Goal: Information Seeking & Learning: Learn about a topic

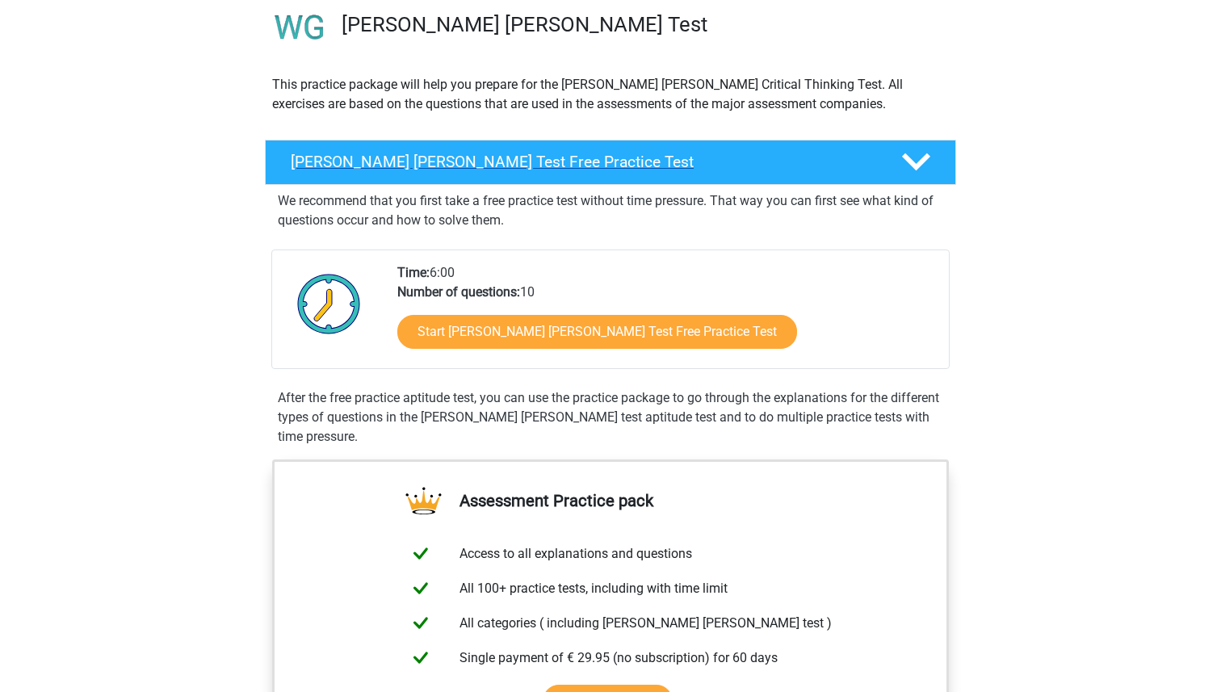
scroll to position [130, 0]
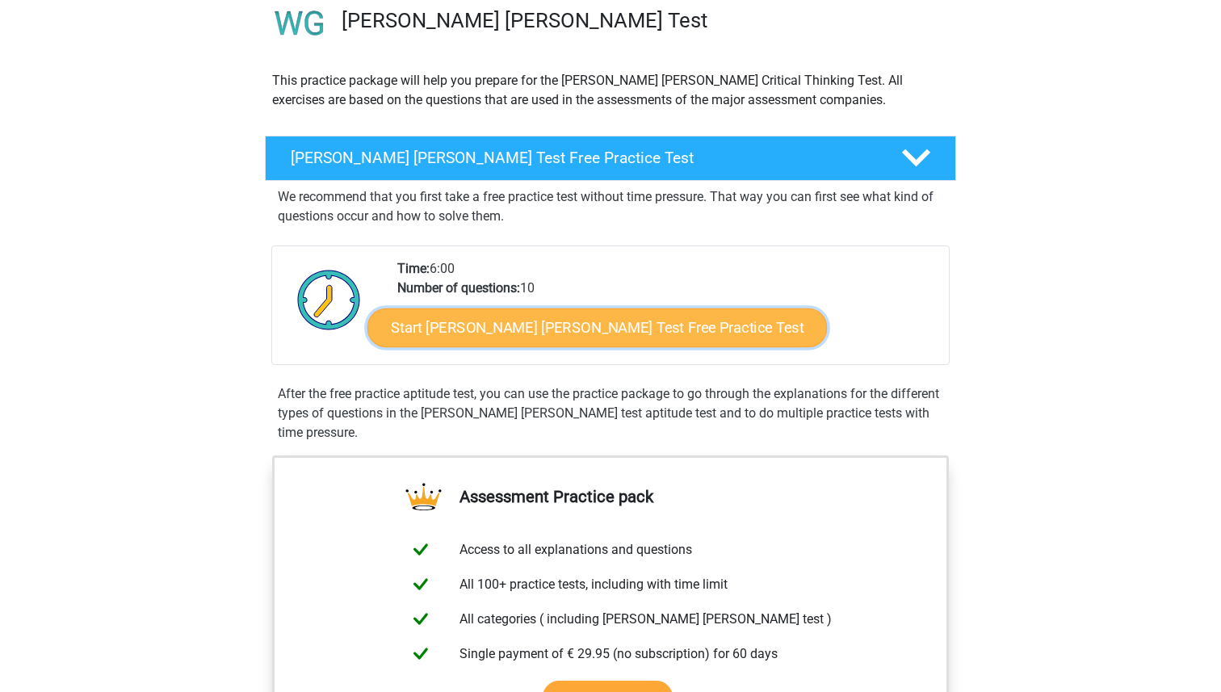
click at [498, 332] on link "Start Watson Glaser Test Free Practice Test" at bounding box center [596, 327] width 459 height 39
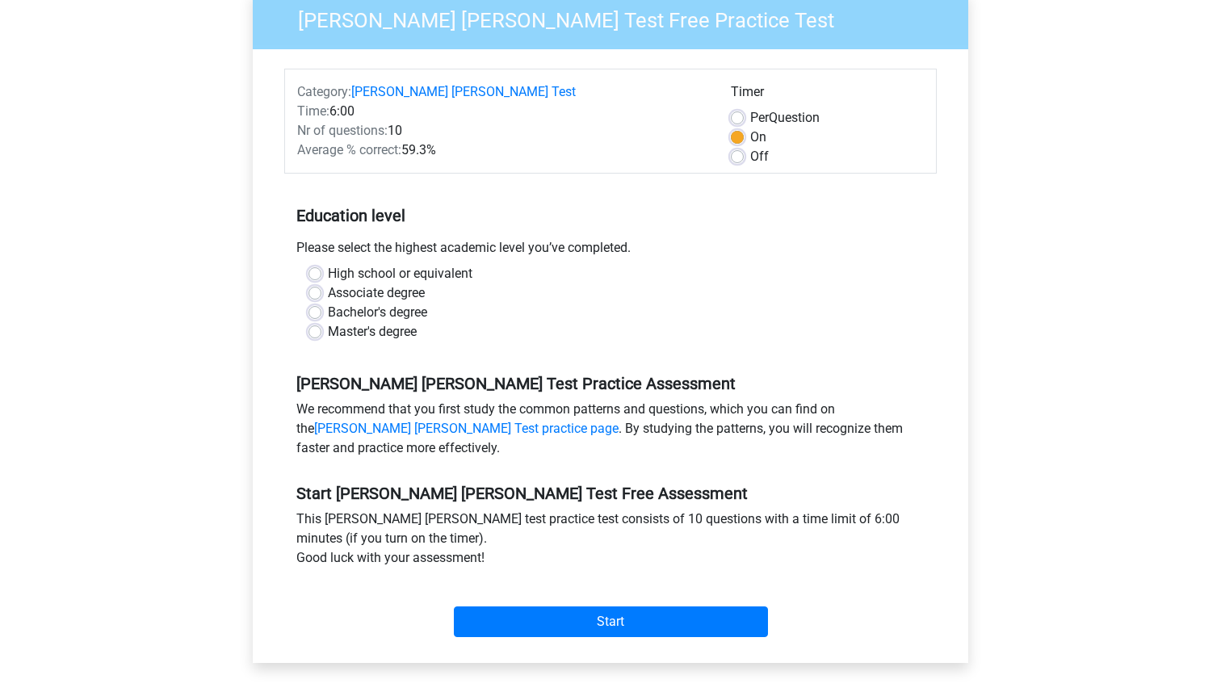
scroll to position [167, 0]
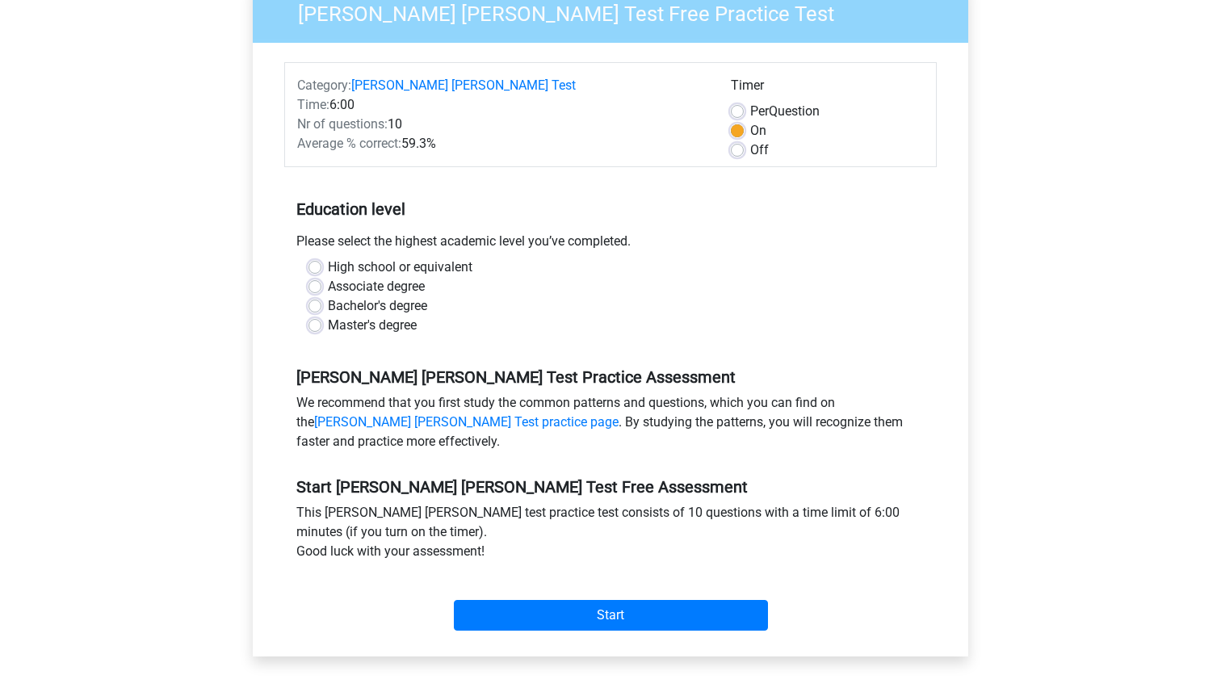
click at [328, 296] on label "Bachelor's degree" at bounding box center [377, 305] width 99 height 19
click at [311, 296] on input "Bachelor's degree" at bounding box center [314, 304] width 13 height 16
radio input "true"
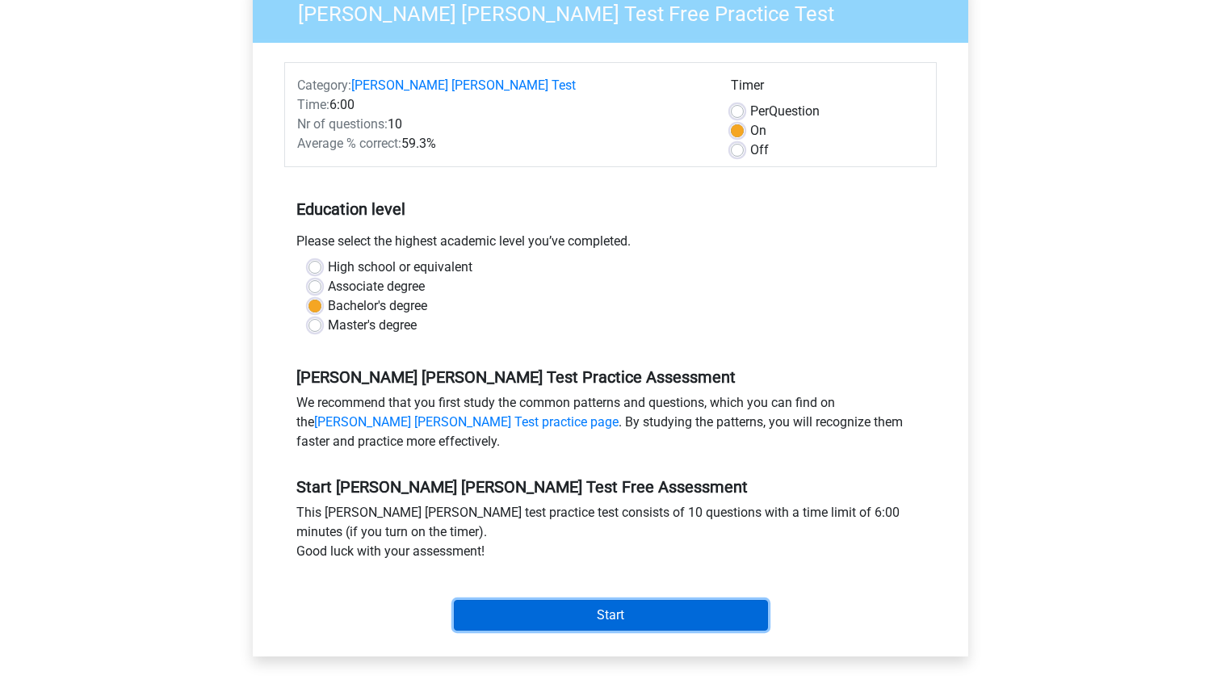
click at [611, 600] on input "Start" at bounding box center [611, 615] width 314 height 31
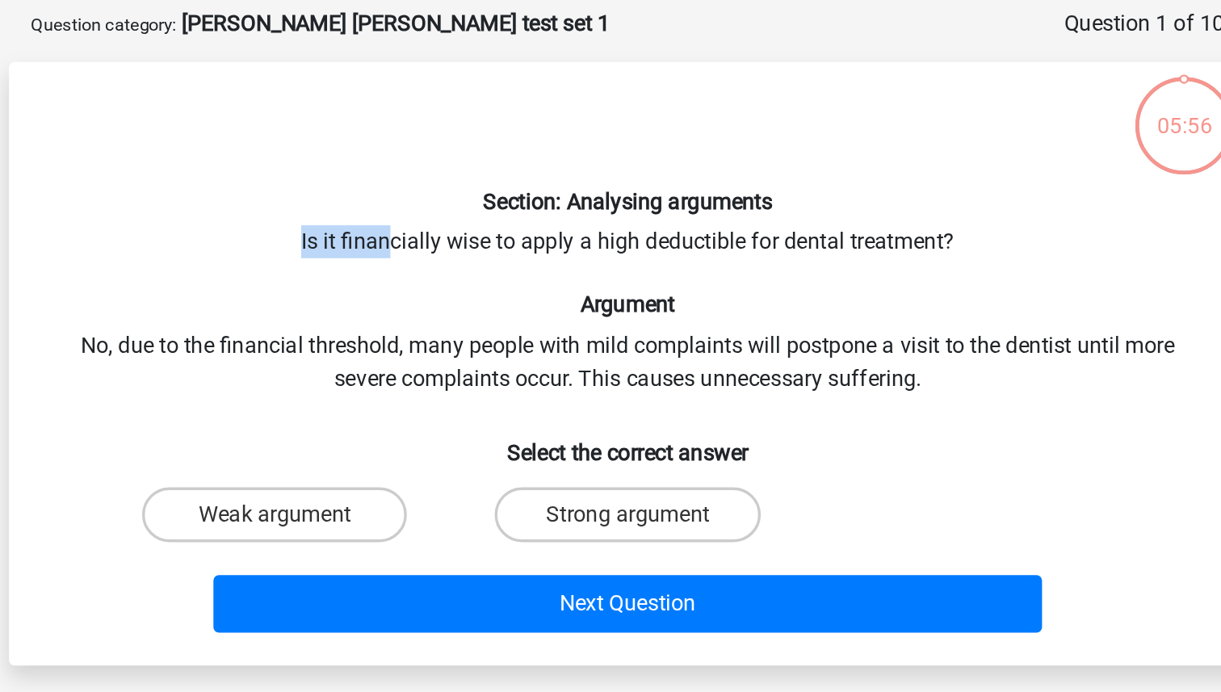
drag, startPoint x: 470, startPoint y: 216, endPoint x: 582, endPoint y: 207, distance: 112.6
click at [582, 208] on div "Section: Analysing arguments Is it financially wise to apply a high deductible …" at bounding box center [610, 290] width 715 height 329
click at [582, 207] on div "Section: Analysing arguments Is it financially wise to apply a high deductible …" at bounding box center [610, 290] width 715 height 329
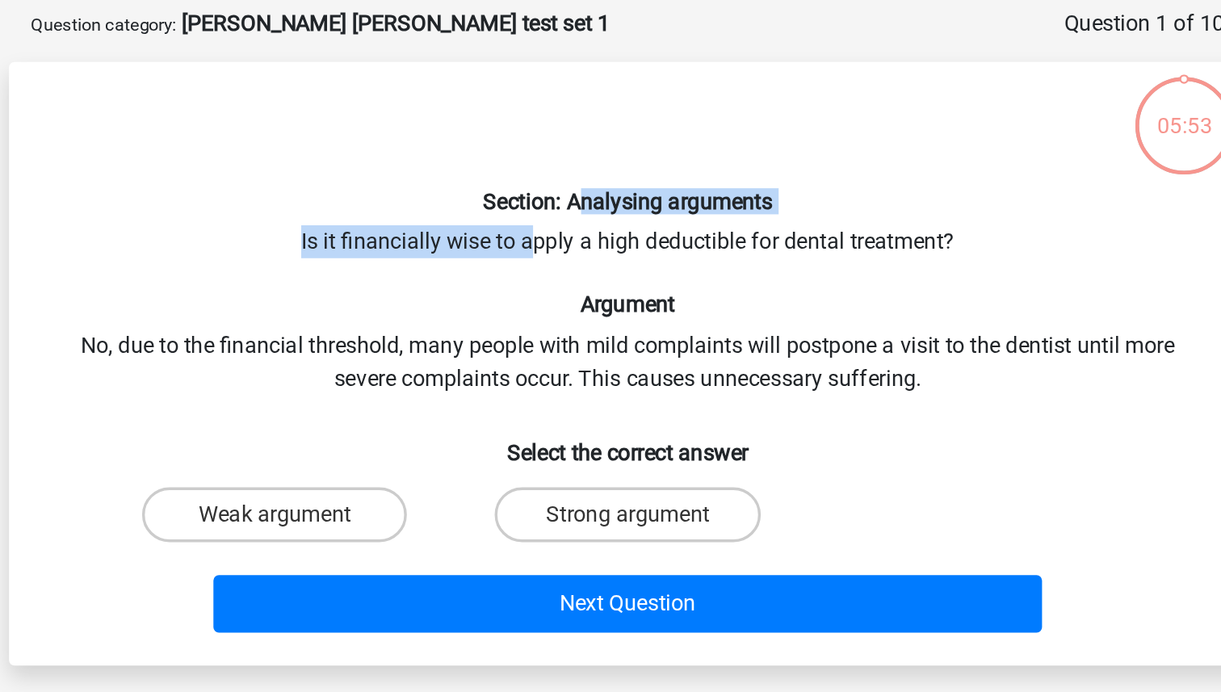
drag, startPoint x: 582, startPoint y: 194, endPoint x: 552, endPoint y: 215, distance: 36.5
click at [552, 215] on div "Section: Analysing arguments Is it financially wise to apply a high deductible …" at bounding box center [610, 290] width 715 height 329
click at [552, 214] on div "Section: Analysing arguments Is it financially wise to apply a high deductible …" at bounding box center [610, 290] width 715 height 329
drag, startPoint x: 431, startPoint y: 221, endPoint x: 541, endPoint y: 221, distance: 109.8
click at [542, 221] on div "Section: Analysing arguments Is it financially wise to apply a high deductible …" at bounding box center [610, 290] width 715 height 329
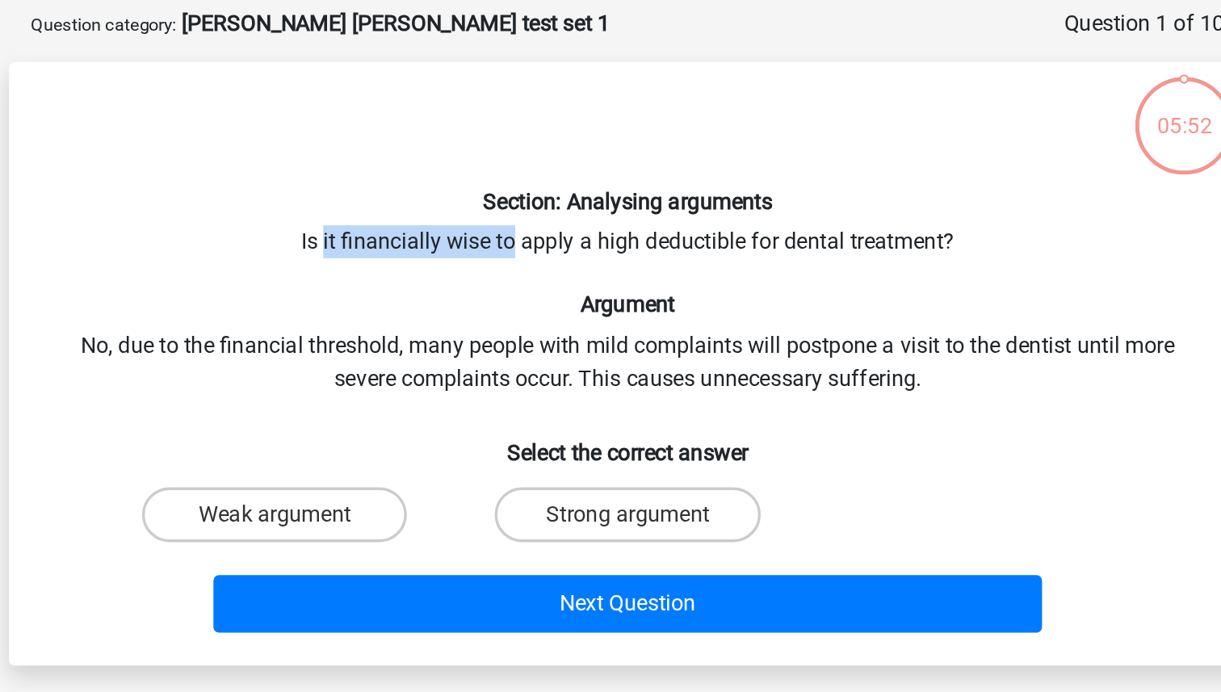
click at [541, 221] on div "Section: Analysing arguments Is it financially wise to apply a high deductible …" at bounding box center [610, 290] width 715 height 329
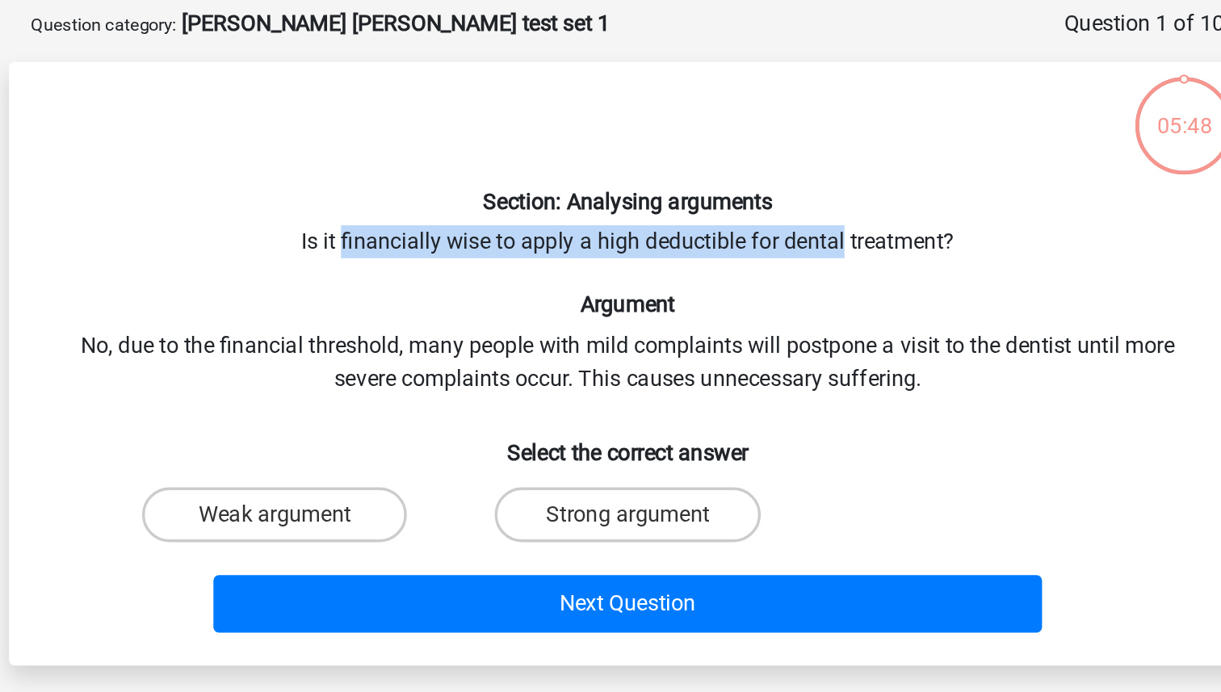
drag, startPoint x: 440, startPoint y: 215, endPoint x: 734, endPoint y: 220, distance: 294.0
click at [736, 221] on div "Section: Analysing arguments Is it financially wise to apply a high deductible …" at bounding box center [610, 290] width 715 height 329
click at [734, 220] on div "Section: Analysing arguments Is it financially wise to apply a high deductible …" at bounding box center [610, 290] width 715 height 329
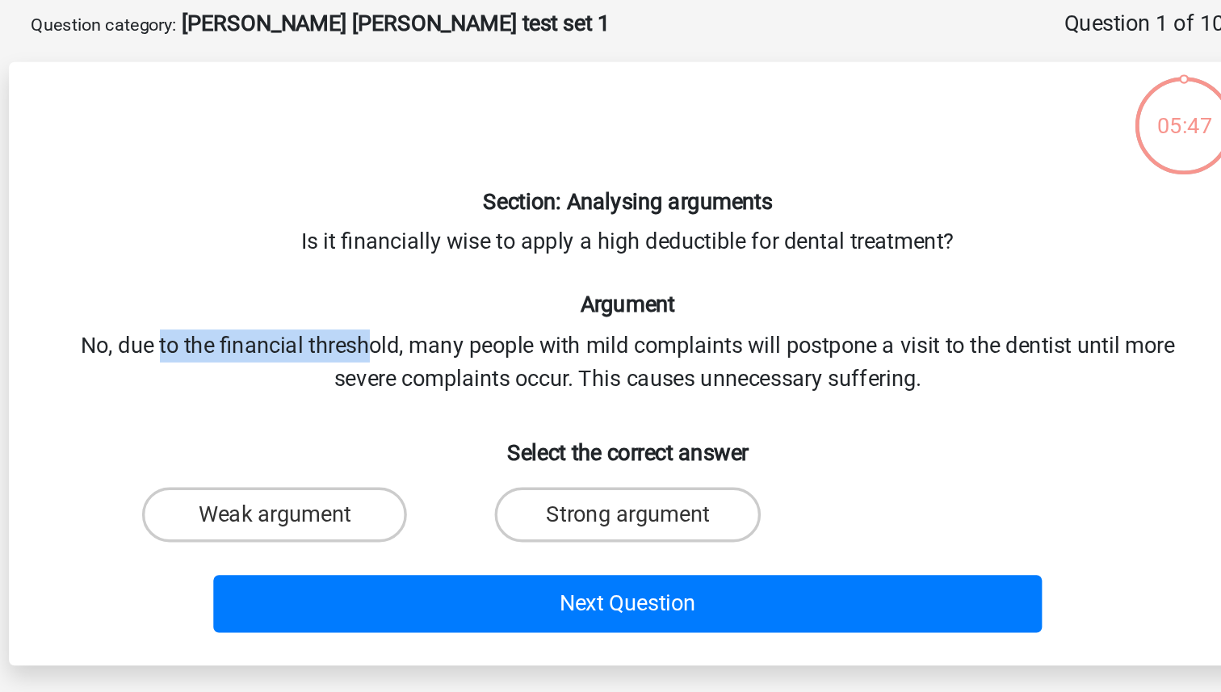
drag, startPoint x: 334, startPoint y: 283, endPoint x: 456, endPoint y: 283, distance: 122.7
click at [456, 283] on div "Section: Analysing arguments Is it financially wise to apply a high deductible …" at bounding box center [610, 290] width 715 height 329
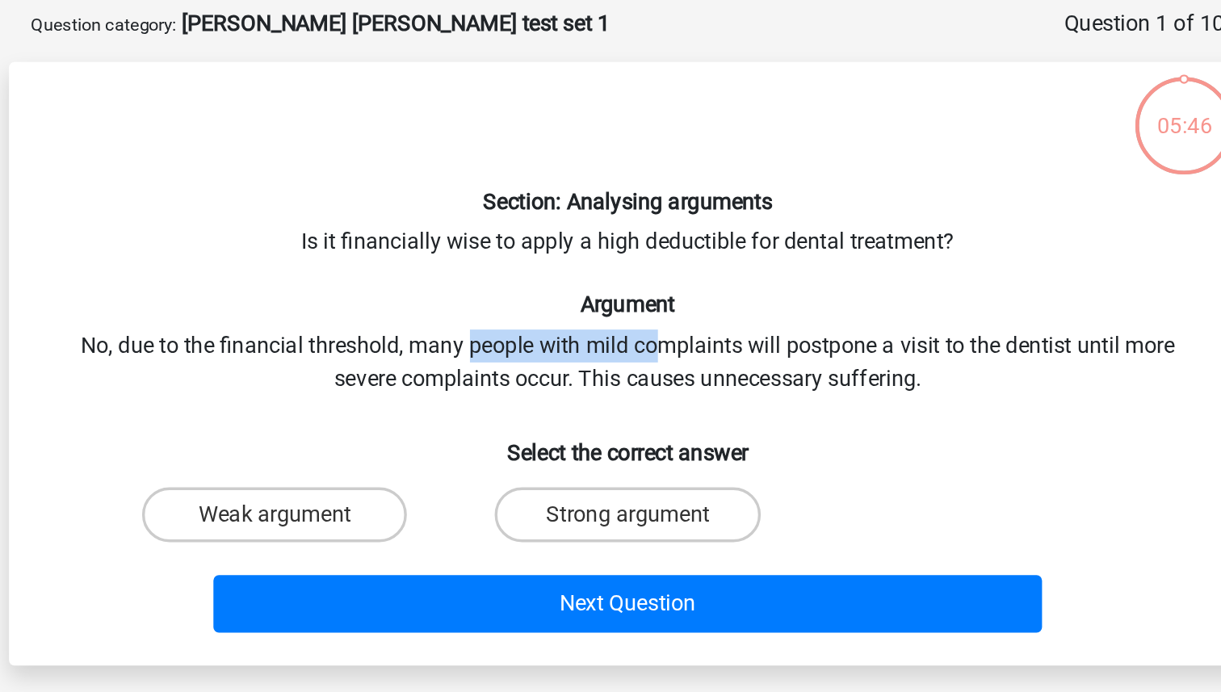
drag, startPoint x: 515, startPoint y: 275, endPoint x: 625, endPoint y: 276, distance: 109.8
click at [625, 276] on div "Section: Analysing arguments Is it financially wise to apply a high deductible …" at bounding box center [610, 290] width 715 height 329
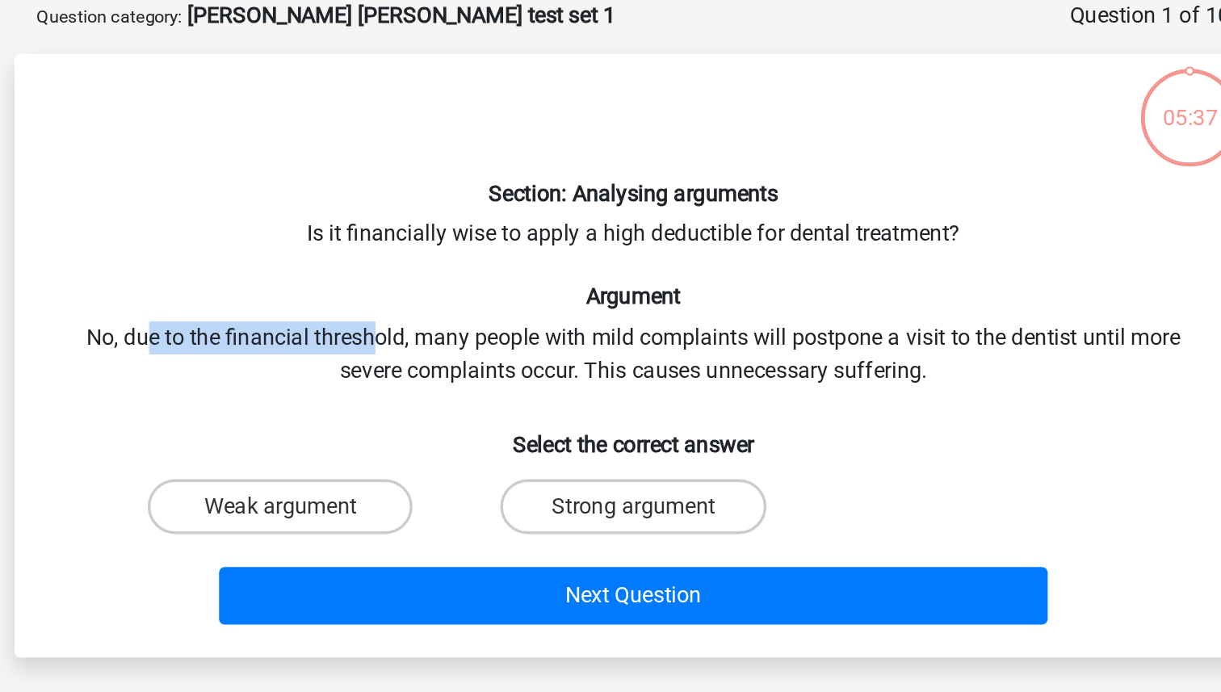
drag, startPoint x: 325, startPoint y: 279, endPoint x: 455, endPoint y: 283, distance: 130.1
click at [455, 283] on div "Section: Analysing arguments Is it financially wise to apply a high deductible …" at bounding box center [610, 290] width 715 height 329
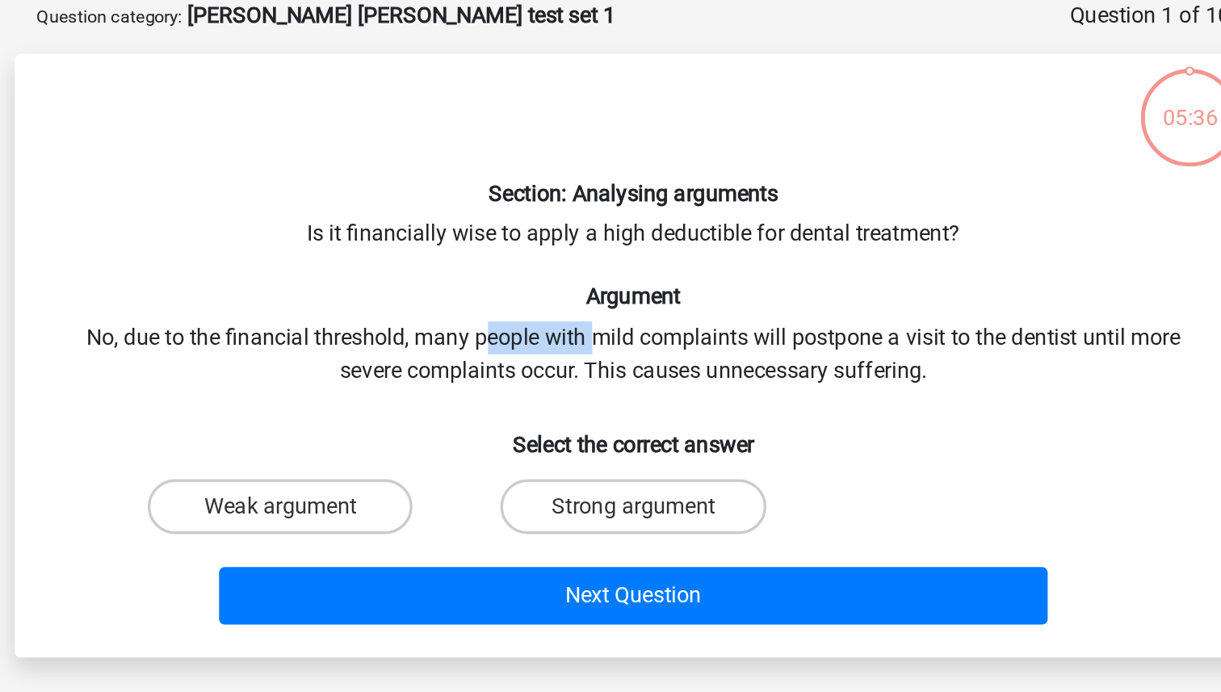
drag, startPoint x: 526, startPoint y: 287, endPoint x: 590, endPoint y: 287, distance: 63.8
click at [590, 287] on div "Section: Analysing arguments Is it financially wise to apply a high deductible …" at bounding box center [610, 290] width 715 height 329
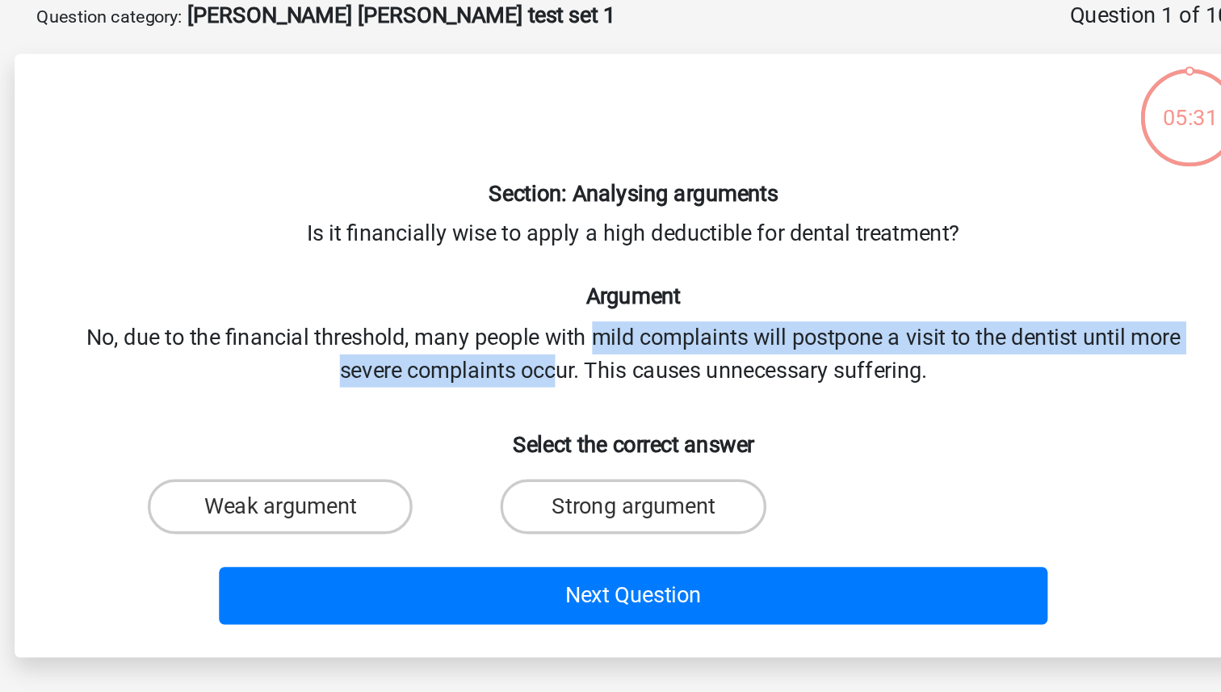
drag, startPoint x: 586, startPoint y: 281, endPoint x: 564, endPoint y: 296, distance: 26.7
click at [564, 296] on div "Section: Analysing arguments Is it financially wise to apply a high deductible …" at bounding box center [610, 290] width 715 height 329
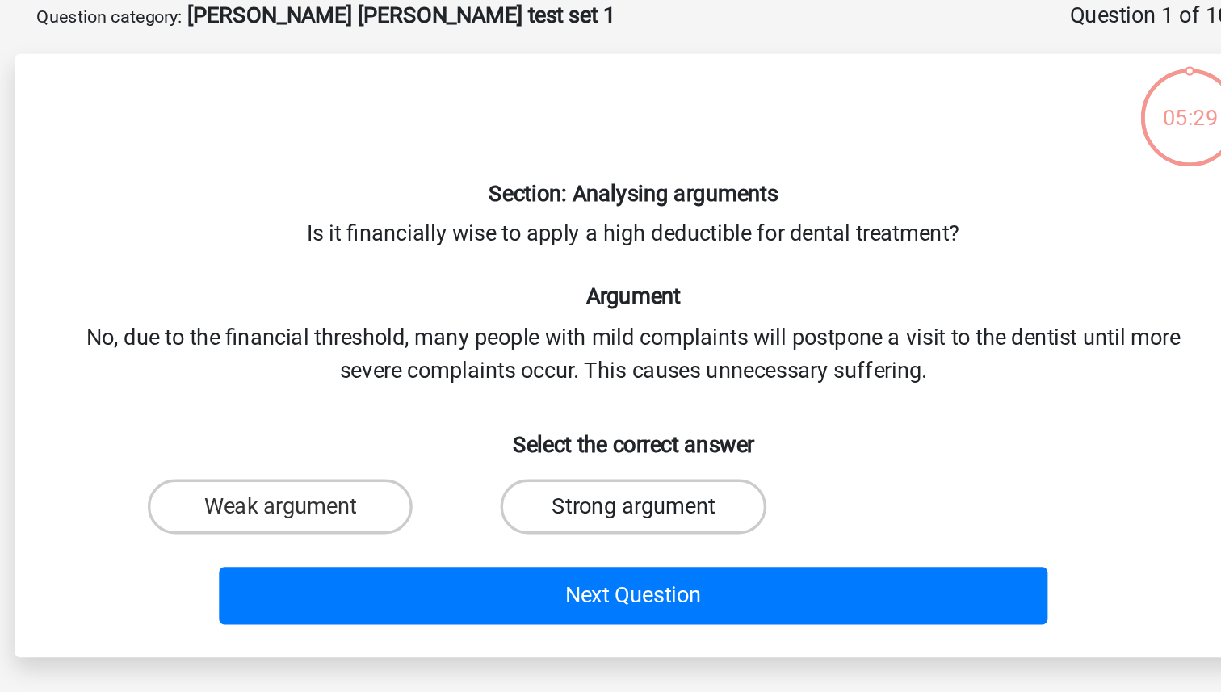
click at [594, 383] on label "Strong argument" at bounding box center [610, 379] width 156 height 32
click at [610, 383] on input "Strong argument" at bounding box center [615, 385] width 10 height 10
radio input "true"
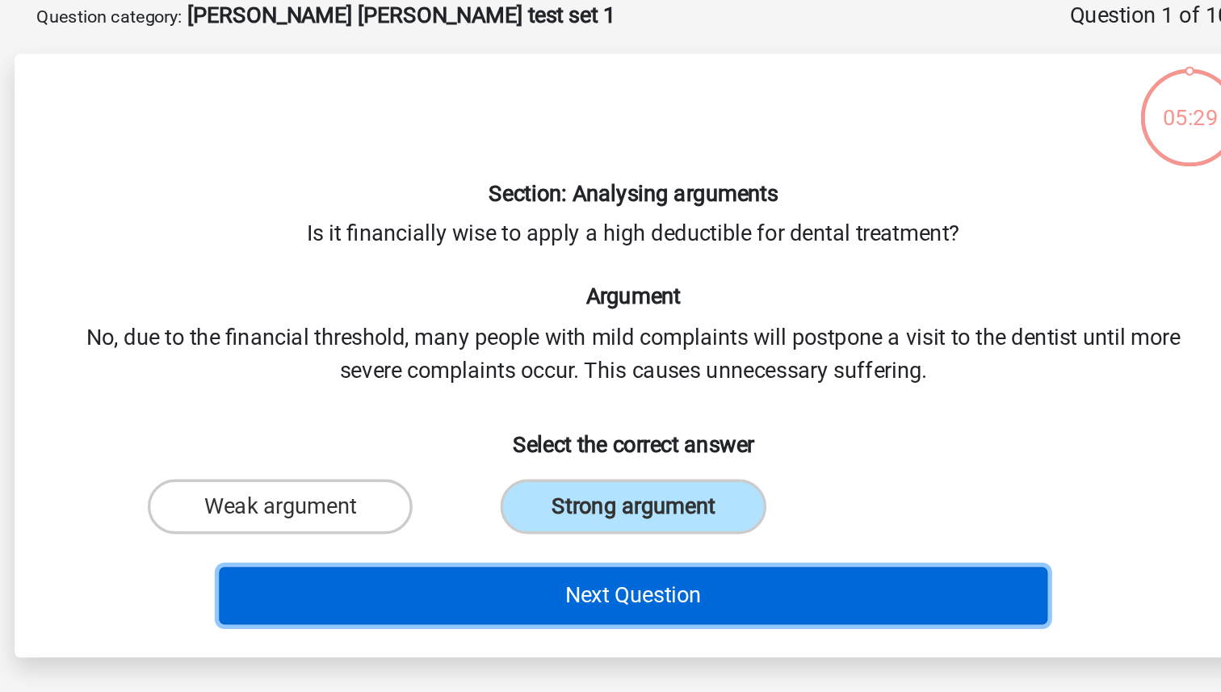
click at [601, 435] on button "Next Question" at bounding box center [611, 432] width 489 height 34
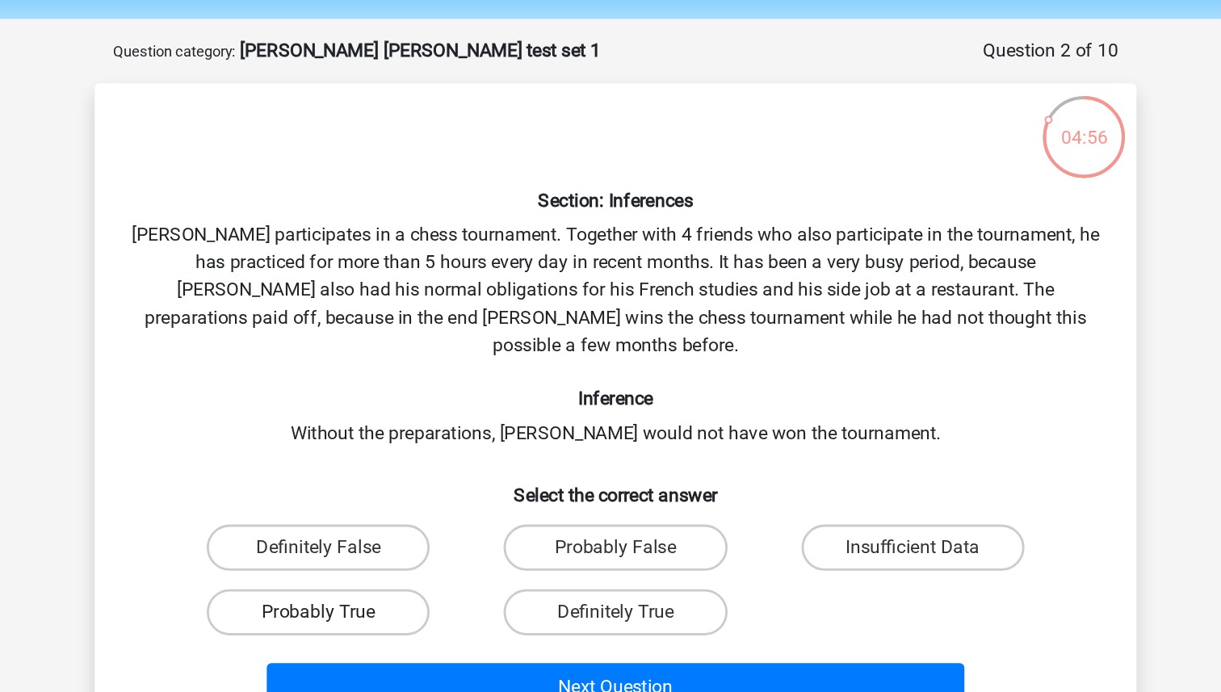
click at [441, 467] on label "Probably True" at bounding box center [403, 483] width 156 height 32
click at [413, 483] on input "Probably True" at bounding box center [408, 488] width 10 height 10
radio input "true"
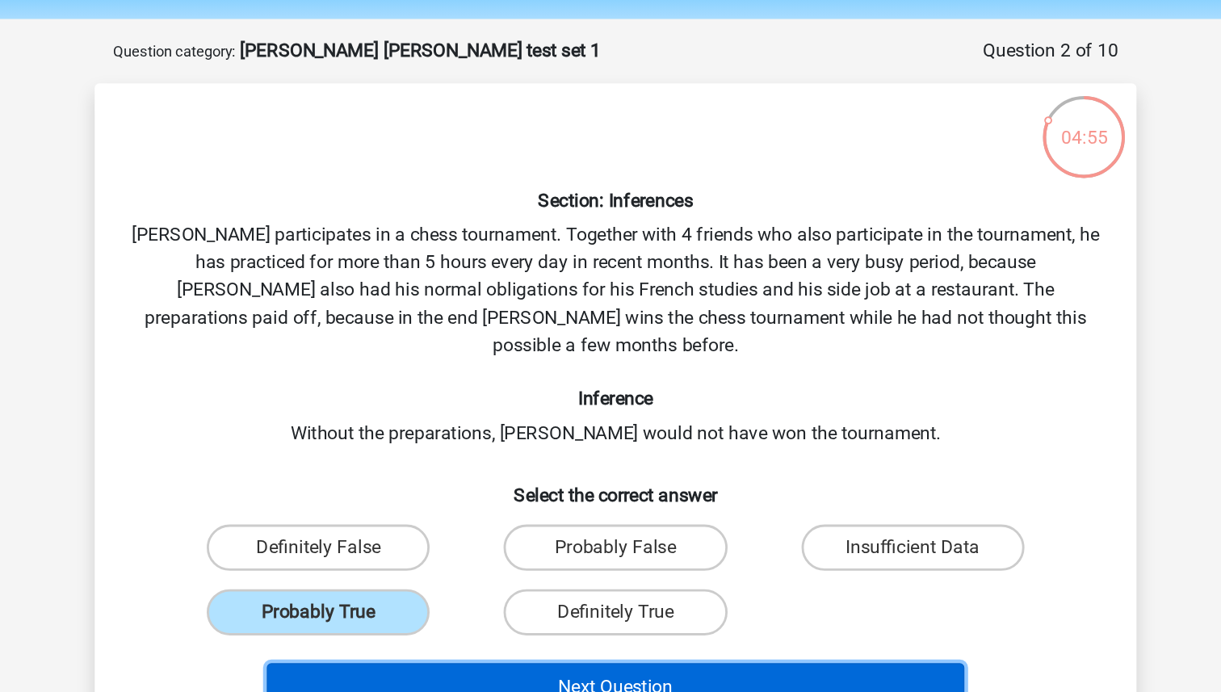
click at [526, 518] on button "Next Question" at bounding box center [611, 535] width 489 height 34
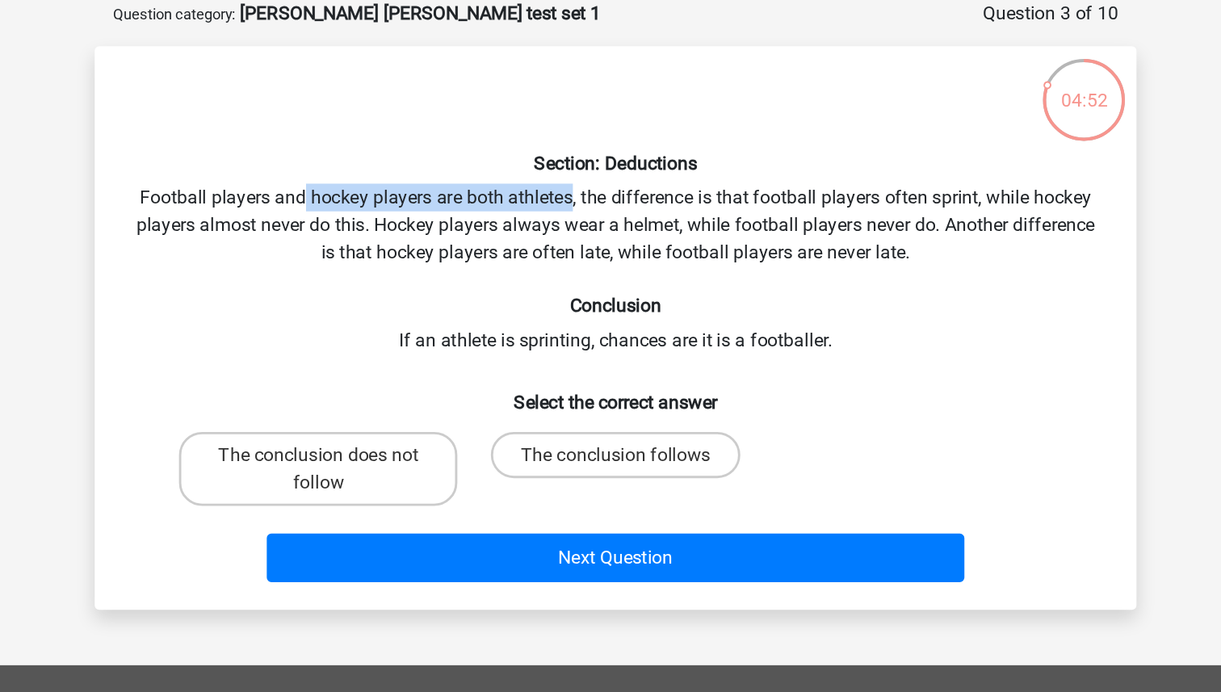
drag, startPoint x: 392, startPoint y: 224, endPoint x: 579, endPoint y: 221, distance: 186.6
click at [581, 222] on div "Section: Deductions Football players and hockey players are both athletes, the …" at bounding box center [610, 310] width 715 height 368
click at [579, 221] on div "Section: Deductions Football players and hockey players are both athletes, the …" at bounding box center [610, 310] width 715 height 368
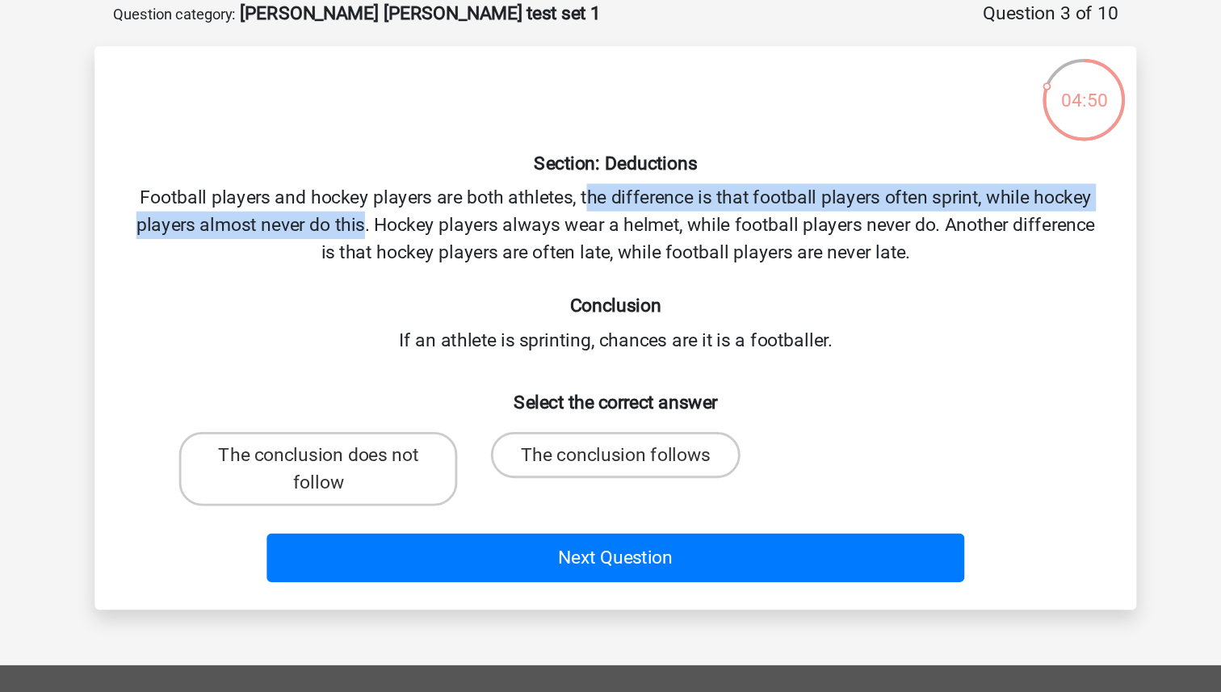
drag, startPoint x: 591, startPoint y: 221, endPoint x: 431, endPoint y: 240, distance: 161.0
click at [431, 240] on div "Section: Deductions Football players and hockey players are both athletes, the …" at bounding box center [610, 310] width 715 height 368
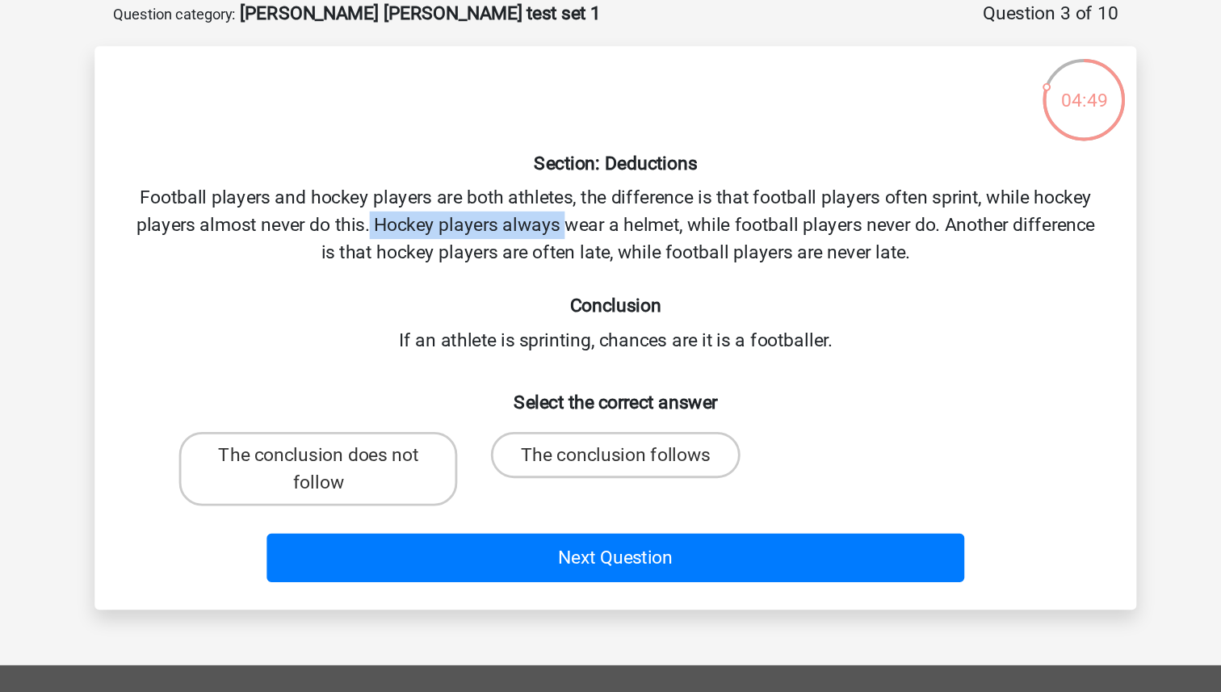
drag, startPoint x: 438, startPoint y: 238, endPoint x: 574, endPoint y: 246, distance: 135.9
click at [574, 246] on div "Section: Deductions Football players and hockey players are both athletes, the …" at bounding box center [610, 310] width 715 height 368
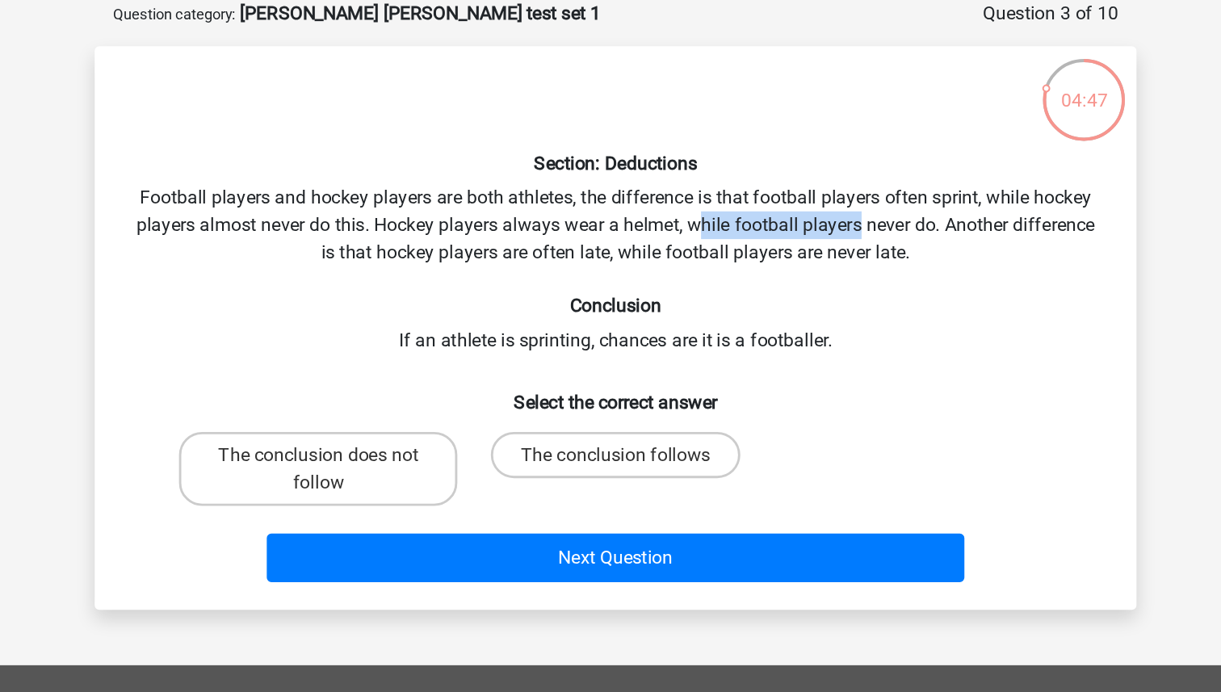
drag, startPoint x: 671, startPoint y: 237, endPoint x: 781, endPoint y: 242, distance: 110.0
click at [783, 243] on div "Section: Deductions Football players and hockey players are both athletes, the …" at bounding box center [610, 310] width 715 height 368
click at [781, 242] on div "Section: Deductions Football players and hockey players are both athletes, the …" at bounding box center [610, 310] width 715 height 368
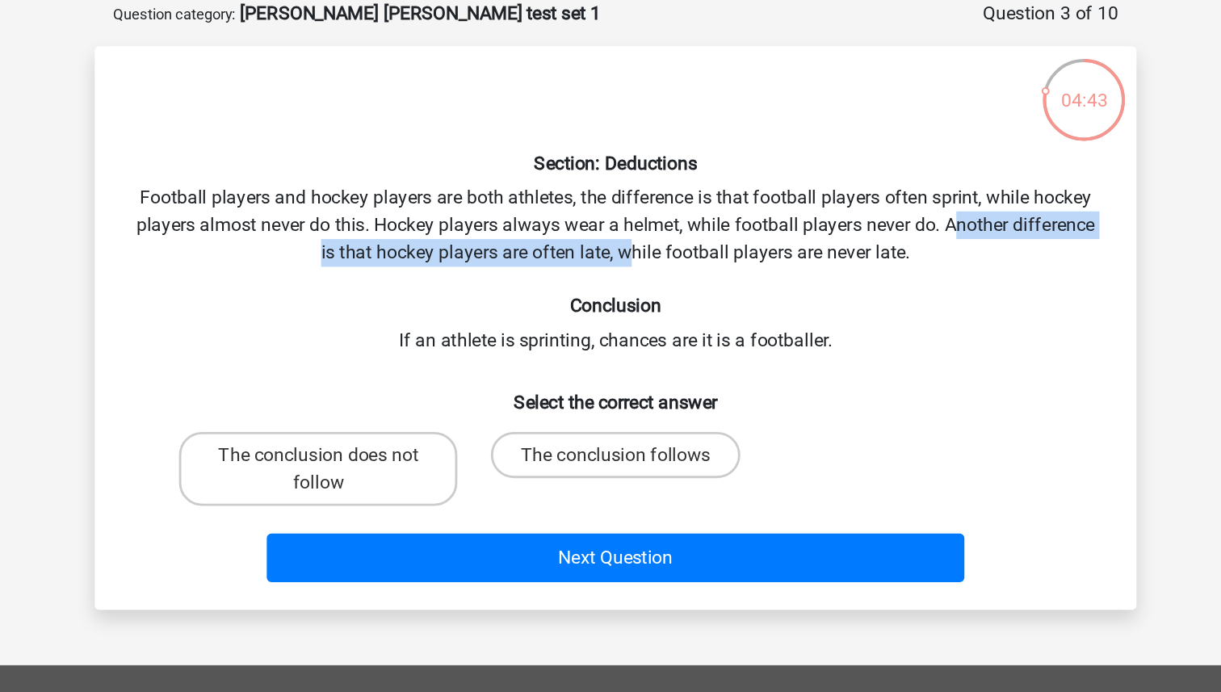
drag, startPoint x: 850, startPoint y: 241, endPoint x: 618, endPoint y: 256, distance: 233.0
click at [619, 256] on div "Section: Deductions Football players and hockey players are both athletes, the …" at bounding box center [610, 310] width 715 height 368
click at [618, 256] on div "Section: Deductions Football players and hockey players are both athletes, the …" at bounding box center [610, 310] width 715 height 368
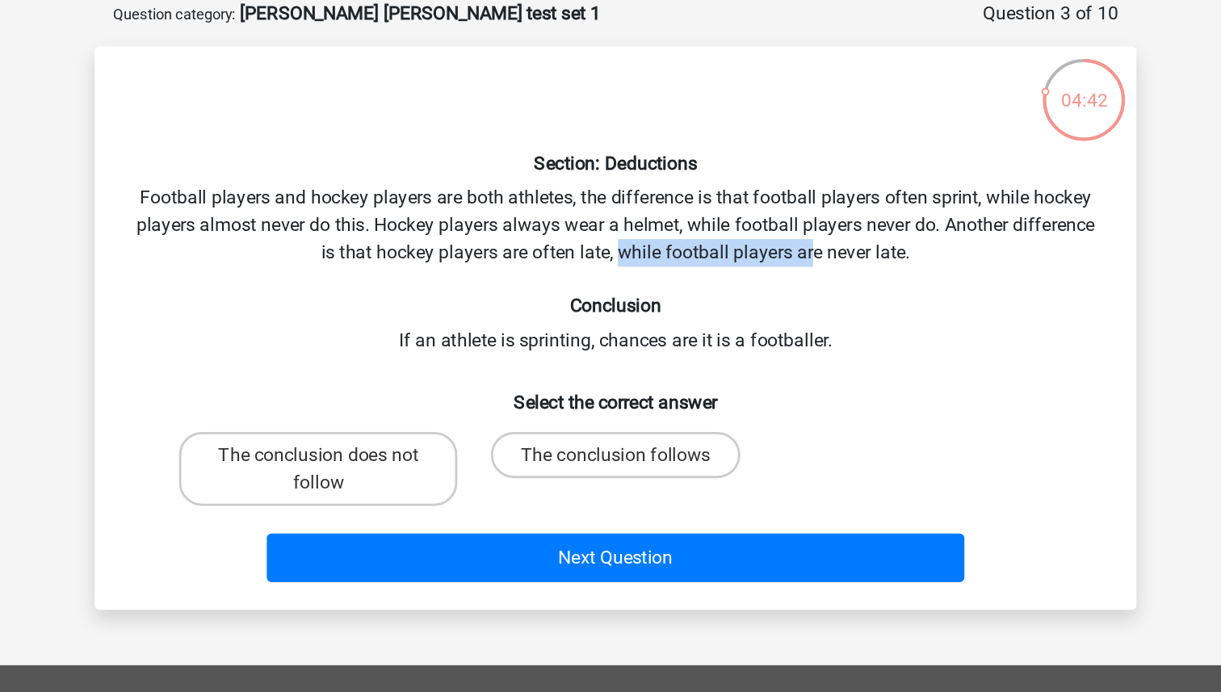
drag, startPoint x: 616, startPoint y: 251, endPoint x: 745, endPoint y: 258, distance: 128.6
click at [748, 259] on div "Section: Deductions Football players and hockey players are both athletes, the …" at bounding box center [610, 310] width 715 height 368
click at [745, 258] on div "Section: Deductions Football players and hockey players are both athletes, the …" at bounding box center [610, 310] width 715 height 368
drag, startPoint x: 445, startPoint y: 209, endPoint x: 602, endPoint y: 219, distance: 157.8
click at [602, 219] on div "Section: Deductions Football players and hockey players are both athletes, the …" at bounding box center [610, 310] width 715 height 368
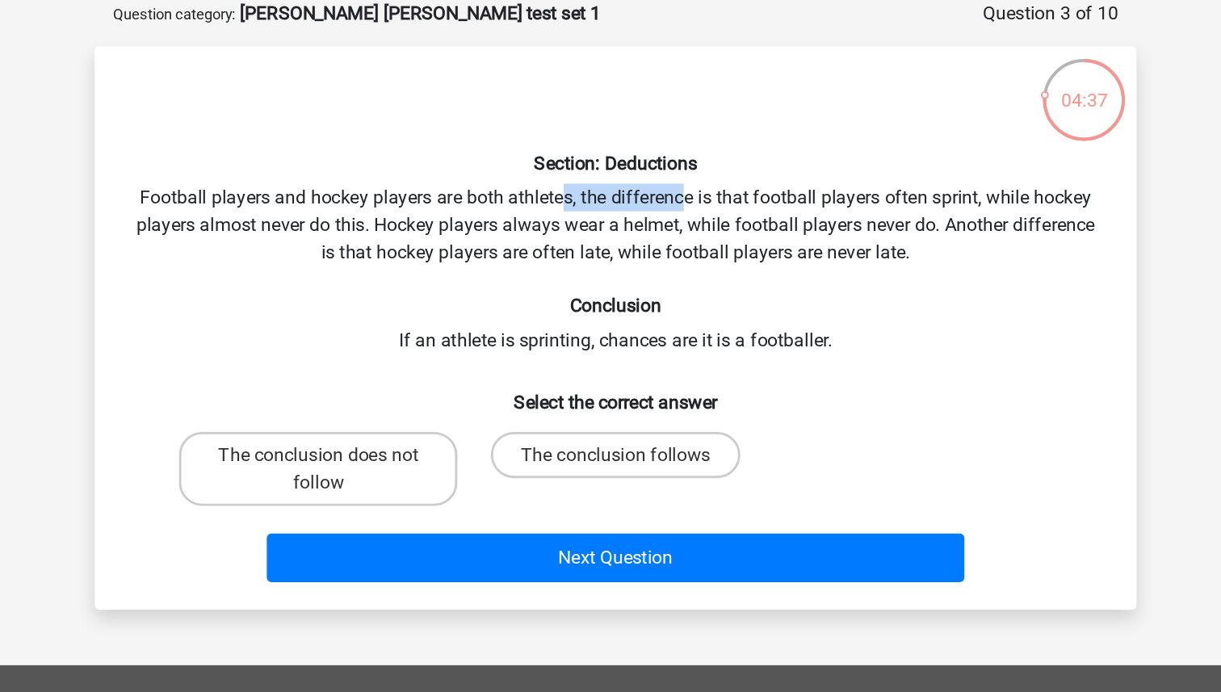
drag, startPoint x: 577, startPoint y: 216, endPoint x: 661, endPoint y: 215, distance: 84.0
click at [661, 215] on div "Section: Deductions Football players and hockey players are both athletes, the …" at bounding box center [610, 310] width 715 height 368
click at [660, 214] on div "Section: Deductions Football players and hockey players are both athletes, the …" at bounding box center [610, 310] width 715 height 368
click at [458, 401] on label "The conclusion does not follow" at bounding box center [402, 409] width 195 height 52
click at [413, 401] on input "The conclusion does not follow" at bounding box center [408, 404] width 10 height 10
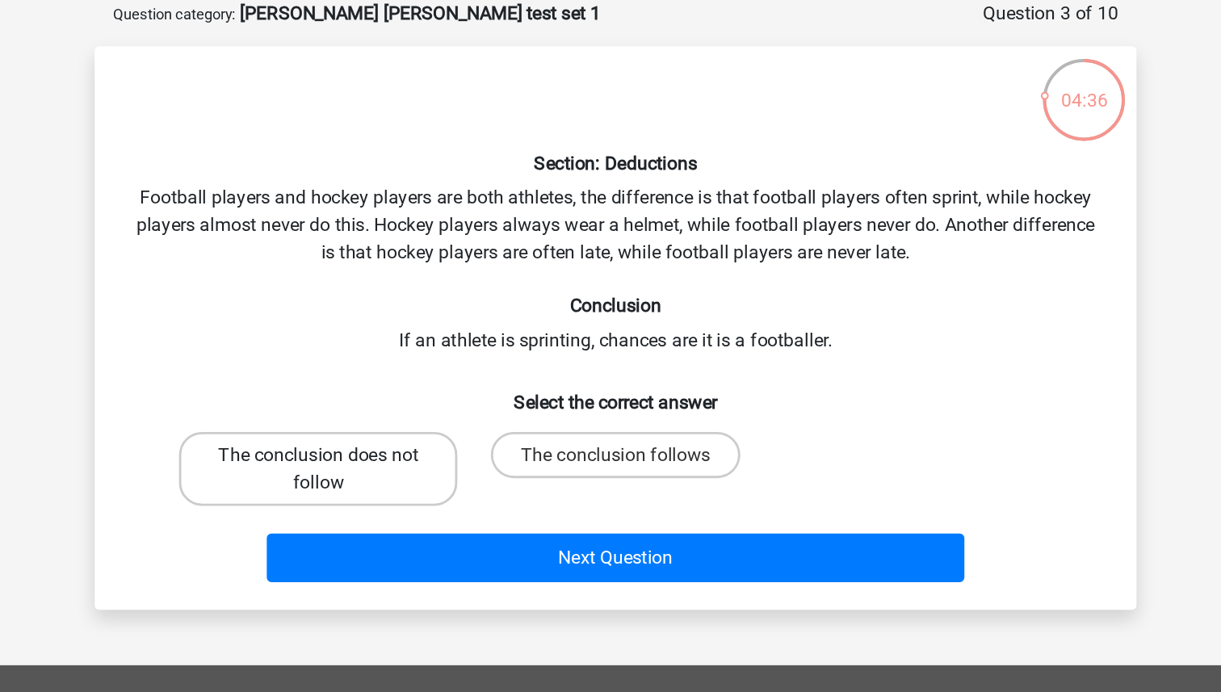
radio input "true"
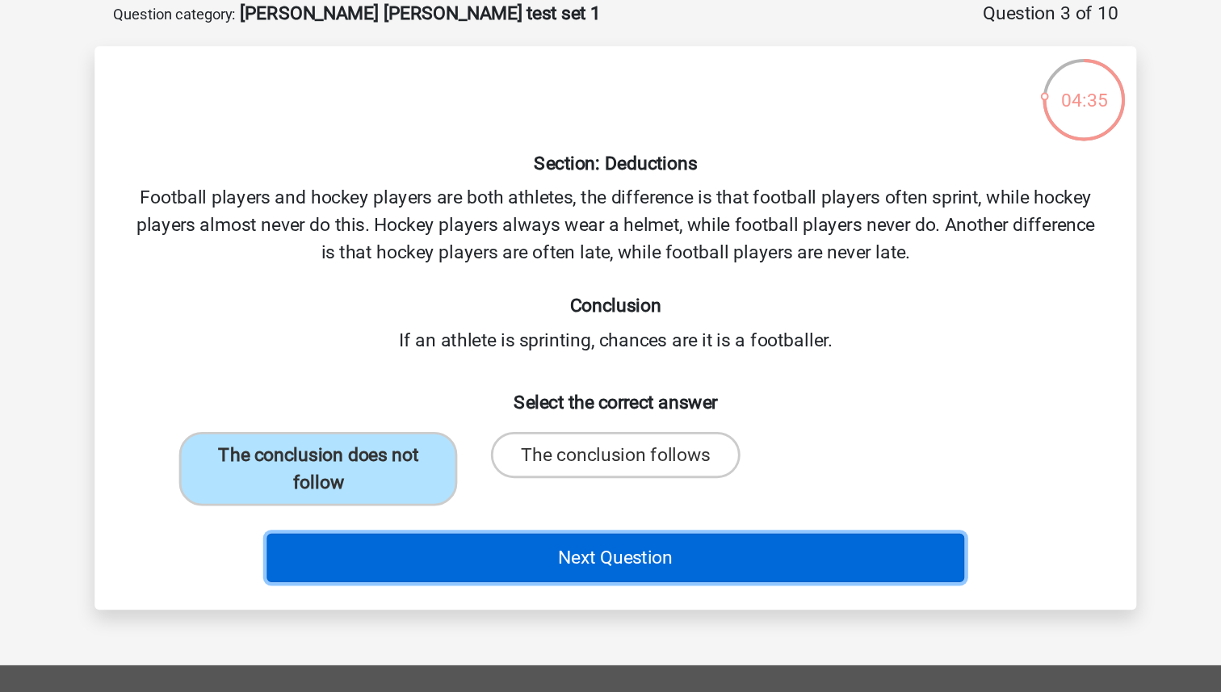
click at [518, 470] on button "Next Question" at bounding box center [611, 471] width 489 height 34
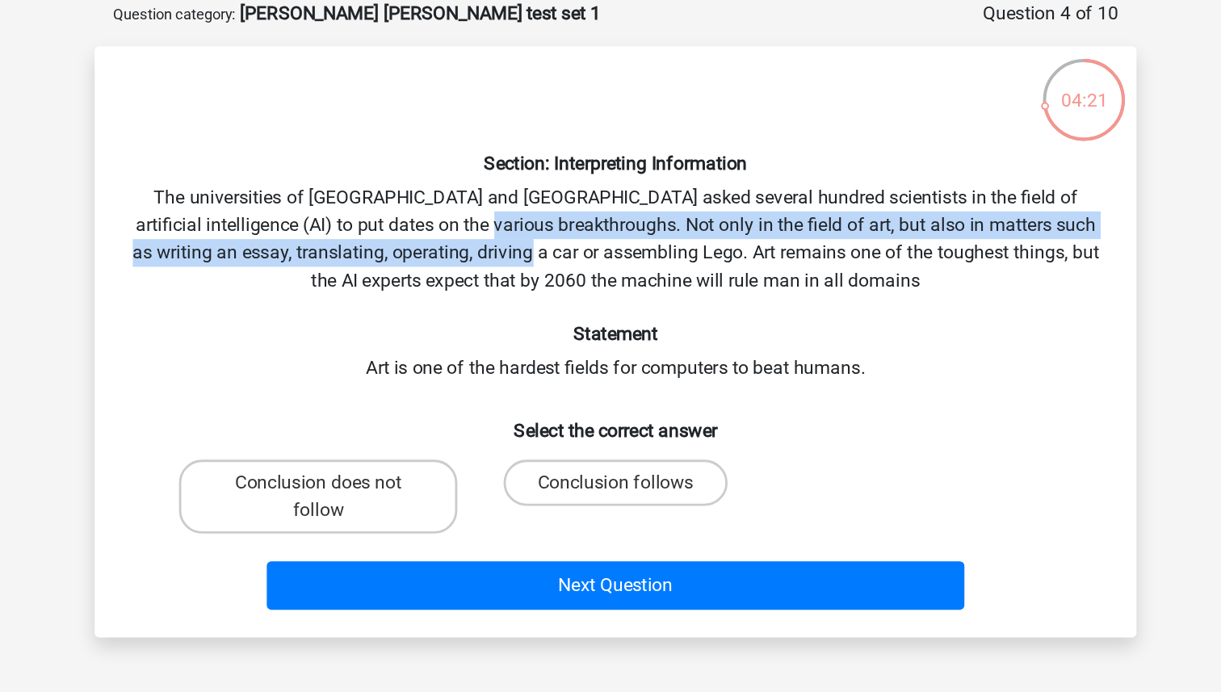
drag, startPoint x: 521, startPoint y: 238, endPoint x: 569, endPoint y: 267, distance: 55.8
click at [592, 259] on div "Section: Interpreting Information The universities of Oxford and Yale asked sev…" at bounding box center [610, 320] width 715 height 388
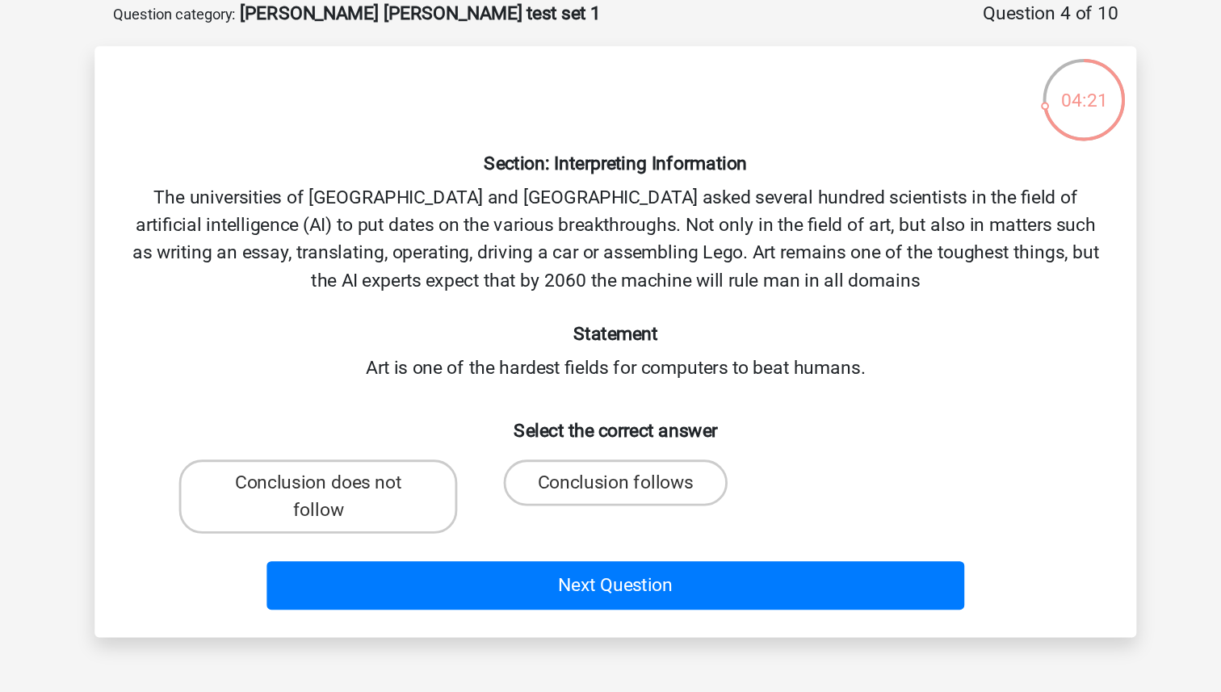
click at [566, 268] on div "Section: Interpreting Information The universities of Oxford and Yale asked sev…" at bounding box center [610, 320] width 715 height 388
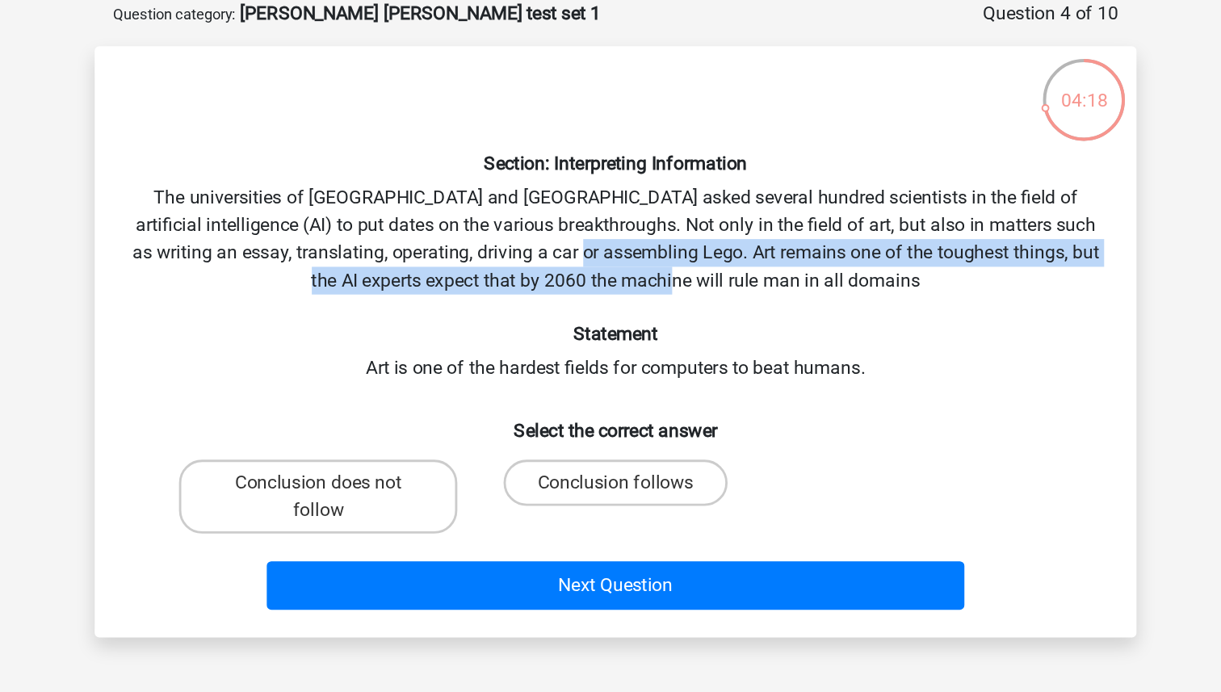
drag, startPoint x: 627, startPoint y: 253, endPoint x: 736, endPoint y: 279, distance: 112.0
click at [736, 279] on div "Section: Interpreting Information The universities of Oxford and Yale asked sev…" at bounding box center [610, 320] width 715 height 388
click at [732, 278] on div "Section: Interpreting Information The universities of Oxford and Yale asked sev…" at bounding box center [610, 320] width 715 height 388
drag, startPoint x: 796, startPoint y: 284, endPoint x: 607, endPoint y: 262, distance: 190.3
click at [607, 262] on div "Section: Interpreting Information The universities of Oxford and Yale asked sev…" at bounding box center [610, 320] width 715 height 388
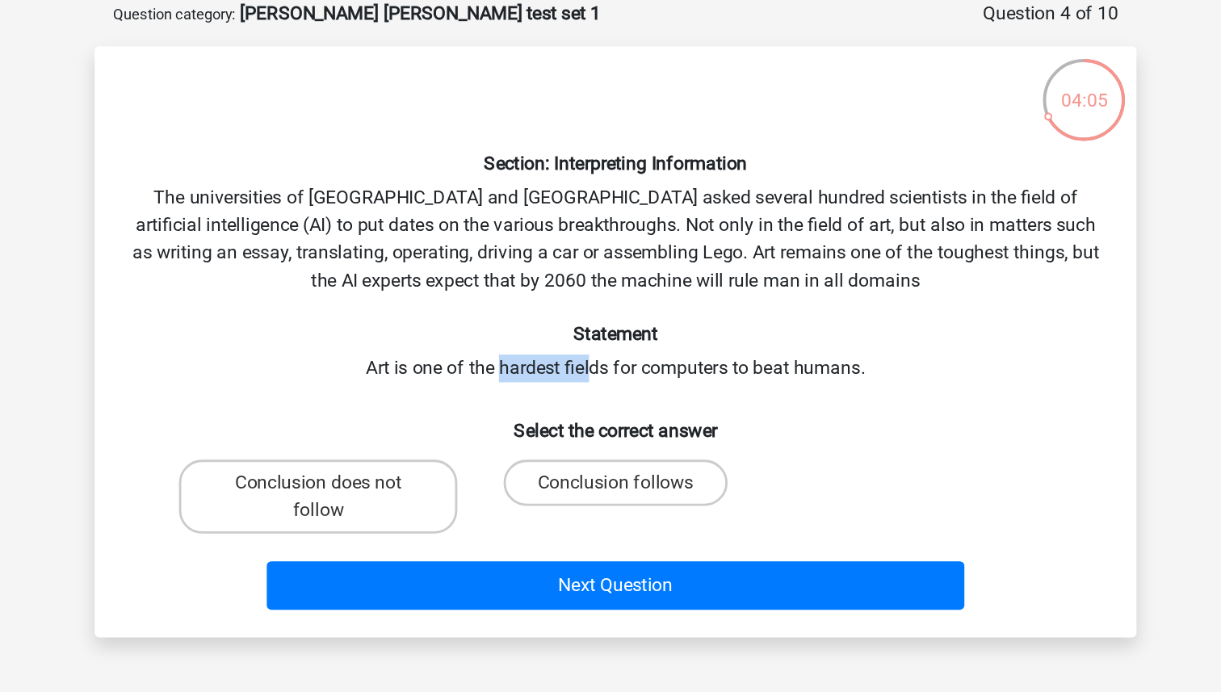
drag, startPoint x: 531, startPoint y: 342, endPoint x: 588, endPoint y: 340, distance: 57.4
click at [591, 342] on div "Section: Interpreting Information The universities of Oxford and Yale asked sev…" at bounding box center [610, 320] width 715 height 388
click at [588, 340] on div "Section: Interpreting Information The universities of Oxford and Yale asked sev…" at bounding box center [610, 320] width 715 height 388
click at [584, 433] on label "Conclusion follows" at bounding box center [610, 418] width 156 height 32
click at [610, 429] on input "Conclusion follows" at bounding box center [615, 423] width 10 height 10
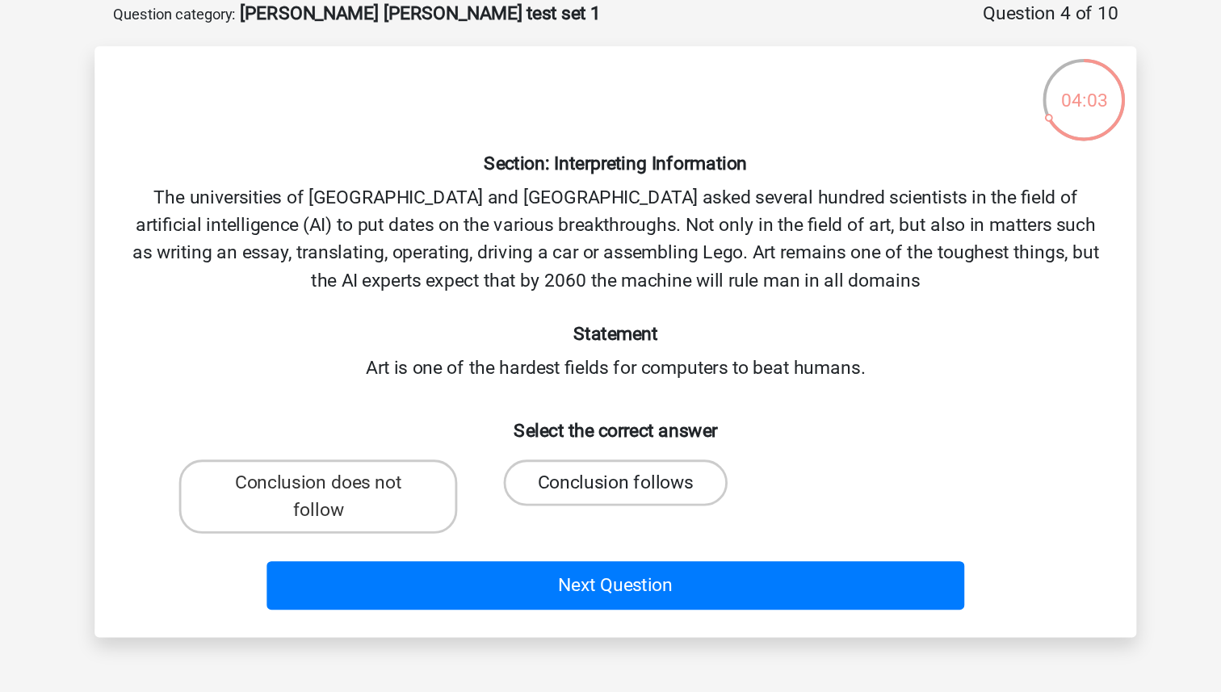
radio input "true"
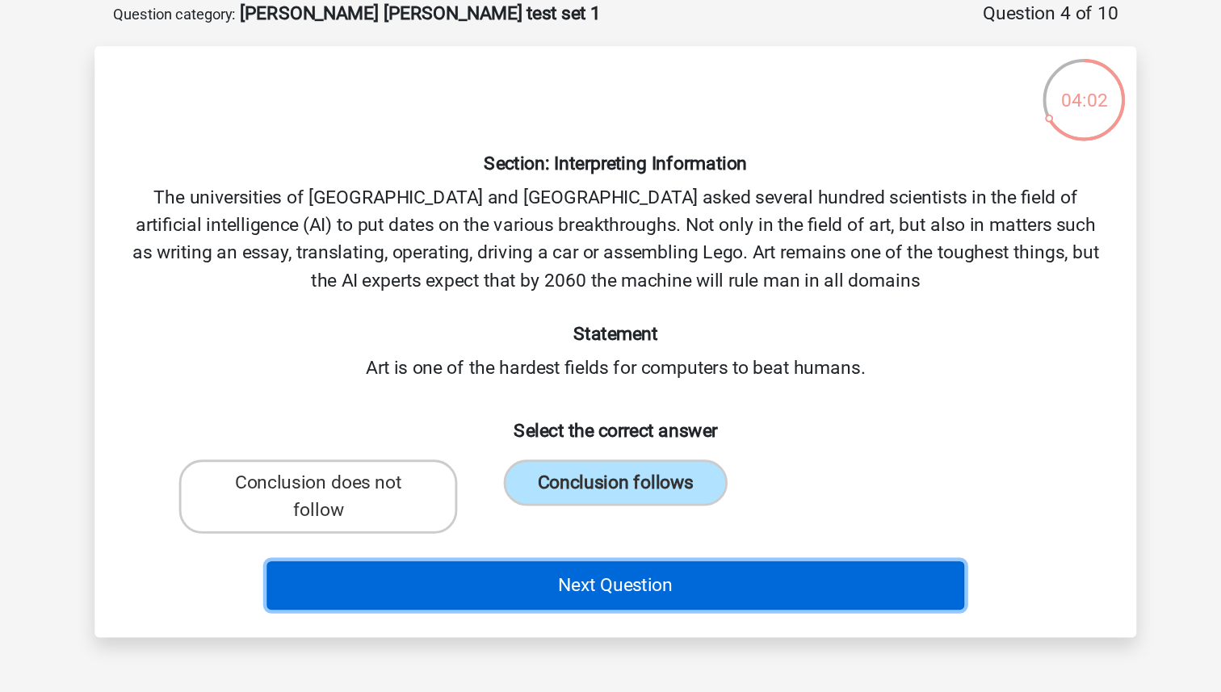
click at [585, 493] on button "Next Question" at bounding box center [611, 490] width 489 height 34
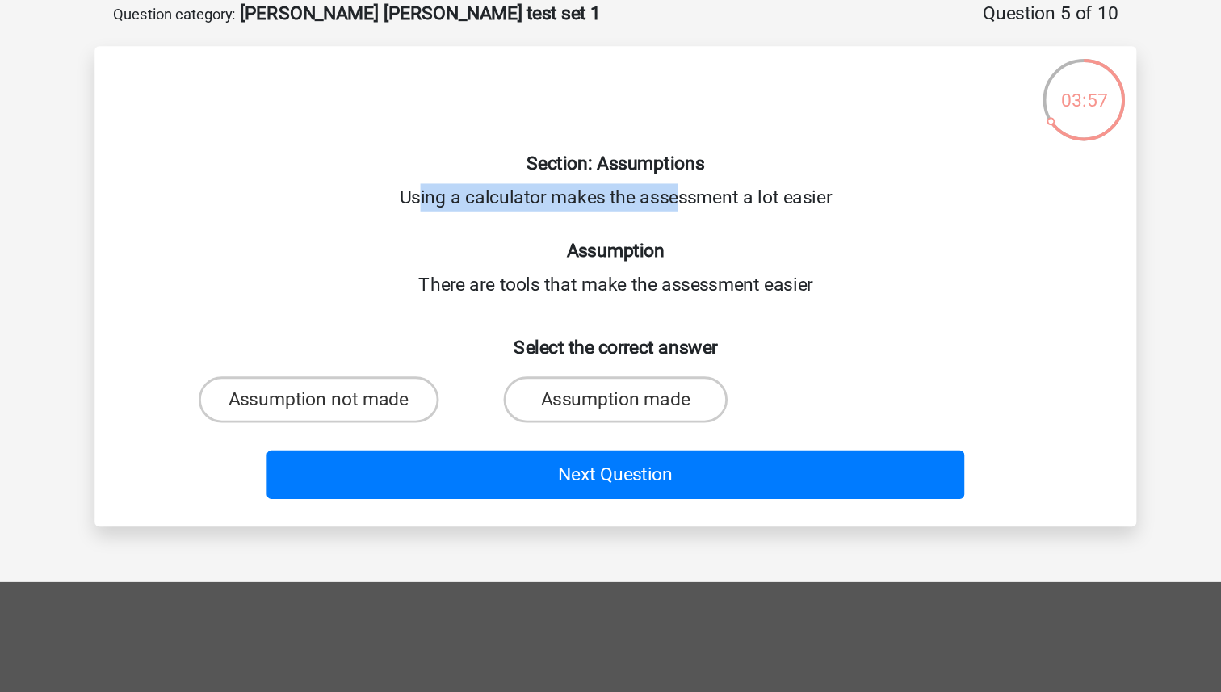
drag, startPoint x: 470, startPoint y: 223, endPoint x: 652, endPoint y: 208, distance: 183.1
click at [653, 209] on div "Section: Assumptions Using a calculator makes the assessment a lot easier Assum…" at bounding box center [610, 281] width 715 height 310
click at [652, 208] on div "Section: Assumptions Using a calculator makes the assessment a lot easier Assum…" at bounding box center [610, 281] width 715 height 310
drag, startPoint x: 475, startPoint y: 225, endPoint x: 697, endPoint y: 217, distance: 222.2
click at [701, 220] on div "Section: Assumptions Using a calculator makes the assessment a lot easier Assum…" at bounding box center [610, 281] width 715 height 310
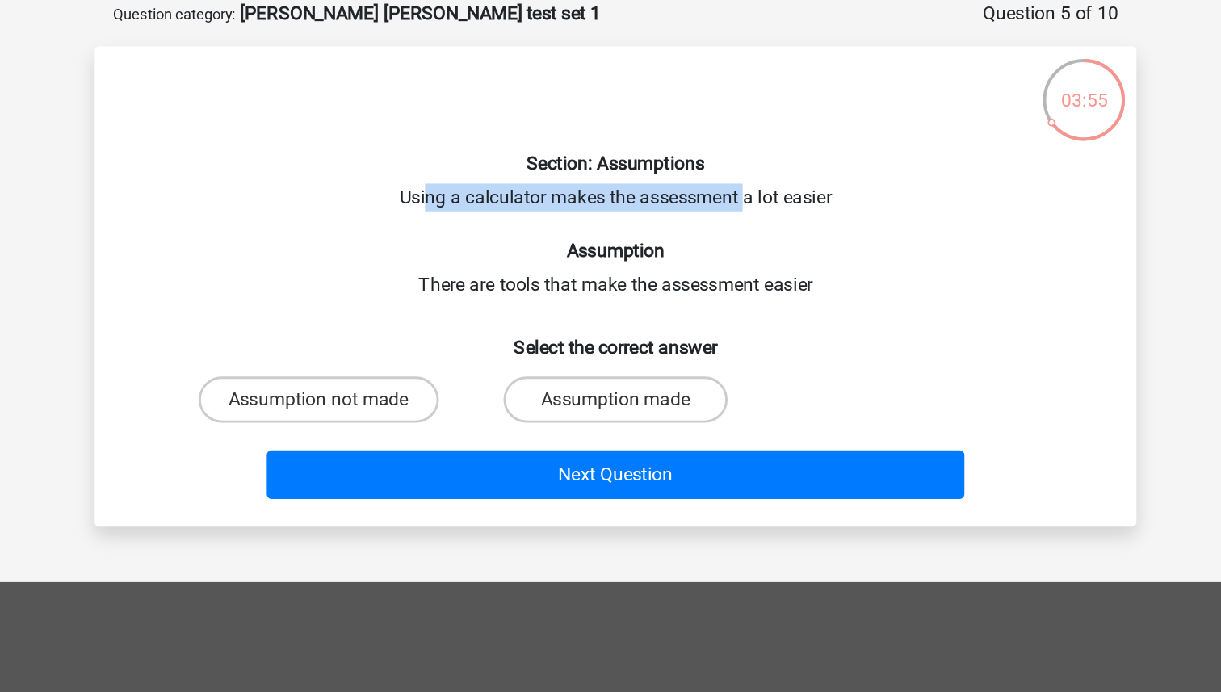
click at [697, 217] on div "Section: Assumptions Using a calculator makes the assessment a lot easier Assum…" at bounding box center [610, 281] width 715 height 310
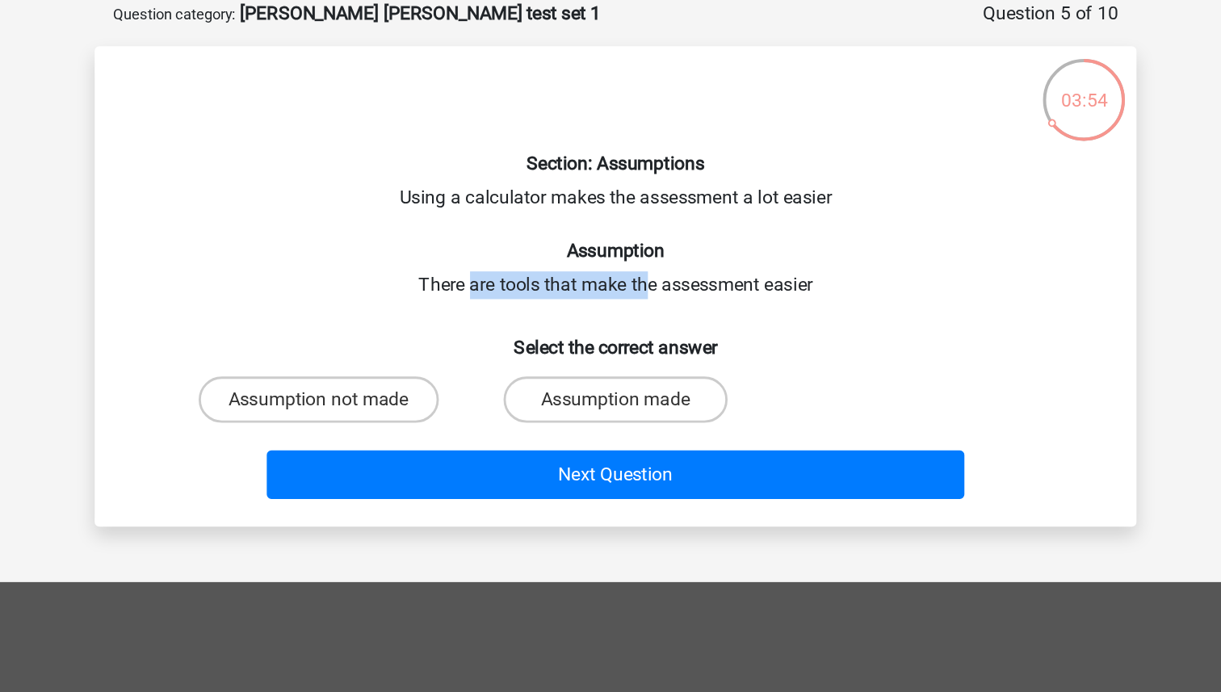
drag, startPoint x: 508, startPoint y: 280, endPoint x: 629, endPoint y: 277, distance: 121.2
click at [629, 277] on div "Section: Assumptions Using a calculator makes the assessment a lot easier Assum…" at bounding box center [610, 281] width 715 height 310
click at [432, 361] on label "Assumption not made" at bounding box center [403, 360] width 168 height 32
click at [413, 361] on input "Assumption not made" at bounding box center [408, 365] width 10 height 10
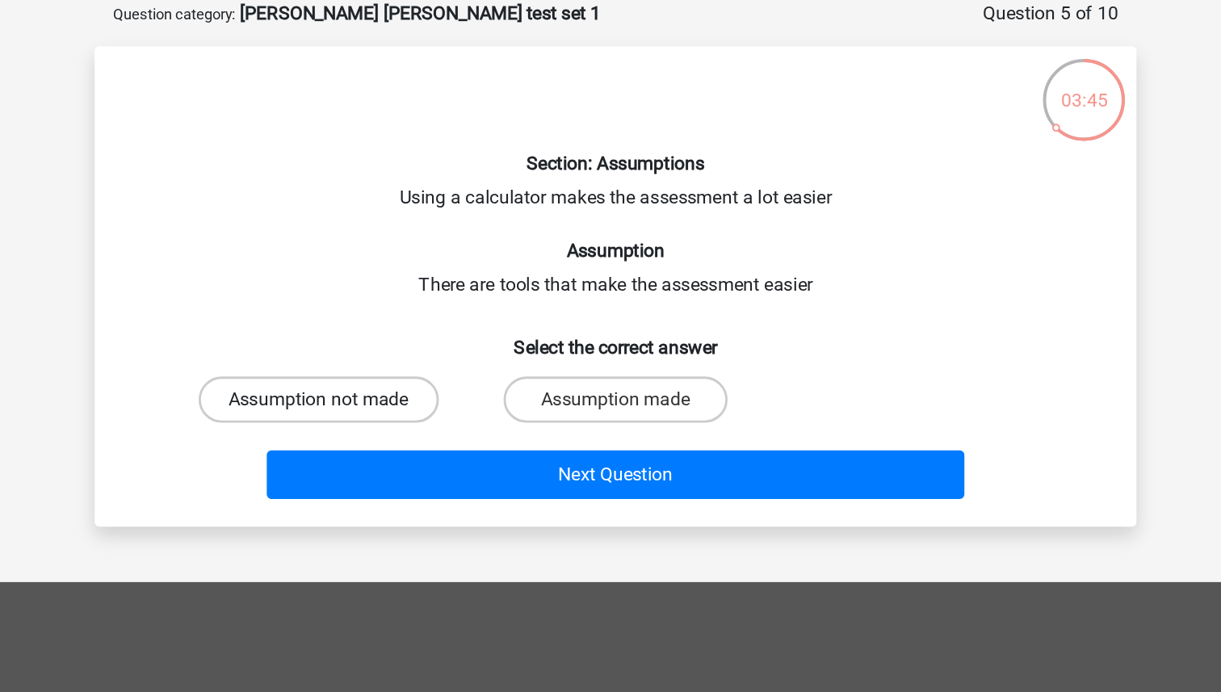
radio input "true"
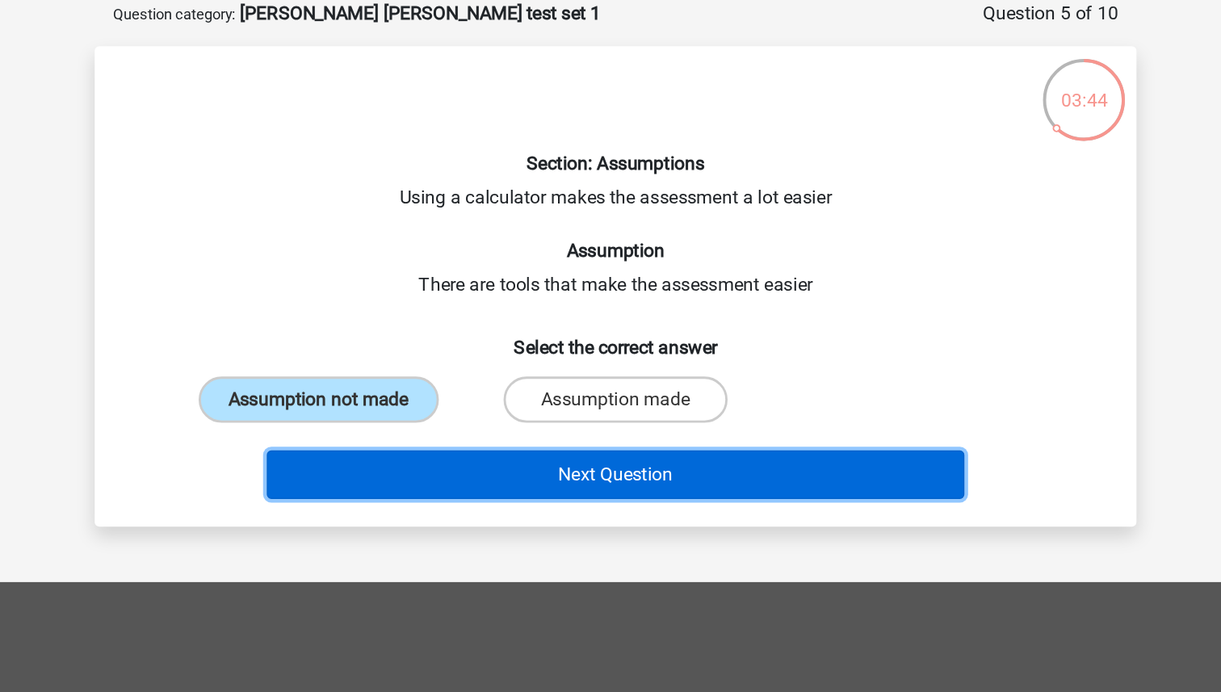
click at [511, 401] on button "Next Question" at bounding box center [611, 413] width 489 height 34
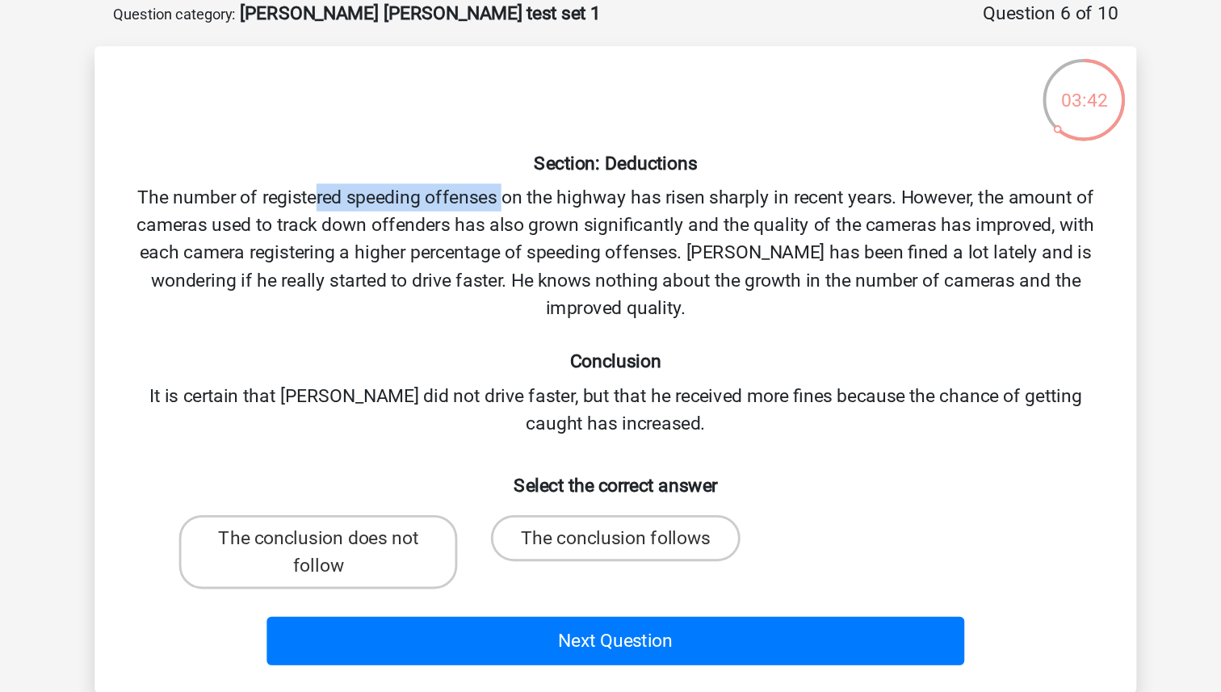
drag, startPoint x: 400, startPoint y: 216, endPoint x: 529, endPoint y: 217, distance: 129.2
click at [529, 217] on div "Section: Deductions The number of registered speeding offenses on the highway h…" at bounding box center [610, 339] width 715 height 426
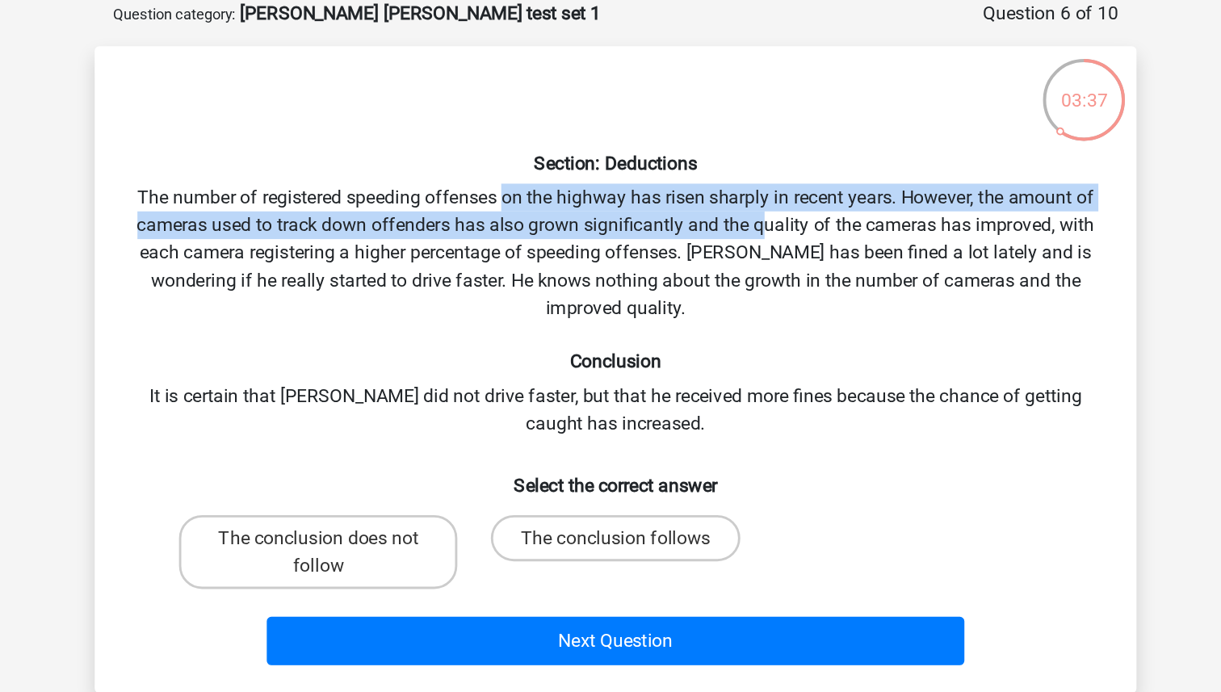
drag, startPoint x: 529, startPoint y: 217, endPoint x: 713, endPoint y: 235, distance: 185.0
click at [713, 235] on div "Section: Deductions The number of registered speeding offenses on the highway h…" at bounding box center [610, 339] width 715 height 426
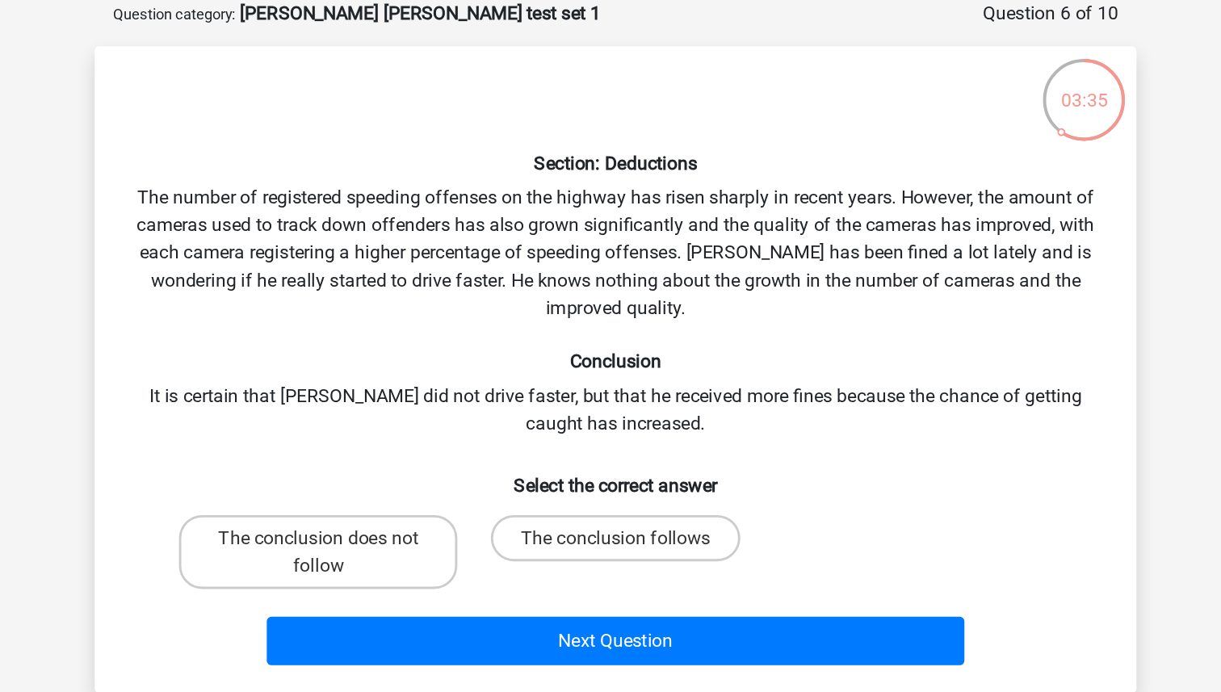
drag, startPoint x: 311, startPoint y: 255, endPoint x: 560, endPoint y: 248, distance: 249.6
click at [560, 249] on div "Section: Deductions The number of registered speeding offenses on the highway h…" at bounding box center [610, 339] width 715 height 426
drag, startPoint x: 551, startPoint y: 263, endPoint x: 636, endPoint y: 263, distance: 85.6
click at [636, 263] on div "Section: Deductions The number of registered speeding offenses on the highway h…" at bounding box center [610, 339] width 715 height 426
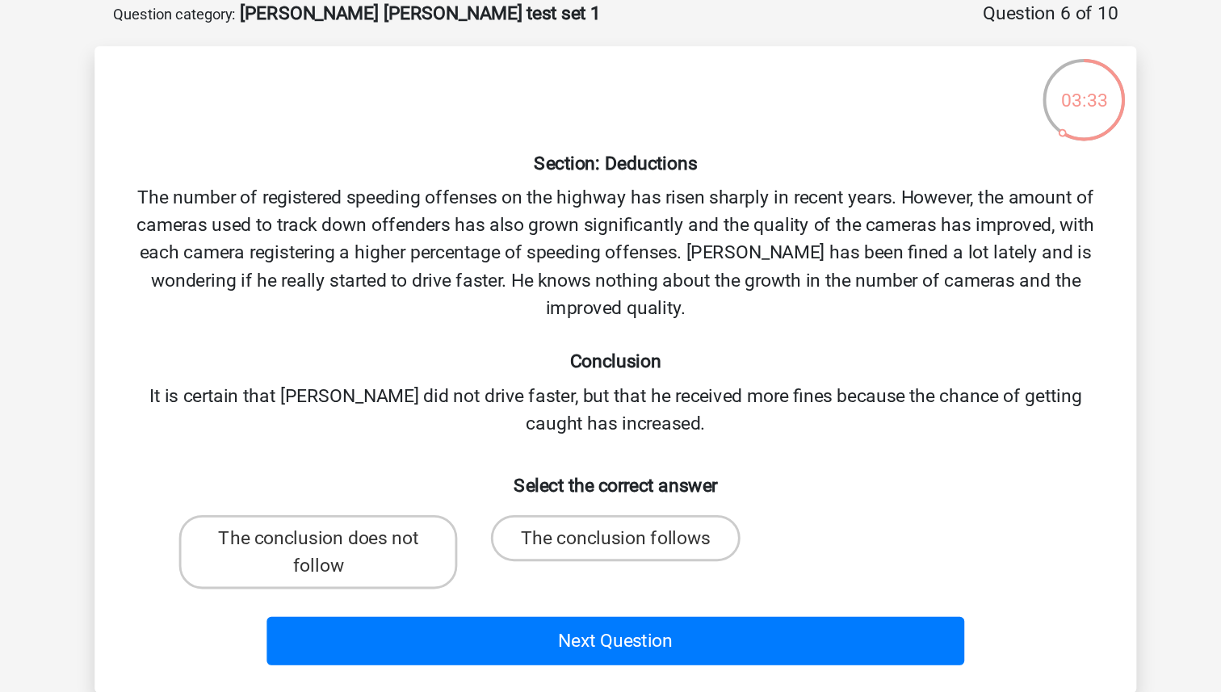
drag, startPoint x: 707, startPoint y: 257, endPoint x: 839, endPoint y: 258, distance: 131.6
click at [842, 259] on div "Section: Deductions The number of registered speeding offenses on the highway h…" at bounding box center [610, 339] width 715 height 426
drag, startPoint x: 318, startPoint y: 279, endPoint x: 454, endPoint y: 278, distance: 135.7
click at [455, 279] on div "Section: Deductions The number of registered speeding offenses on the highway h…" at bounding box center [610, 339] width 715 height 426
click at [454, 278] on div "Section: Deductions The number of registered speeding offenses on the highway h…" at bounding box center [610, 339] width 715 height 426
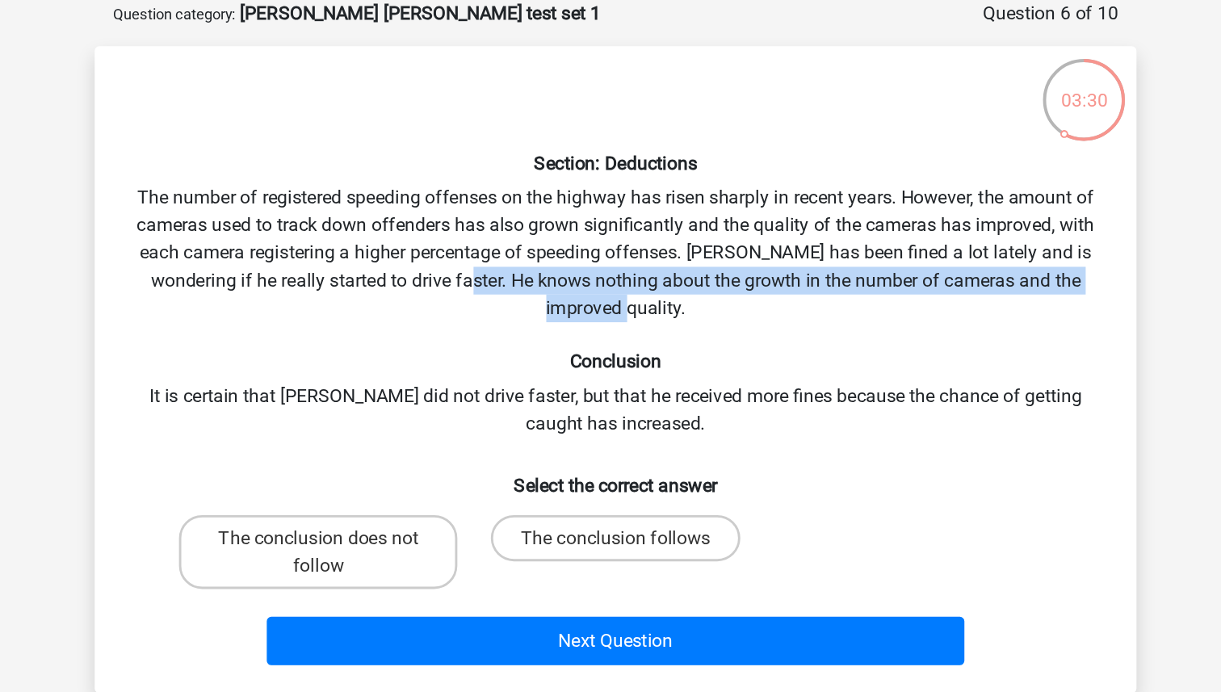
drag, startPoint x: 493, startPoint y: 273, endPoint x: 694, endPoint y: 296, distance: 202.4
click at [694, 296] on div "Section: Deductions The number of registered speeding offenses on the highway h…" at bounding box center [610, 339] width 715 height 426
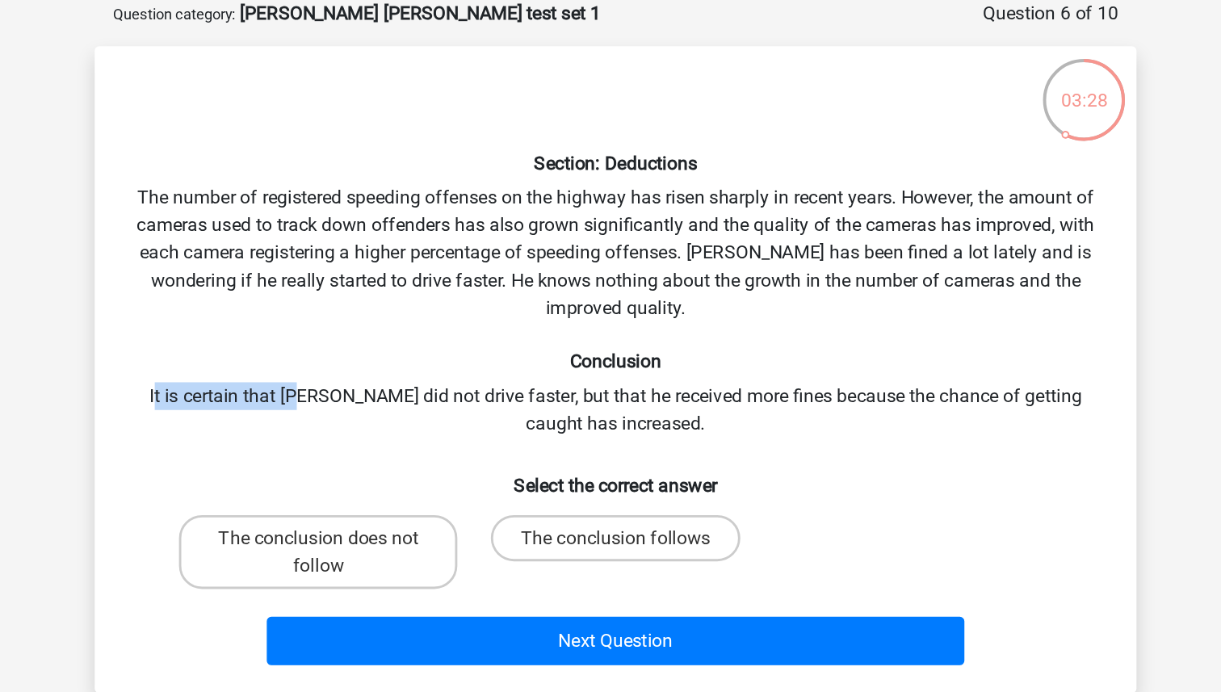
drag, startPoint x: 285, startPoint y: 361, endPoint x: 384, endPoint y: 361, distance: 99.3
click at [386, 361] on div "Section: Deductions The number of registered speeding offenses on the highway h…" at bounding box center [610, 339] width 715 height 426
click at [384, 361] on div "Section: Deductions The number of registered speeding offenses on the highway h…" at bounding box center [610, 339] width 715 height 426
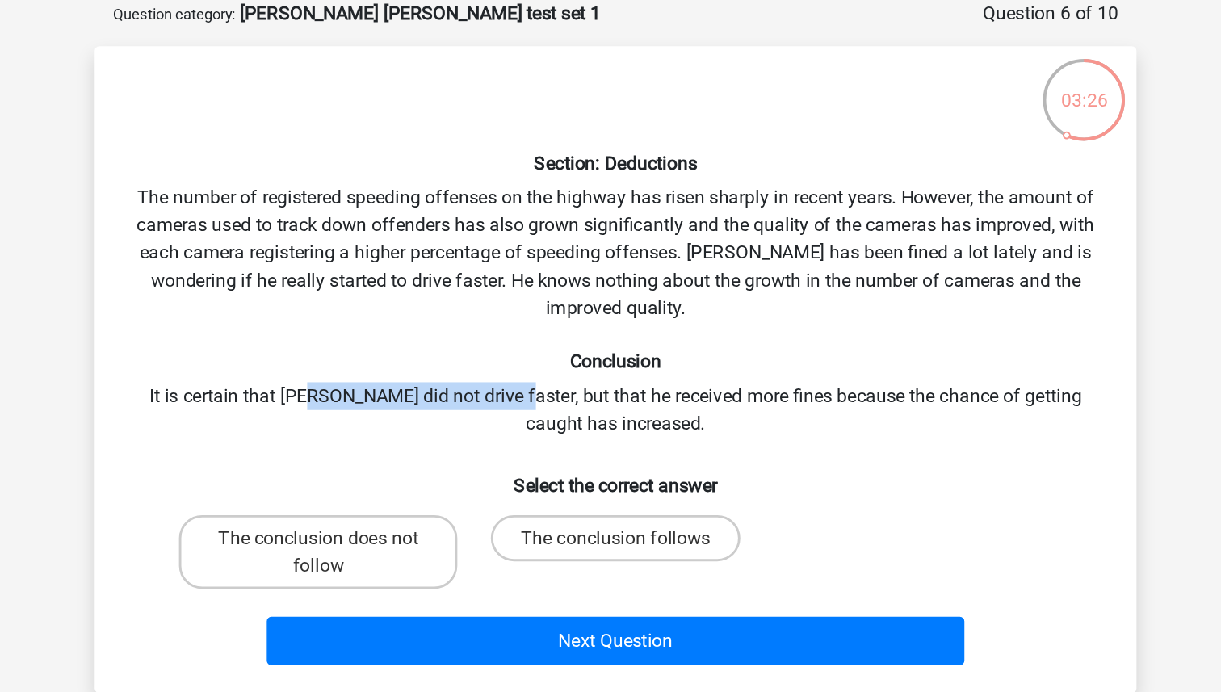
drag, startPoint x: 391, startPoint y: 360, endPoint x: 528, endPoint y: 359, distance: 137.3
click at [528, 359] on div "Section: Deductions The number of registered speeding offenses on the highway h…" at bounding box center [610, 339] width 715 height 426
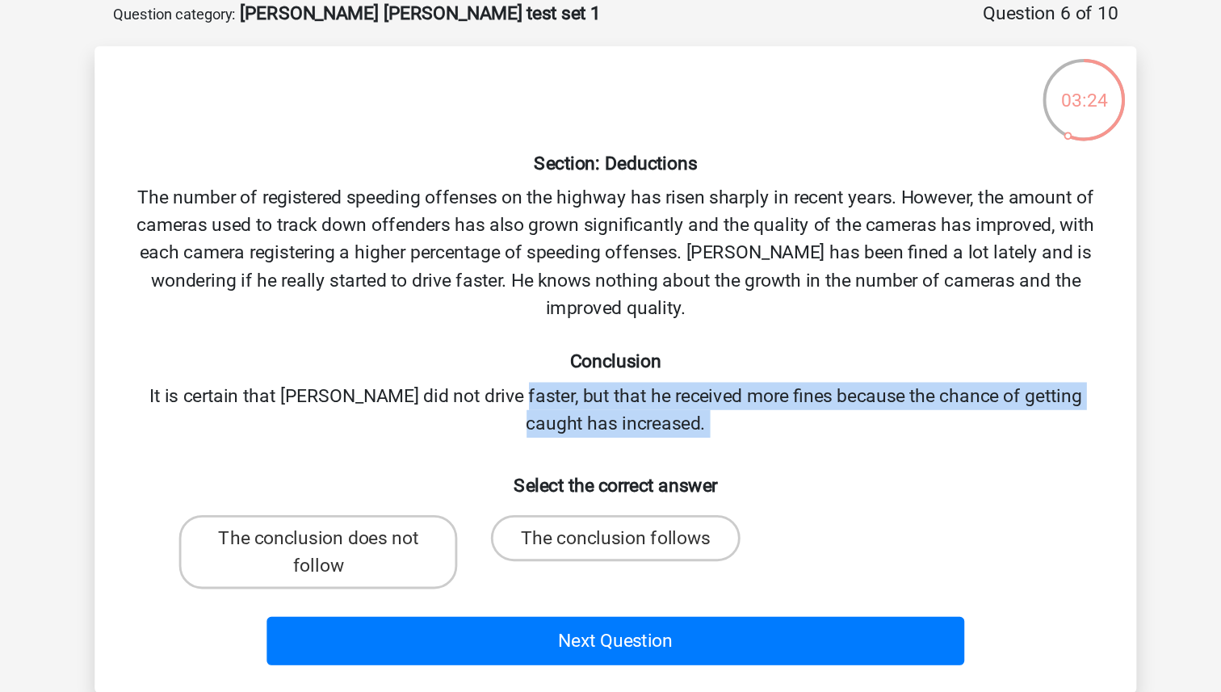
drag, startPoint x: 531, startPoint y: 358, endPoint x: 712, endPoint y: 375, distance: 181.7
click at [713, 376] on div "Section: Deductions The number of registered speeding offenses on the highway h…" at bounding box center [610, 339] width 715 height 426
click at [712, 375] on div "Section: Deductions The number of registered speeding offenses on the highway h…" at bounding box center [610, 339] width 715 height 426
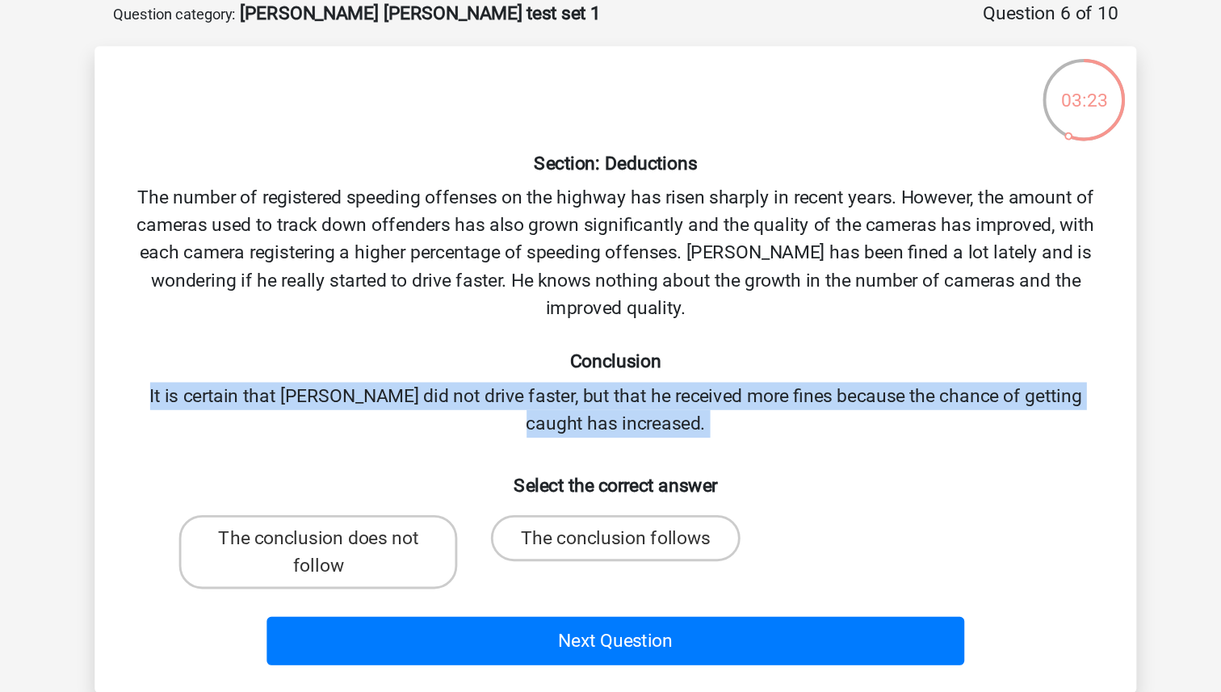
drag, startPoint x: 712, startPoint y: 375, endPoint x: 283, endPoint y: 344, distance: 430.7
click at [283, 344] on div "Section: Deductions The number of registered speeding offenses on the highway h…" at bounding box center [610, 339] width 715 height 426
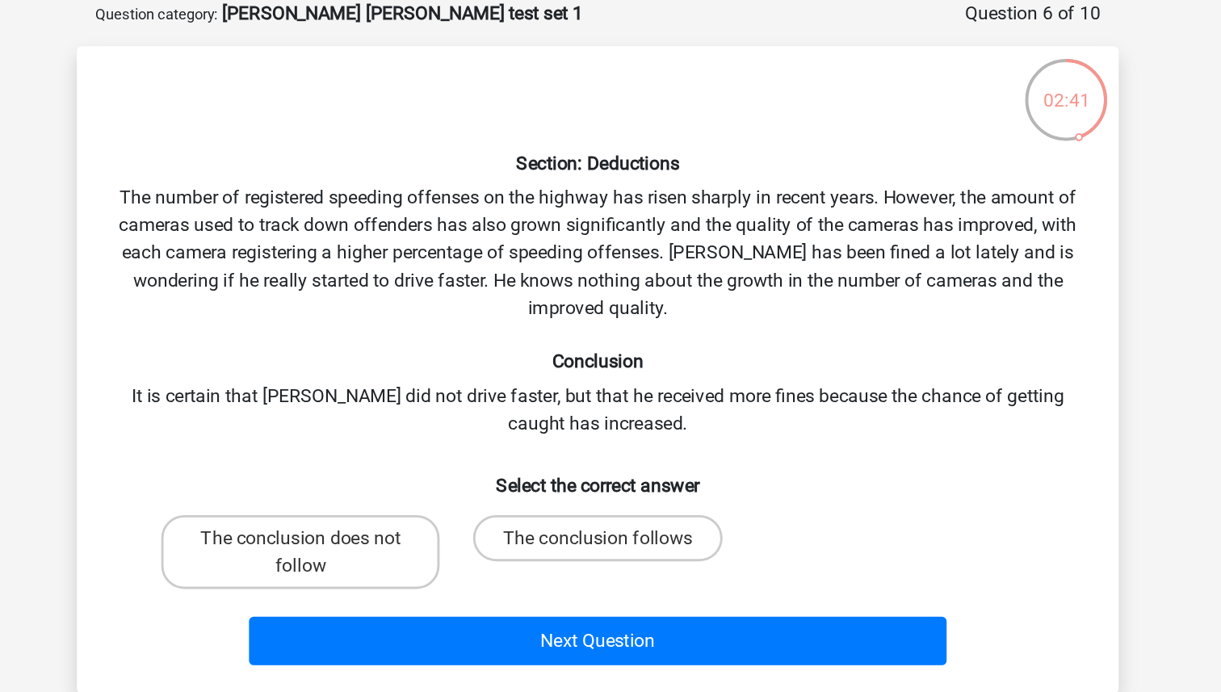
click at [556, 361] on div "Section: Deductions The number of registered speeding offenses on the highway h…" at bounding box center [610, 339] width 715 height 426
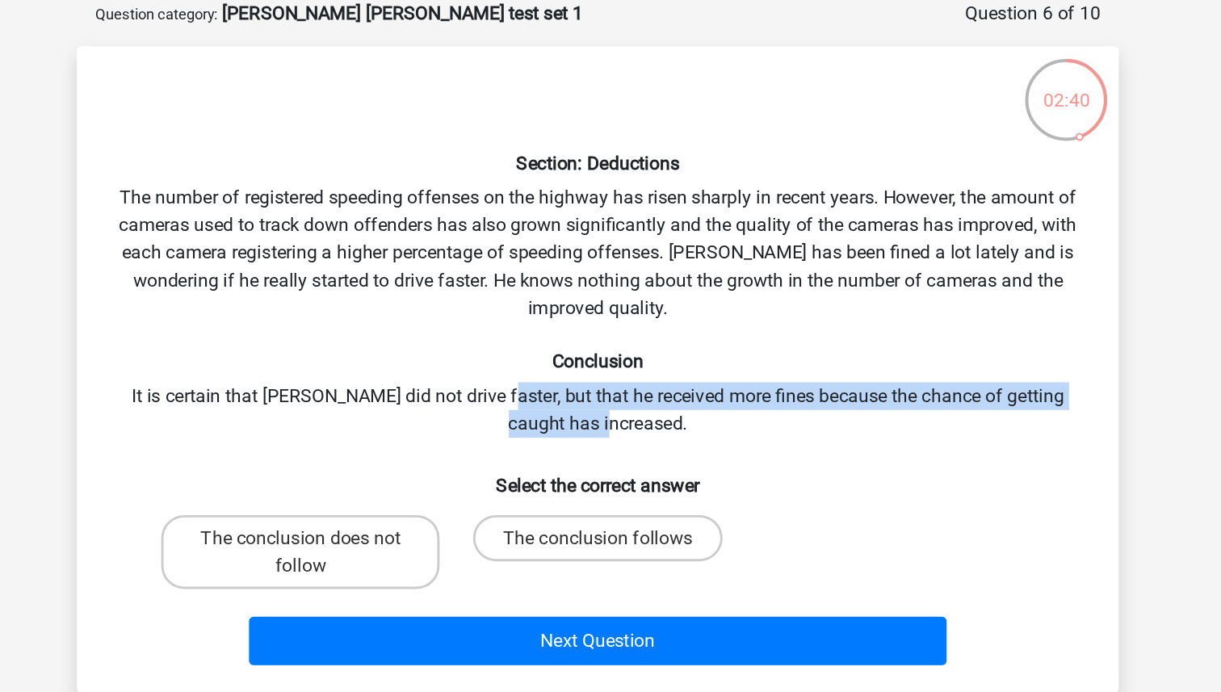
drag, startPoint x: 527, startPoint y: 358, endPoint x: 634, endPoint y: 381, distance: 109.1
click at [635, 381] on div "Section: Deductions The number of registered speeding offenses on the highway h…" at bounding box center [610, 339] width 715 height 426
click at [634, 381] on div "Section: Deductions The number of registered speeding offenses on the highway h…" at bounding box center [610, 339] width 715 height 426
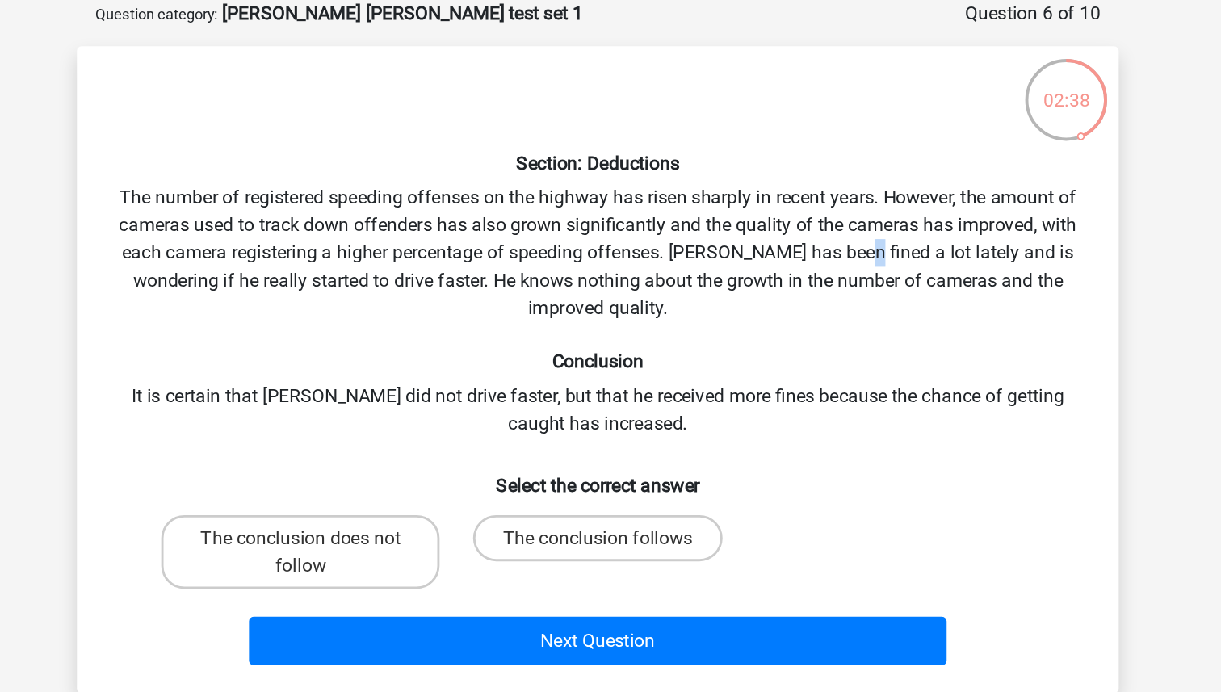
click at [789, 259] on div "Section: Deductions The number of registered speeding offenses on the highway h…" at bounding box center [610, 339] width 715 height 426
click at [789, 260] on div "Section: Deductions The number of registered speeding offenses on the highway h…" at bounding box center [610, 339] width 715 height 426
drag, startPoint x: 421, startPoint y: 356, endPoint x: 552, endPoint y: 358, distance: 130.8
click at [552, 358] on div "Section: Deductions The number of registered speeding offenses on the highway h…" at bounding box center [610, 339] width 715 height 426
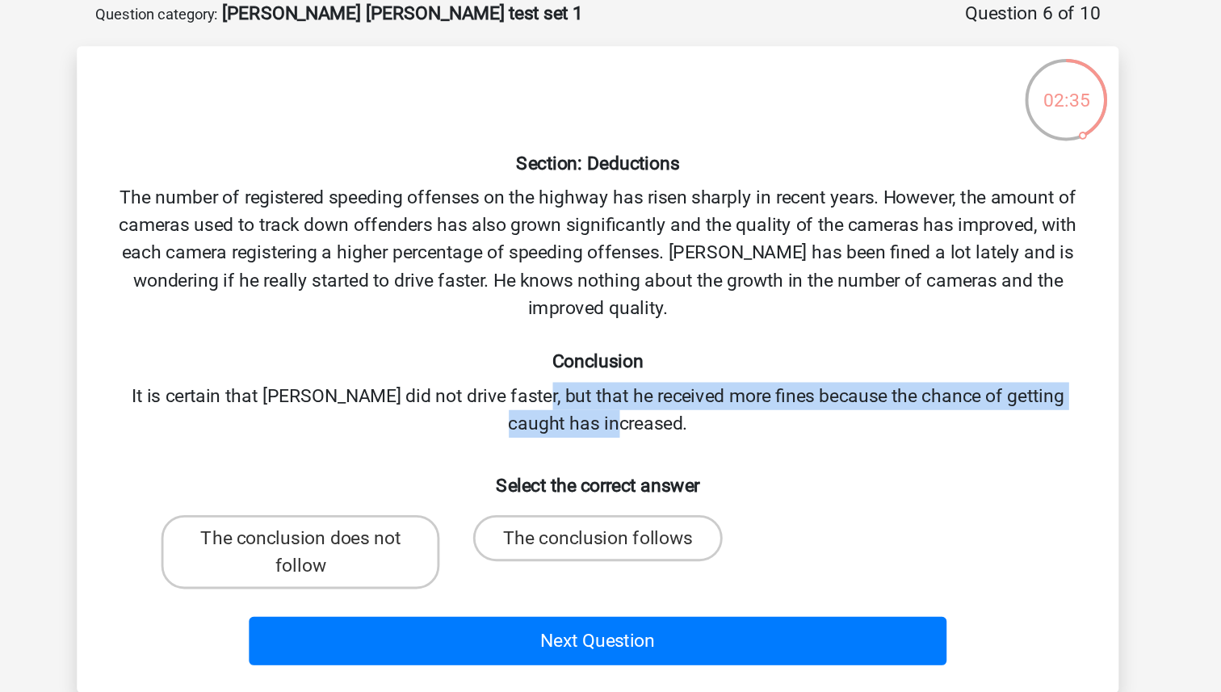
drag, startPoint x: 545, startPoint y: 355, endPoint x: 682, endPoint y: 384, distance: 139.5
click at [682, 384] on div "Section: Deductions The number of registered speeding offenses on the highway h…" at bounding box center [610, 339] width 715 height 426
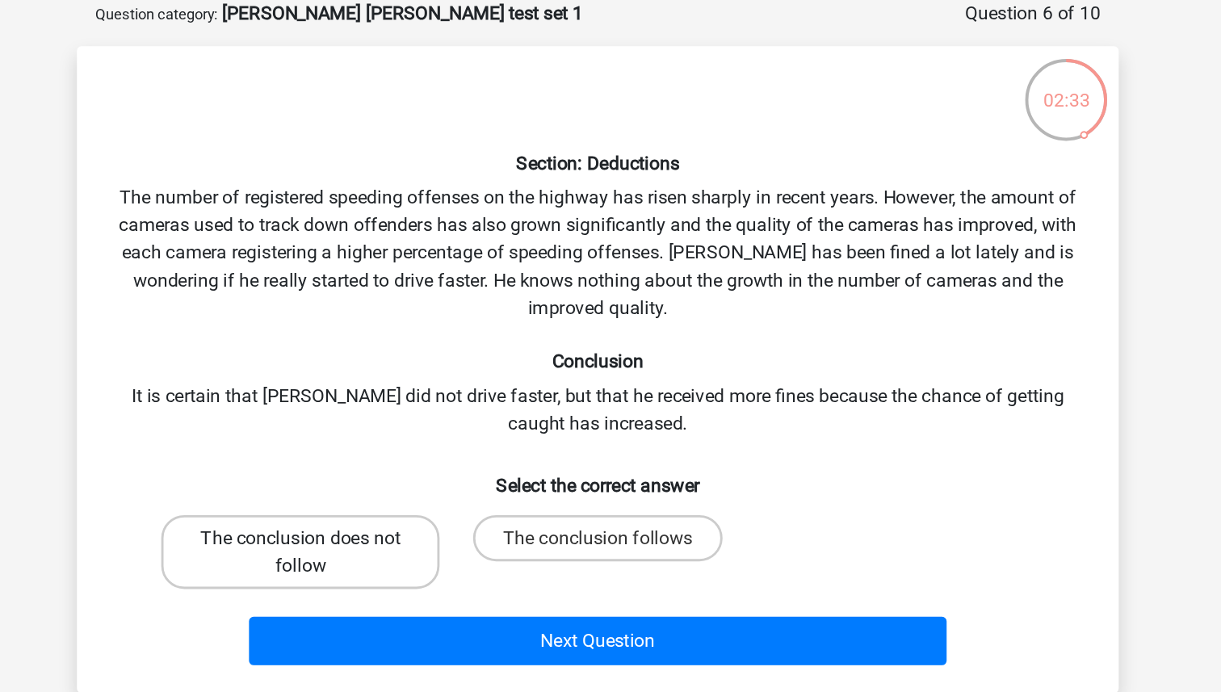
click at [478, 446] on label "The conclusion does not follow" at bounding box center [402, 467] width 195 height 52
click at [413, 457] on input "The conclusion does not follow" at bounding box center [408, 462] width 10 height 10
radio input "true"
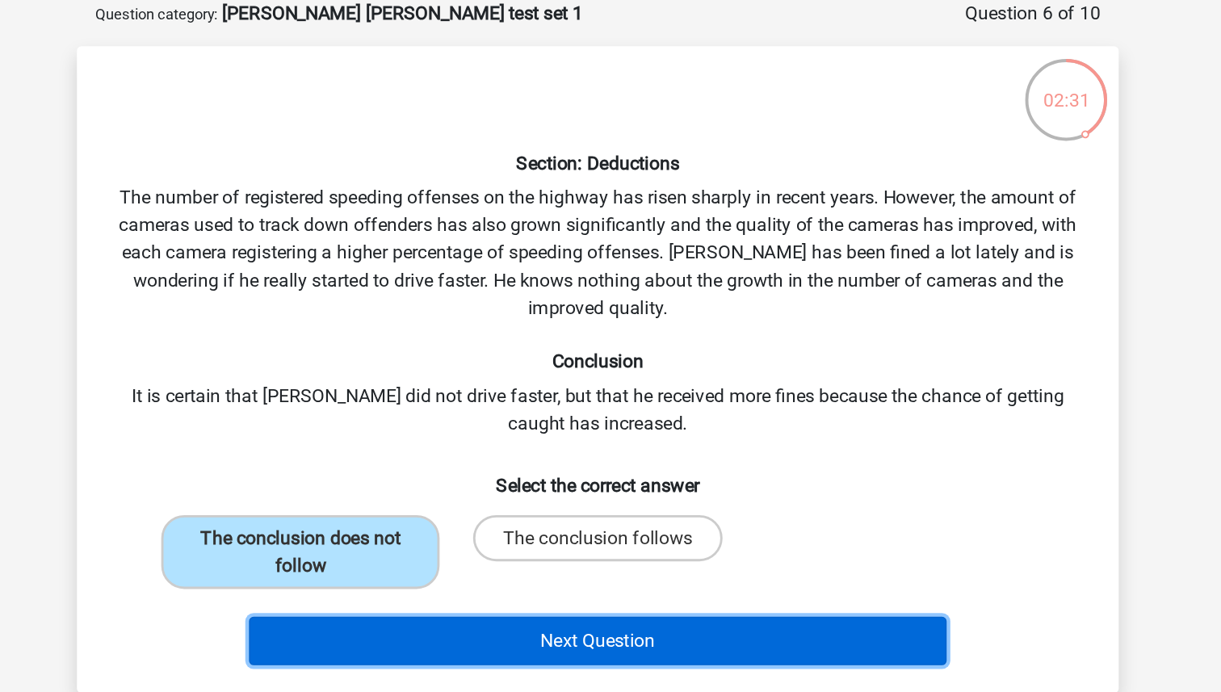
click at [562, 531] on button "Next Question" at bounding box center [611, 529] width 489 height 34
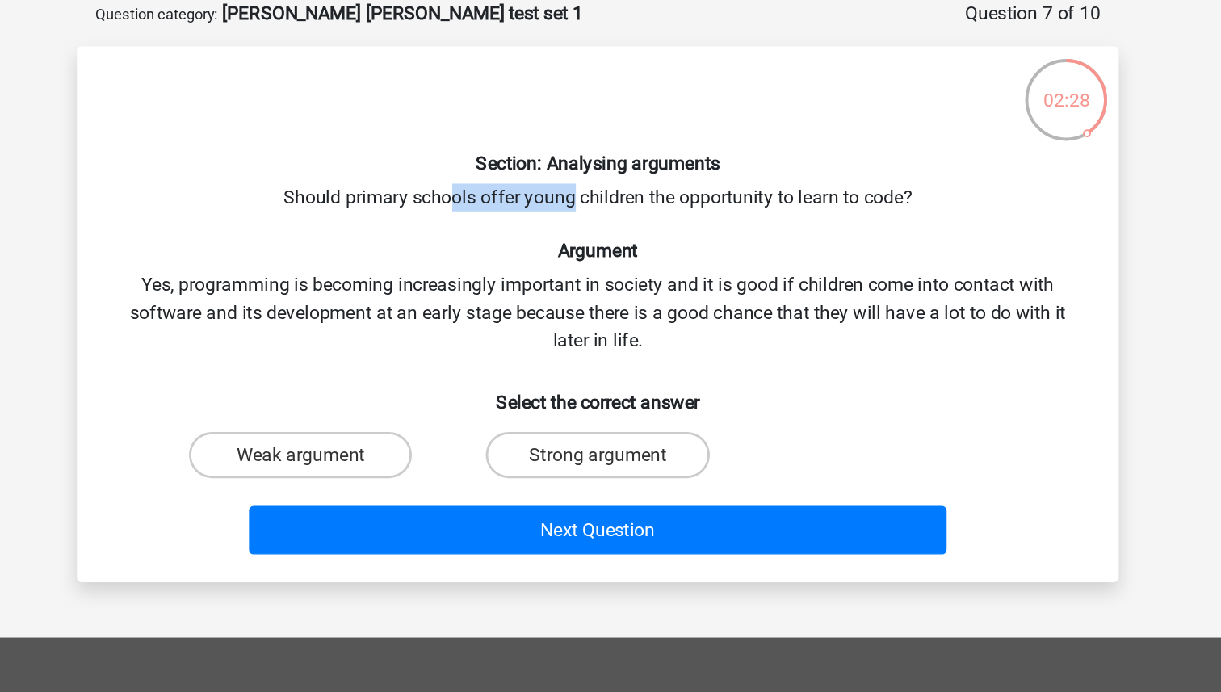
drag, startPoint x: 507, startPoint y: 219, endPoint x: 594, endPoint y: 224, distance: 87.4
click at [594, 224] on div "Section: Analysing arguments Should primary schools offer young children the op…" at bounding box center [610, 300] width 715 height 349
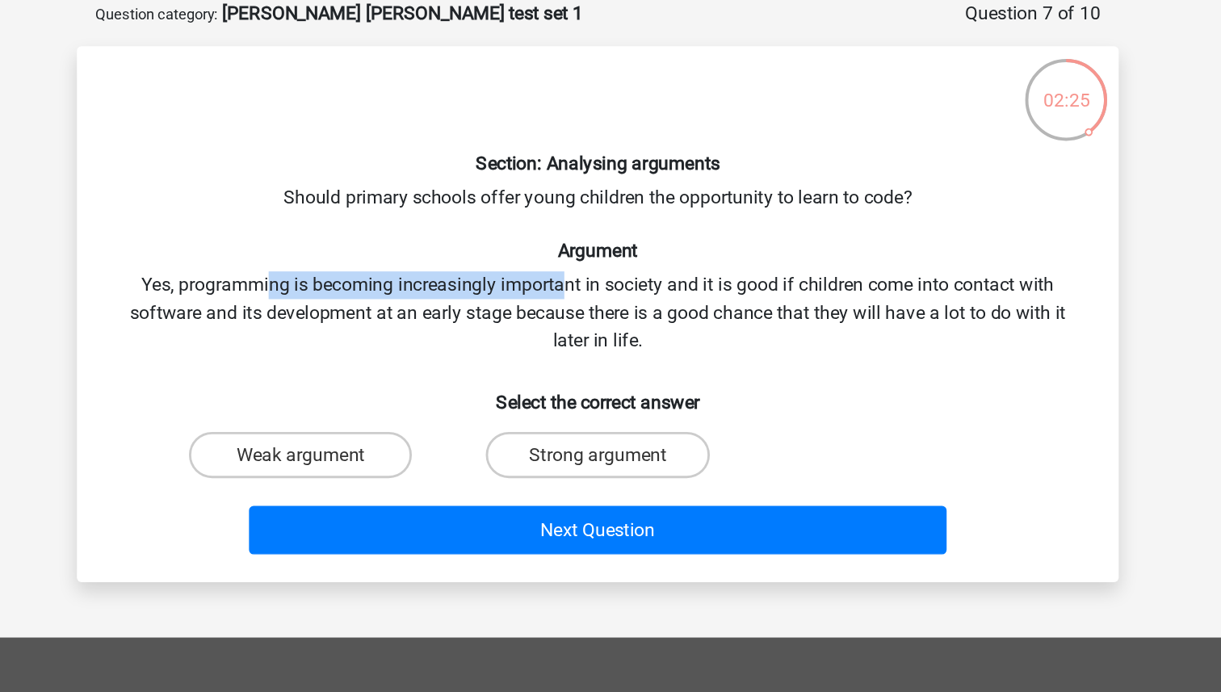
drag, startPoint x: 382, startPoint y: 289, endPoint x: 586, endPoint y: 289, distance: 204.3
click at [586, 289] on div "Section: Analysing arguments Should primary schools offer young children the op…" at bounding box center [610, 300] width 715 height 349
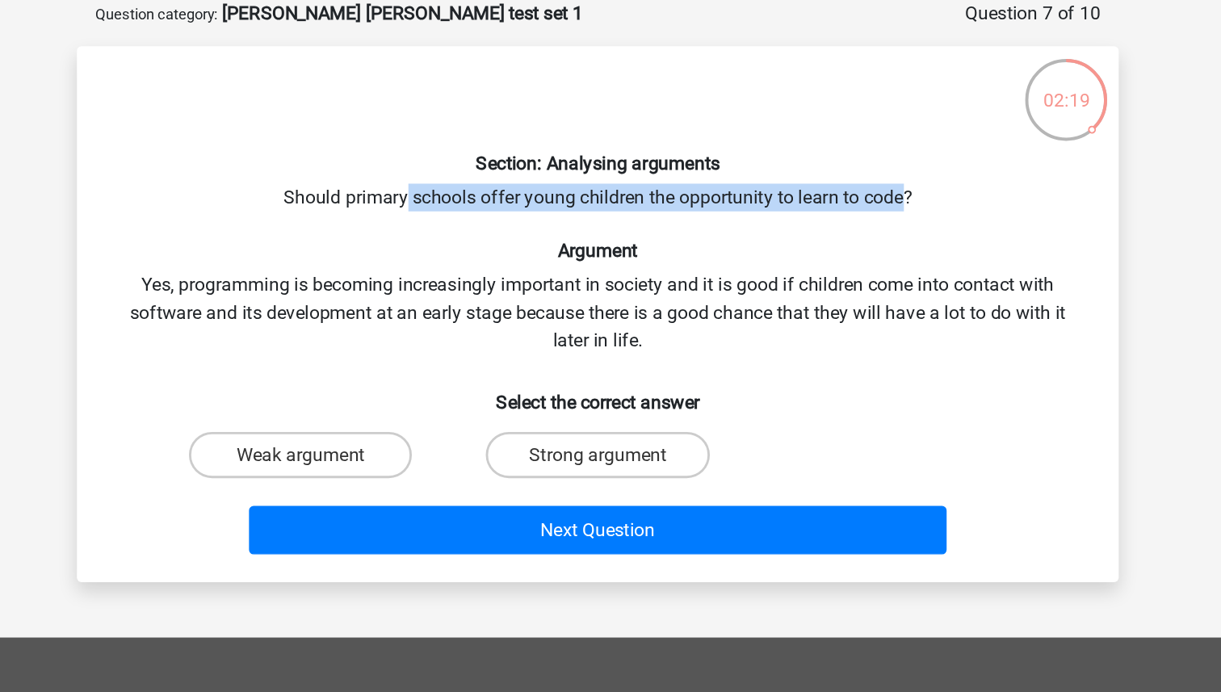
drag, startPoint x: 476, startPoint y: 218, endPoint x: 822, endPoint y: 219, distance: 346.4
click at [822, 219] on div "Section: Analysing arguments Should primary schools offer young children the op…" at bounding box center [610, 300] width 715 height 349
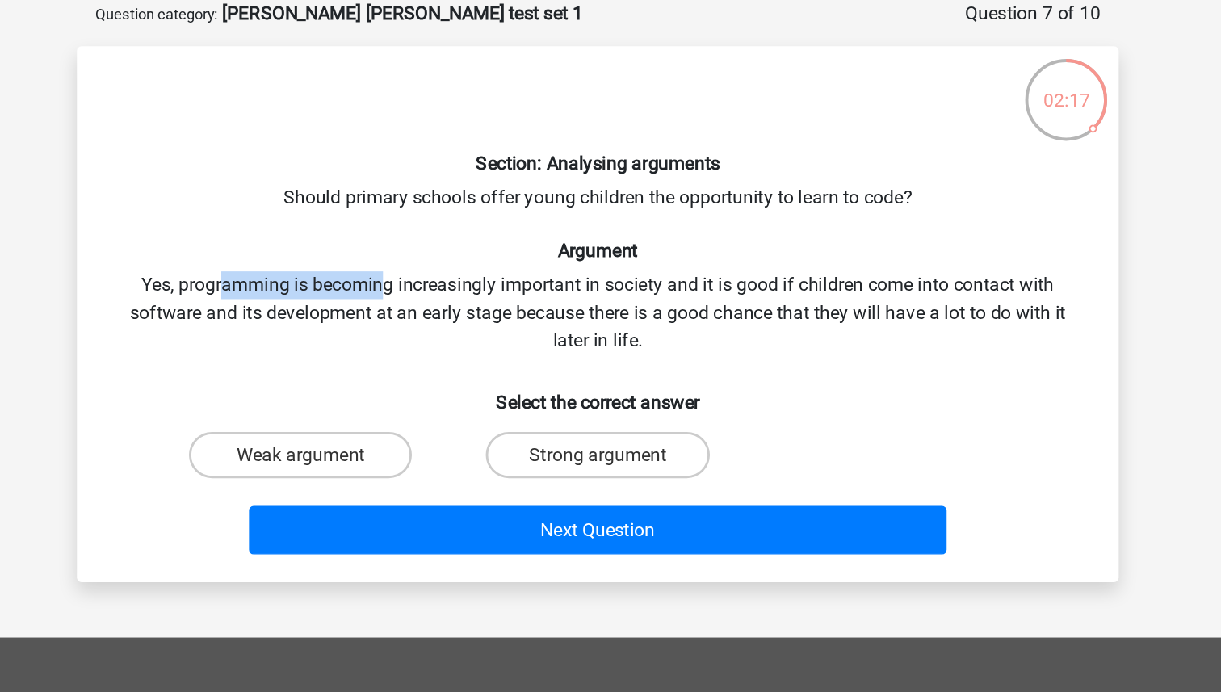
drag, startPoint x: 349, startPoint y: 278, endPoint x: 455, endPoint y: 287, distance: 106.2
click at [458, 288] on div "Section: Analysing arguments Should primary schools offer young children the op…" at bounding box center [610, 300] width 715 height 349
click at [455, 287] on div "Section: Analysing arguments Should primary schools offer young children the op…" at bounding box center [610, 300] width 715 height 349
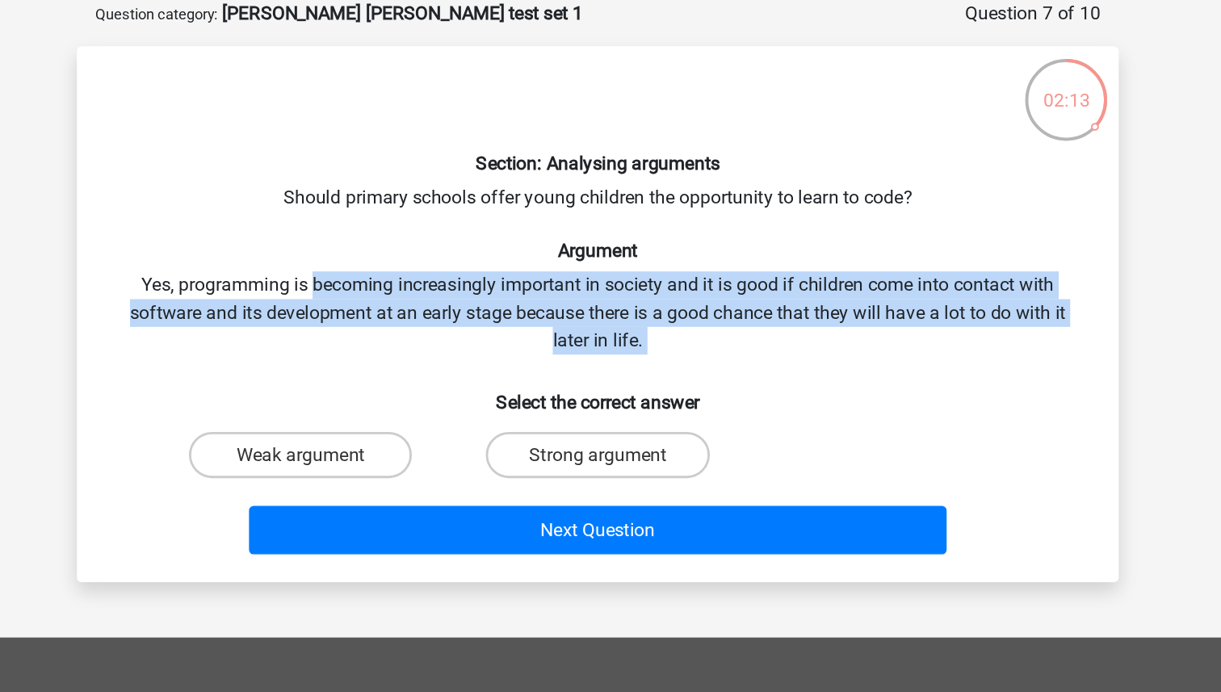
drag, startPoint x: 455, startPoint y: 287, endPoint x: 662, endPoint y: 322, distance: 210.6
click at [664, 322] on div "Section: Analysing arguments Should primary schools offer young children the op…" at bounding box center [610, 300] width 715 height 349
click at [662, 322] on div "Section: Analysing arguments Should primary schools offer young children the op…" at bounding box center [610, 300] width 715 height 349
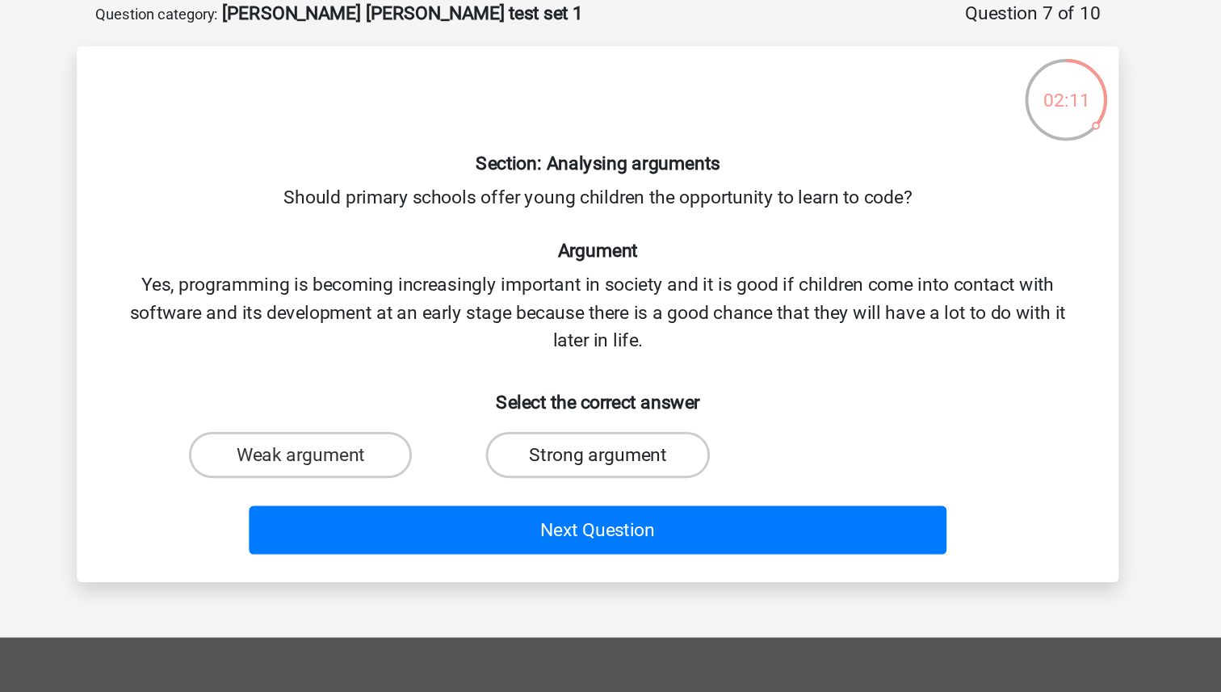
click at [636, 405] on label "Strong argument" at bounding box center [610, 399] width 156 height 32
click at [621, 405] on input "Strong argument" at bounding box center [615, 404] width 10 height 10
radio input "true"
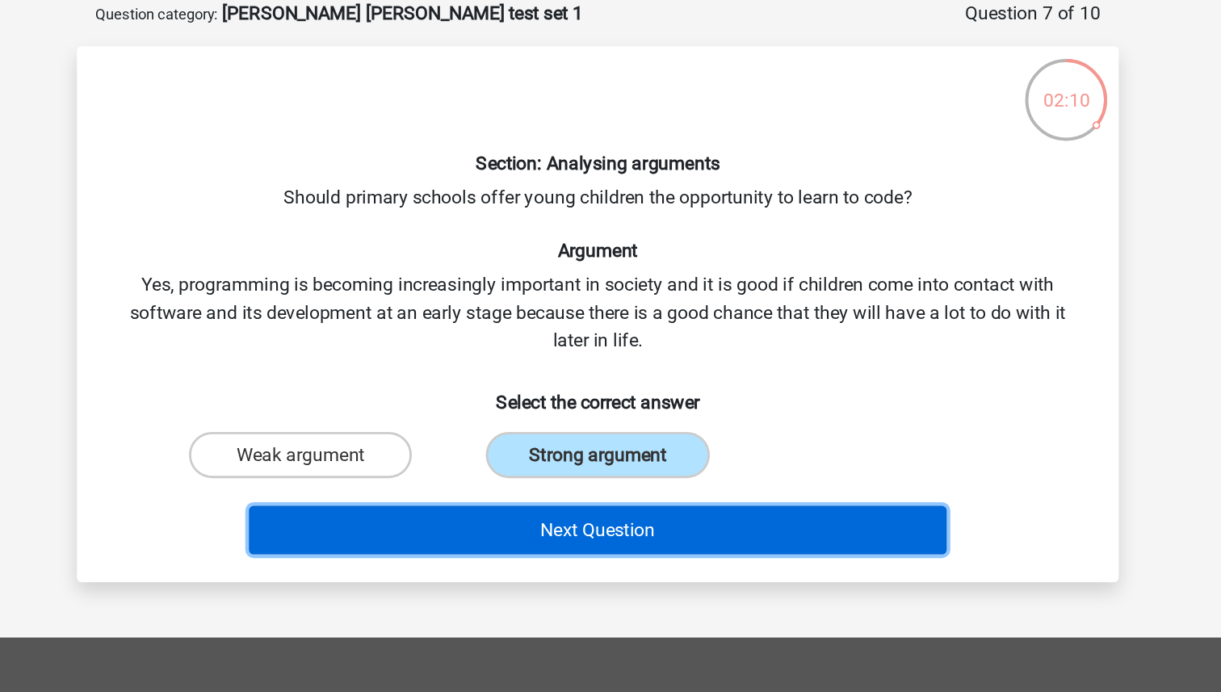
click at [633, 448] on button "Next Question" at bounding box center [611, 451] width 489 height 34
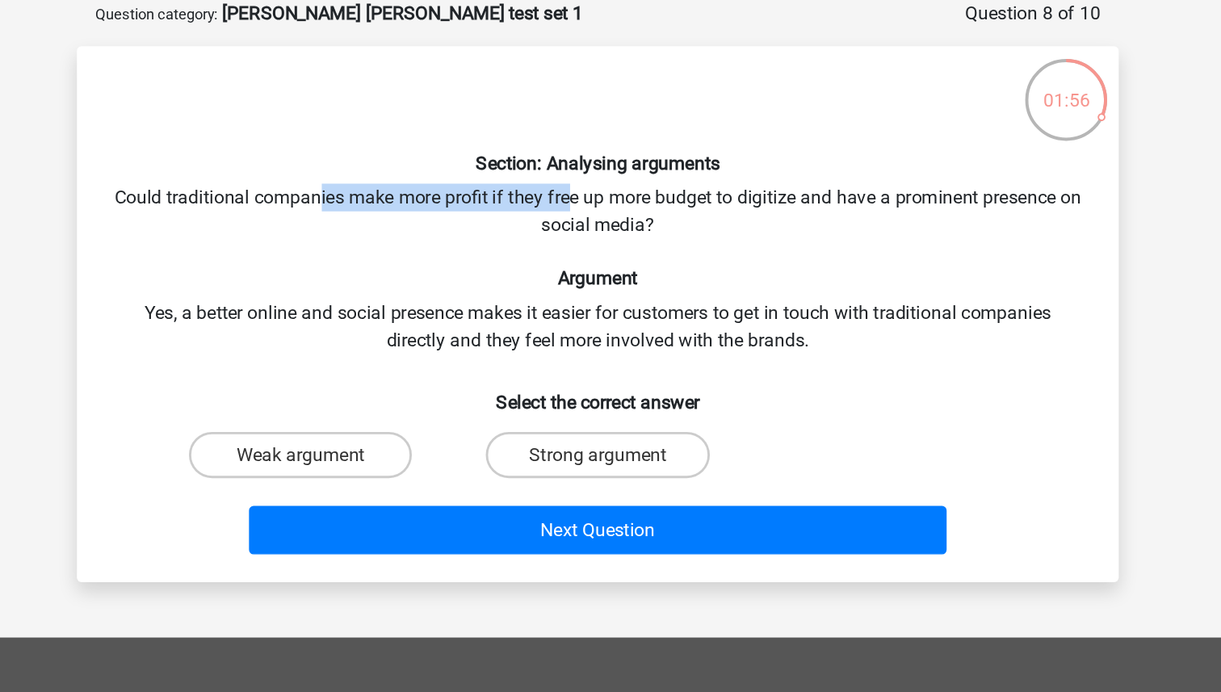
drag, startPoint x: 420, startPoint y: 224, endPoint x: 597, endPoint y: 224, distance: 176.9
click at [601, 229] on div "Section: Analysing arguments Could traditional companies make more profit if th…" at bounding box center [610, 300] width 715 height 349
click at [597, 224] on div "Section: Analysing arguments Could traditional companies make more profit if th…" at bounding box center [610, 300] width 715 height 349
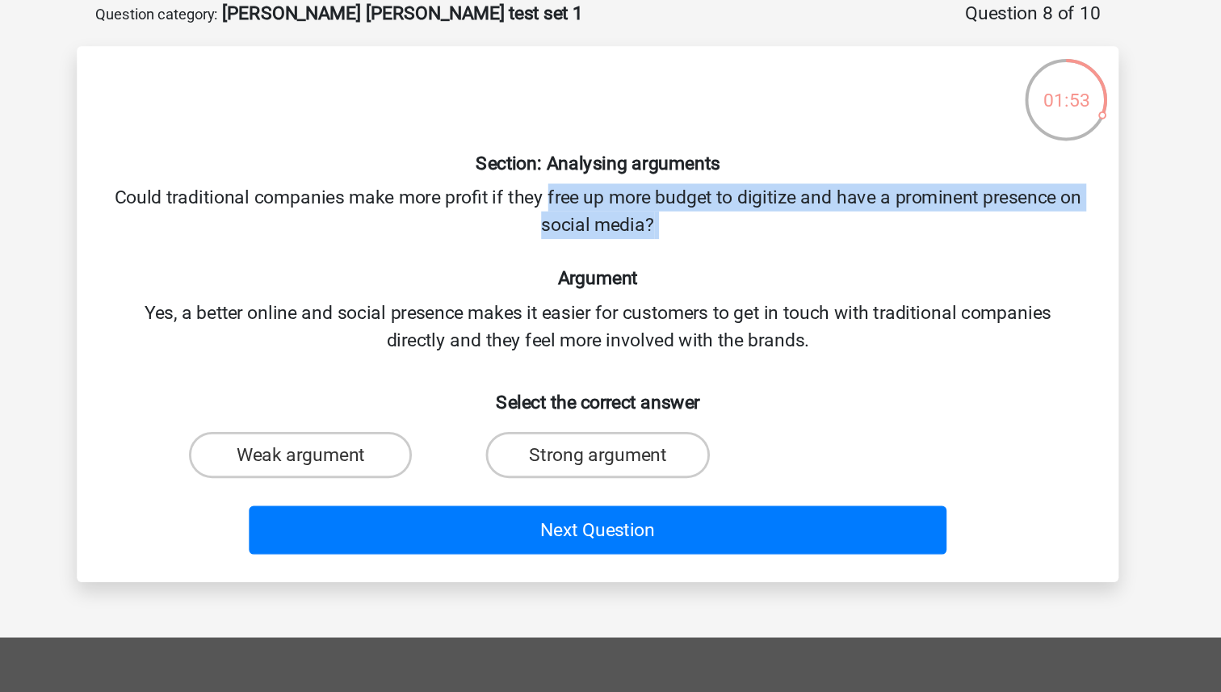
drag, startPoint x: 597, startPoint y: 224, endPoint x: 665, endPoint y: 239, distance: 70.3
click at [665, 239] on div "Section: Analysing arguments Could traditional companies make more profit if th…" at bounding box center [610, 300] width 715 height 349
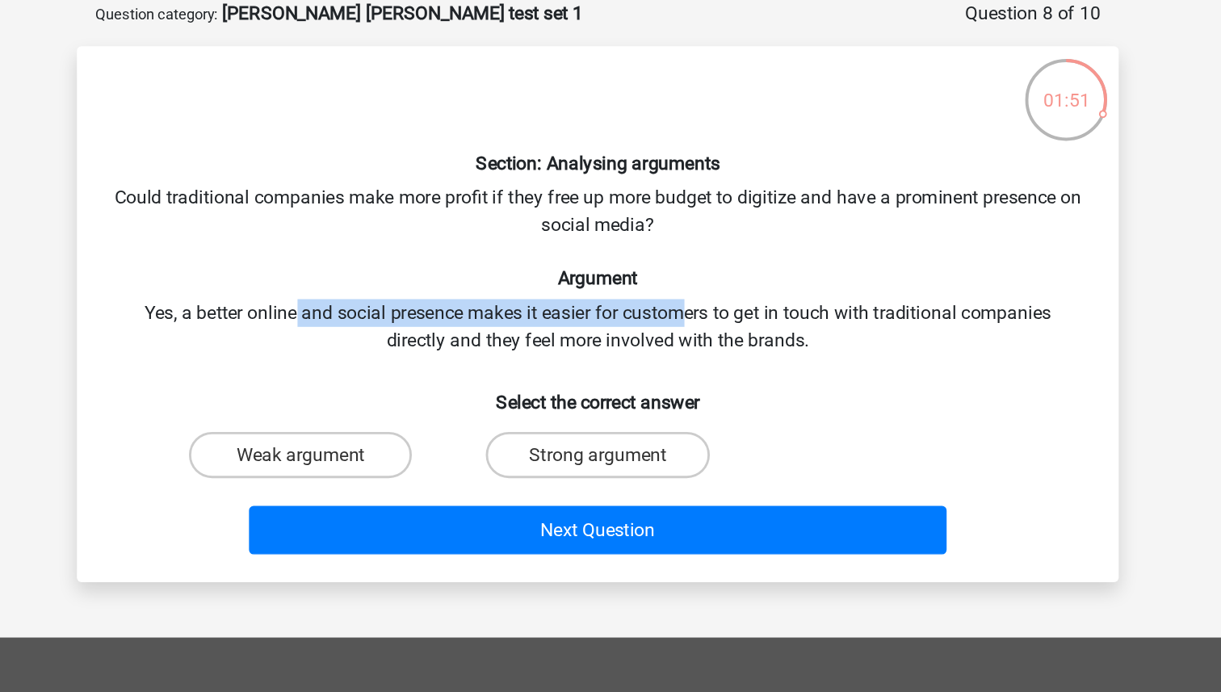
drag, startPoint x: 399, startPoint y: 292, endPoint x: 669, endPoint y: 295, distance: 270.5
click at [673, 297] on div "Section: Analysing arguments Could traditional companies make more profit if th…" at bounding box center [610, 300] width 715 height 349
click at [669, 295] on div "Section: Analysing arguments Could traditional companies make more profit if th…" at bounding box center [610, 300] width 715 height 349
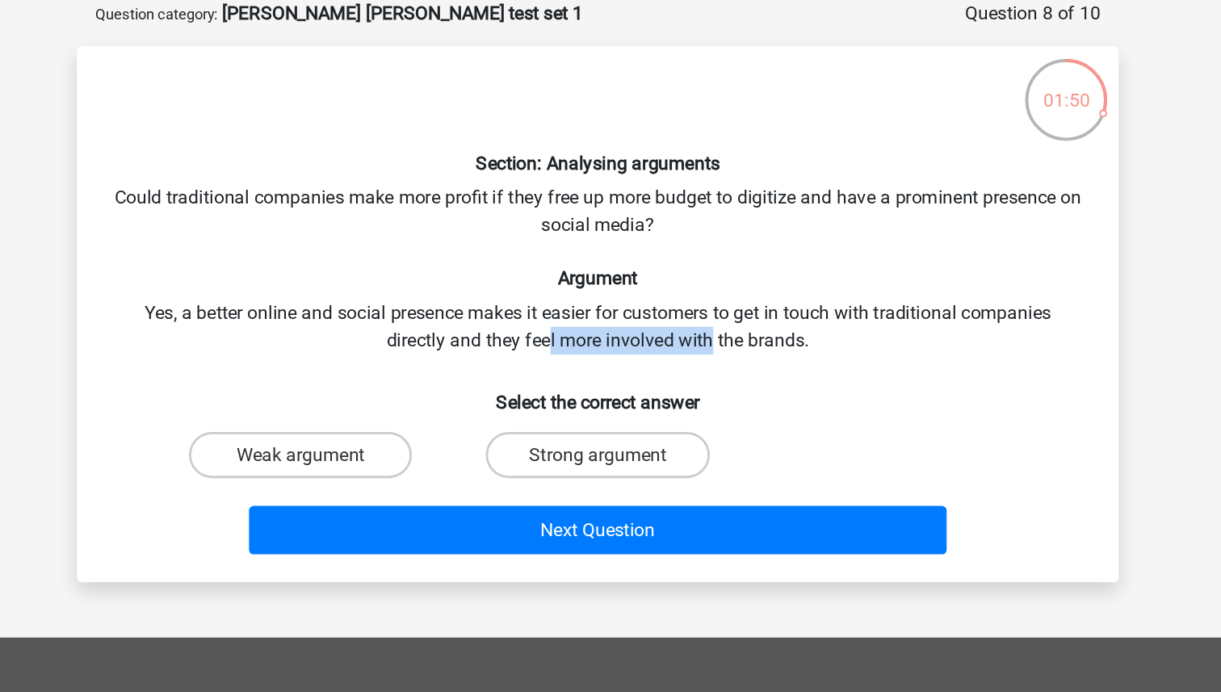
drag, startPoint x: 577, startPoint y: 317, endPoint x: 689, endPoint y: 317, distance: 111.4
click at [689, 317] on div "Section: Analysing arguments Could traditional companies make more profit if th…" at bounding box center [610, 300] width 715 height 349
click at [610, 403] on label "Strong argument" at bounding box center [610, 399] width 156 height 32
click at [610, 403] on input "Strong argument" at bounding box center [615, 404] width 10 height 10
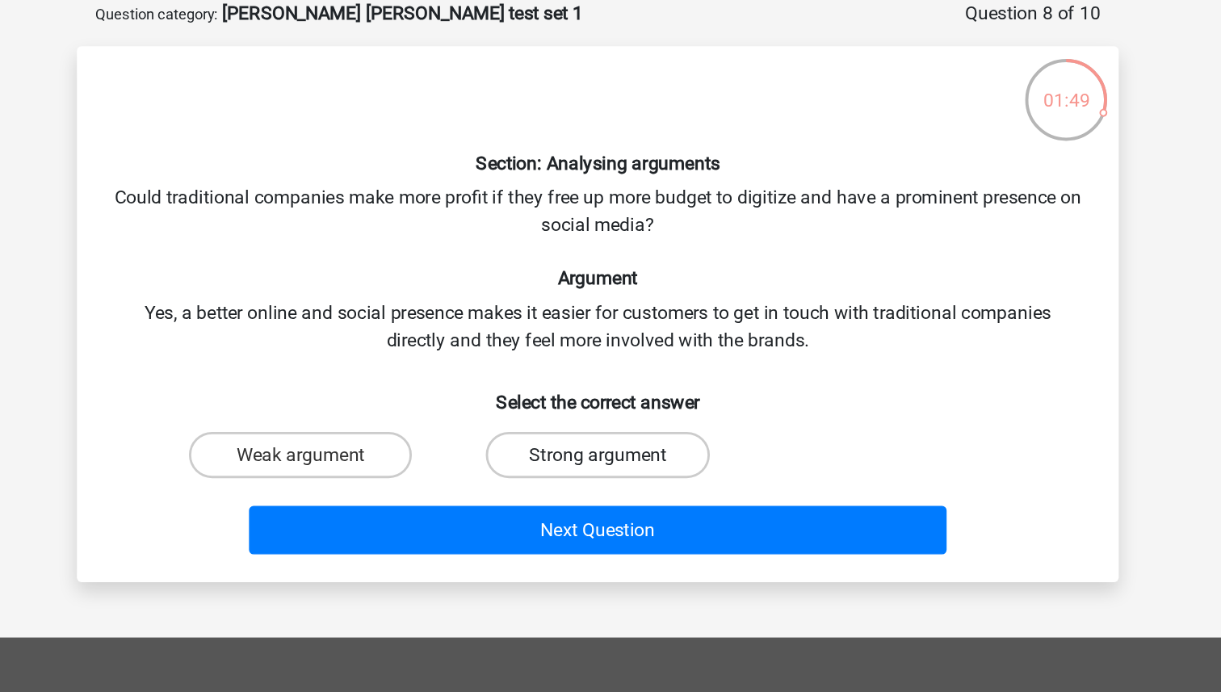
radio input "true"
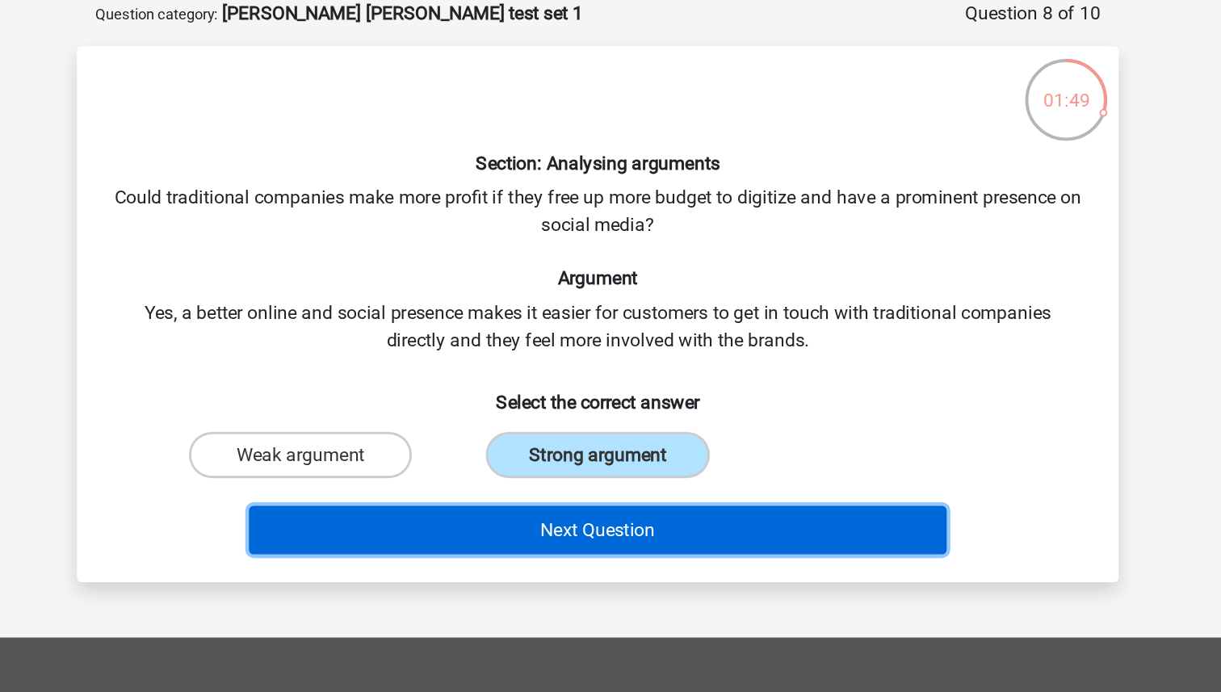
click at [620, 447] on button "Next Question" at bounding box center [611, 451] width 489 height 34
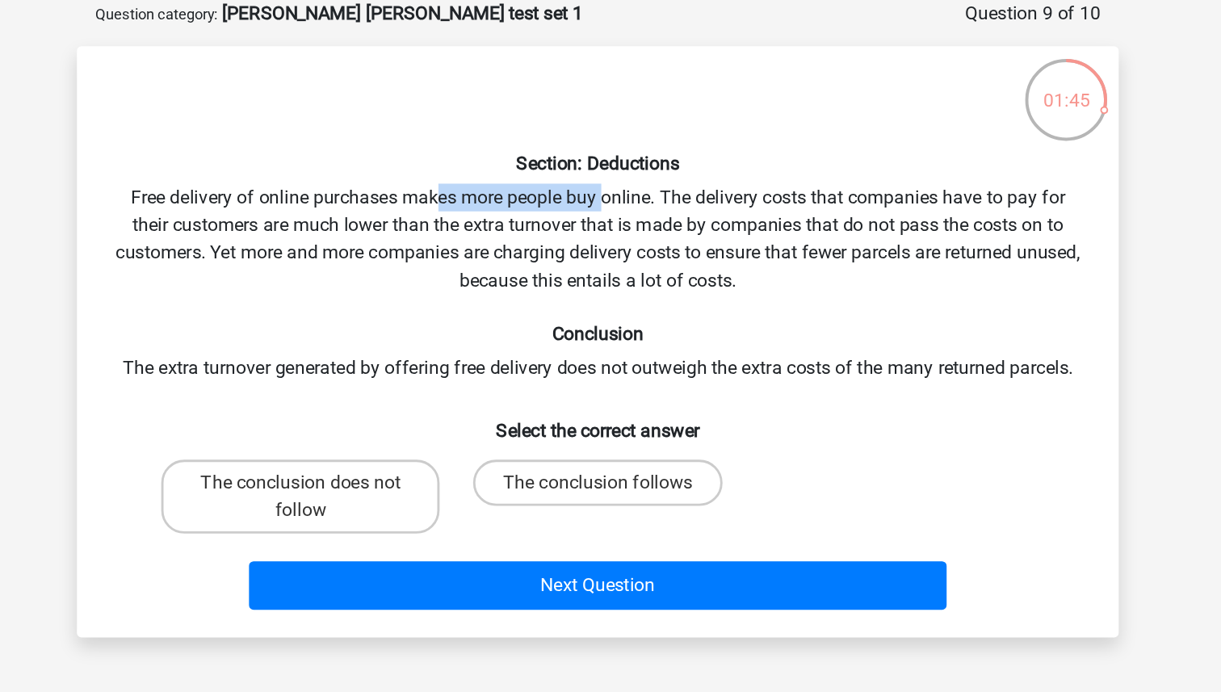
drag, startPoint x: 499, startPoint y: 215, endPoint x: 614, endPoint y: 224, distance: 115.0
click at [615, 224] on div "Section: Deductions Free delivery of online purchases makes more people buy onl…" at bounding box center [610, 320] width 715 height 388
click at [614, 224] on div "Section: Deductions Free delivery of online purchases makes more people buy onl…" at bounding box center [610, 320] width 715 height 388
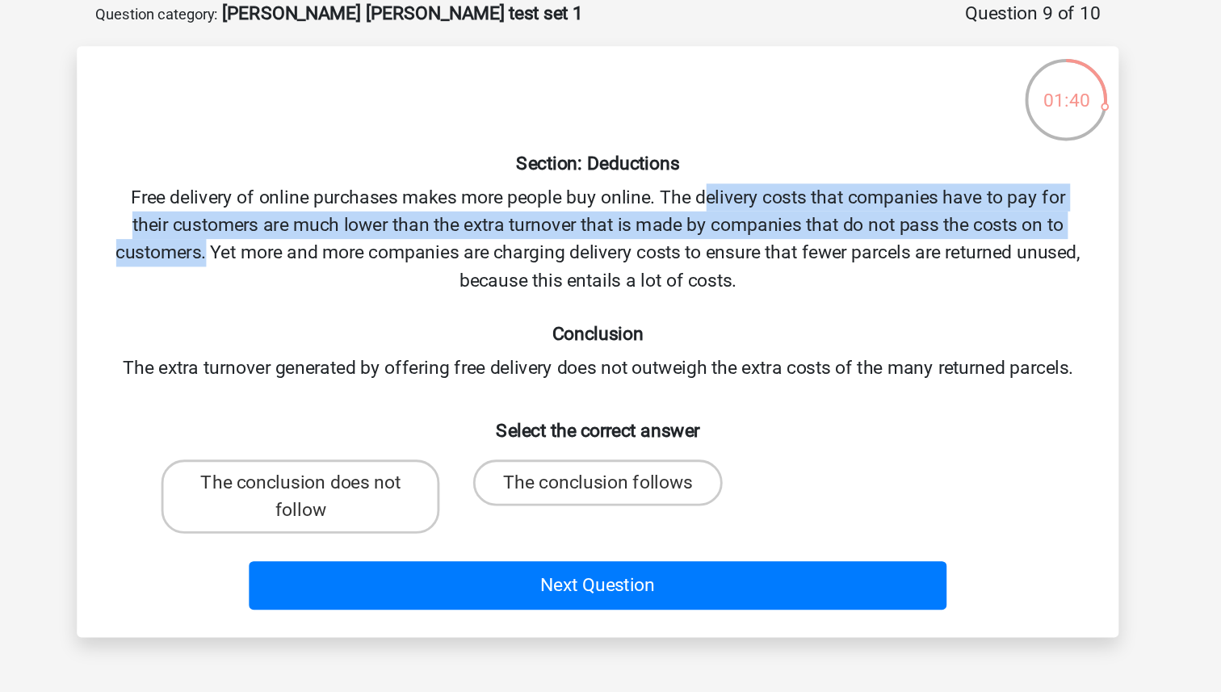
drag, startPoint x: 689, startPoint y: 224, endPoint x: 357, endPoint y: 265, distance: 334.3
click at [357, 265] on div "Section: Deductions Free delivery of online purchases makes more people buy onl…" at bounding box center [610, 320] width 715 height 388
click at [356, 264] on div "Section: Deductions Free delivery of online purchases makes more people buy onl…" at bounding box center [610, 320] width 715 height 388
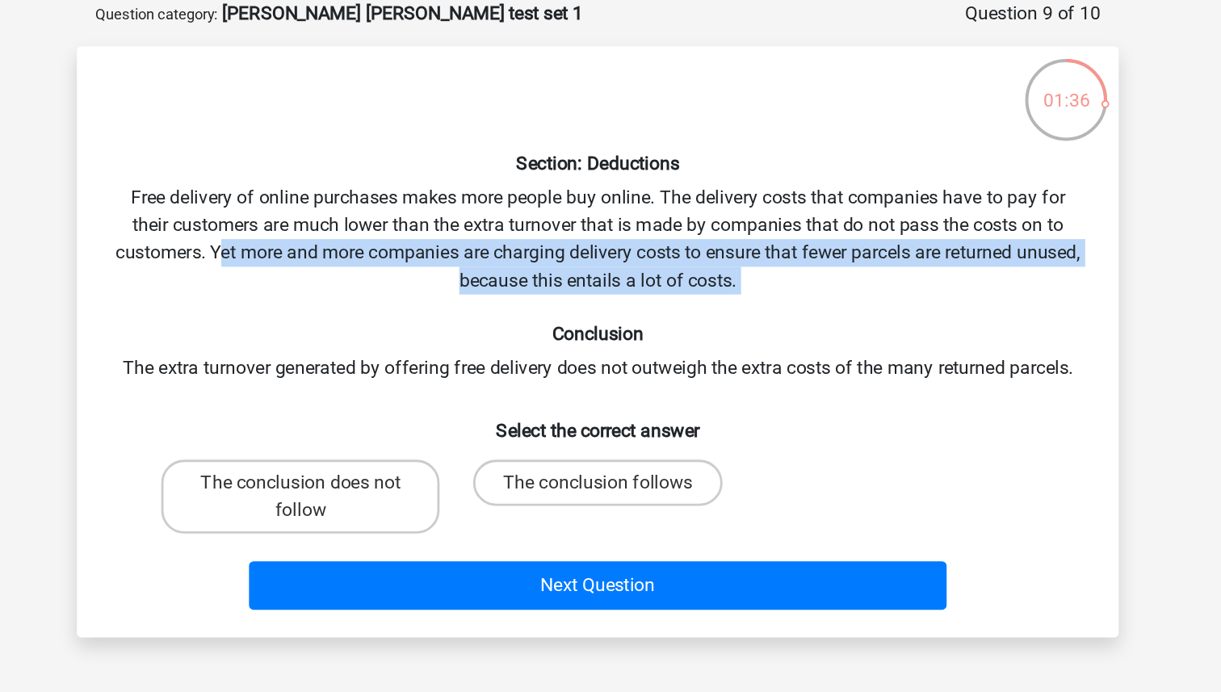
drag, startPoint x: 364, startPoint y: 264, endPoint x: 652, endPoint y: 291, distance: 289.5
click at [652, 291] on div "Section: Deductions Free delivery of online purchases makes more people buy onl…" at bounding box center [610, 320] width 715 height 388
drag, startPoint x: 652, startPoint y: 291, endPoint x: 372, endPoint y: 259, distance: 282.0
click at [372, 259] on div "Section: Deductions Free delivery of online purchases makes more people buy onl…" at bounding box center [610, 320] width 715 height 388
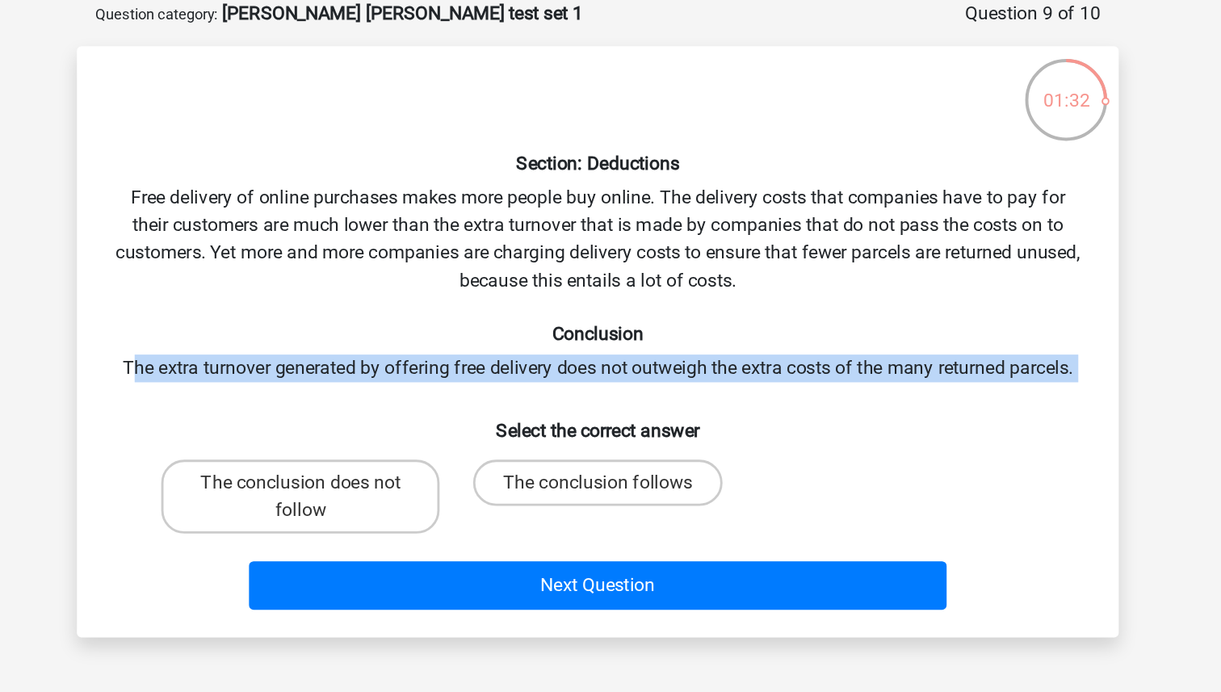
drag, startPoint x: 280, startPoint y: 338, endPoint x: 560, endPoint y: 358, distance: 280.1
click at [560, 358] on div "Section: Deductions Free delivery of online purchases makes more people buy onl…" at bounding box center [610, 320] width 715 height 388
click at [464, 435] on label "The conclusion does not follow" at bounding box center [402, 428] width 195 height 52
click at [413, 429] on input "The conclusion does not follow" at bounding box center [408, 423] width 10 height 10
radio input "true"
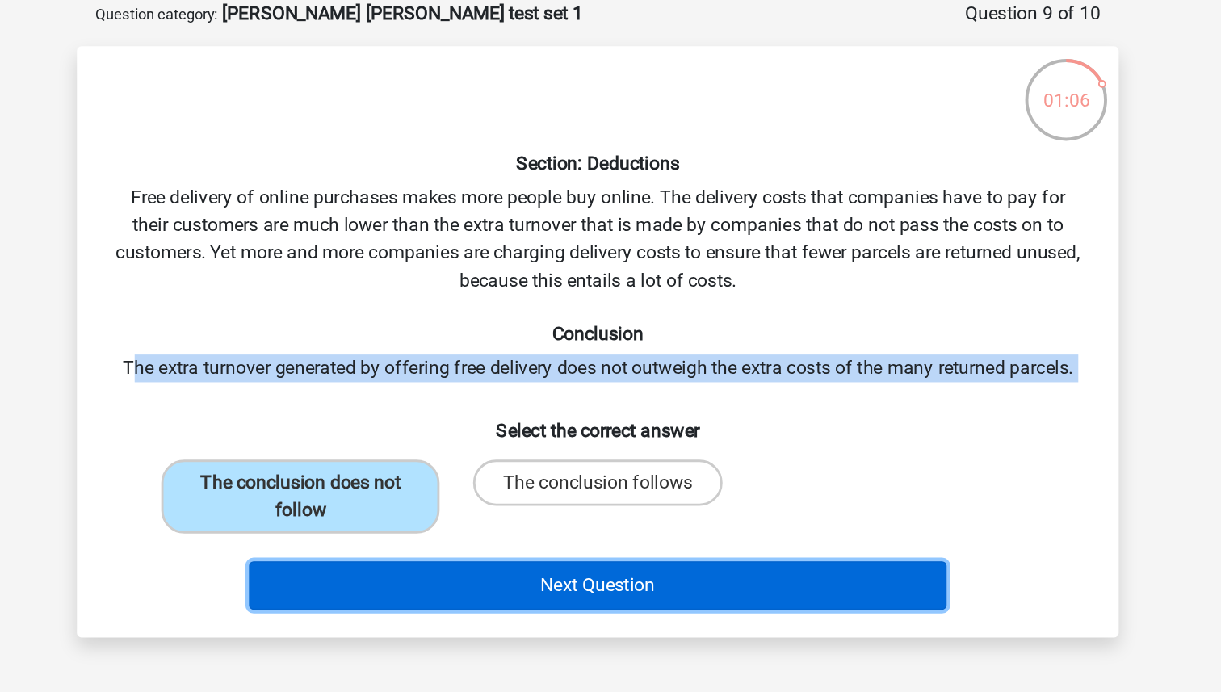
click at [505, 485] on button "Next Question" at bounding box center [611, 490] width 489 height 34
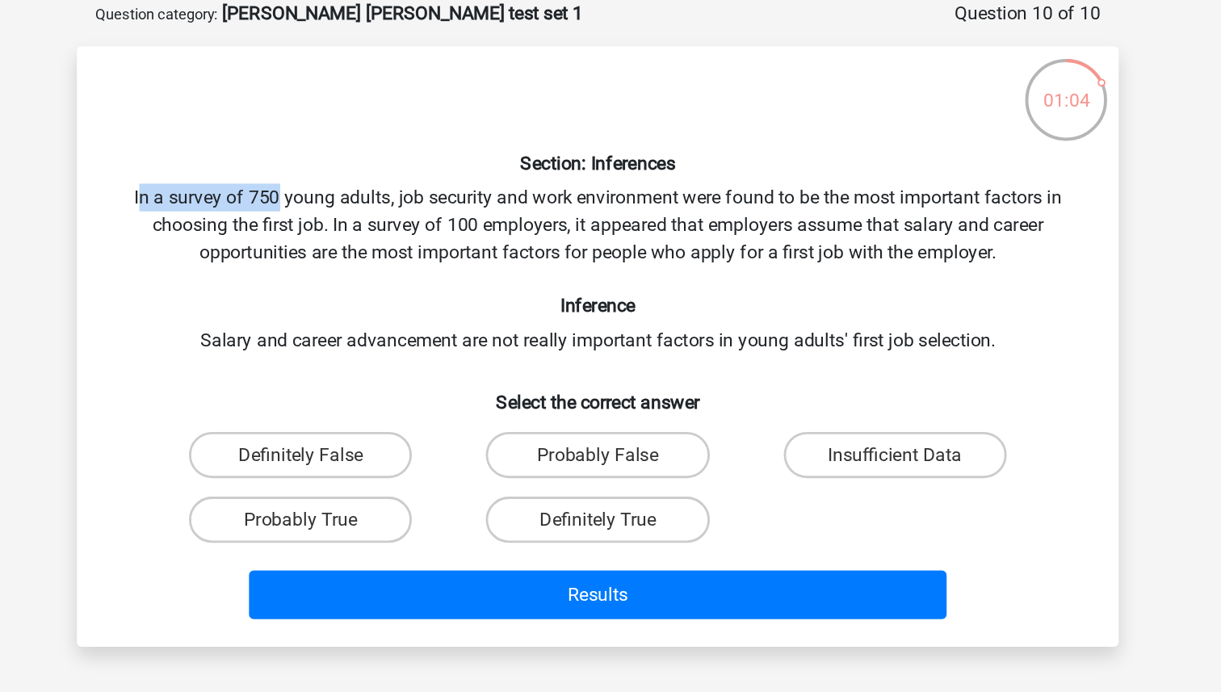
drag, startPoint x: 290, startPoint y: 223, endPoint x: 383, endPoint y: 224, distance: 92.9
click at [383, 224] on div "Section: Inferences In a survey of 750 young adults, job security and work envi…" at bounding box center [610, 323] width 715 height 394
drag, startPoint x: 378, startPoint y: 227, endPoint x: 438, endPoint y: 224, distance: 60.7
click at [440, 224] on div "Section: Inferences In a survey of 750 young adults, job security and work envi…" at bounding box center [610, 323] width 715 height 394
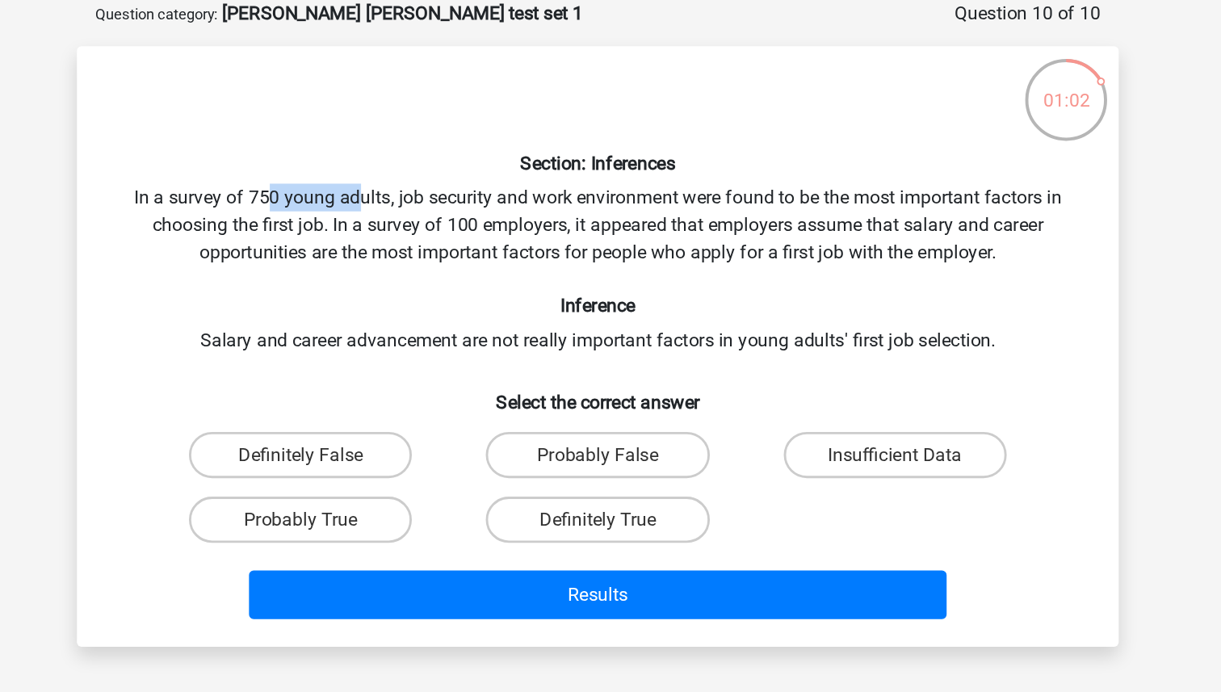
click at [438, 224] on div "Section: Inferences In a survey of 750 young adults, job security and work envi…" at bounding box center [610, 323] width 715 height 394
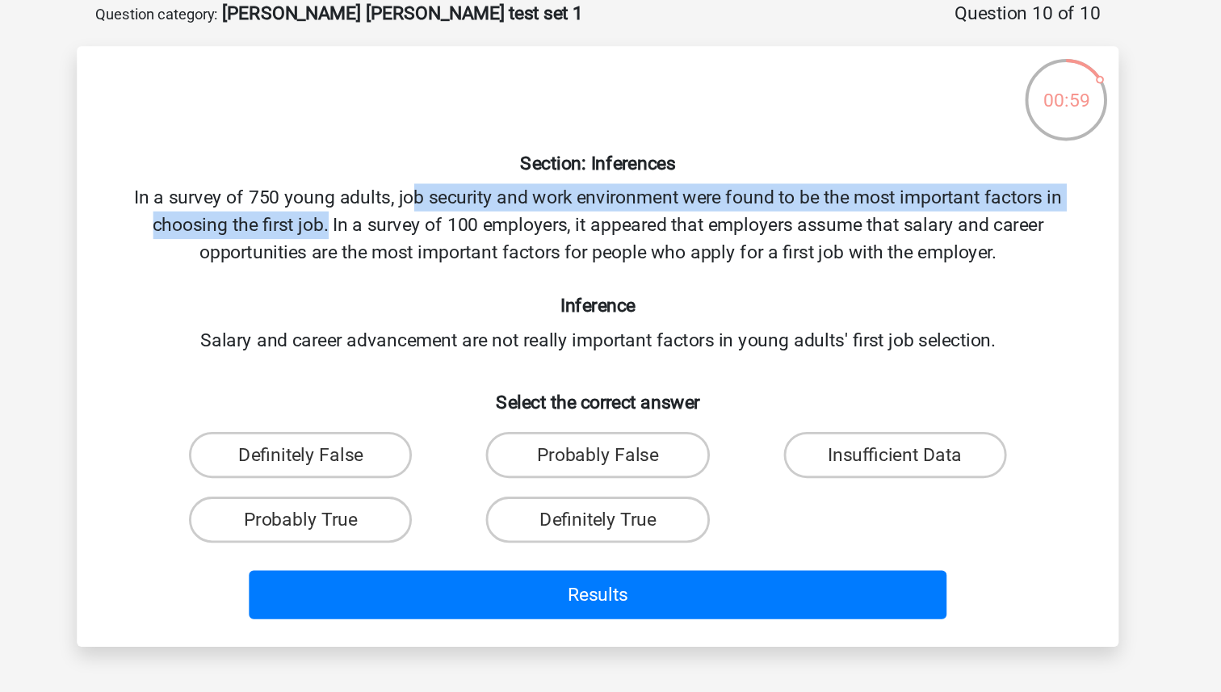
drag, startPoint x: 480, startPoint y: 225, endPoint x: 420, endPoint y: 236, distance: 61.5
click at [420, 236] on div "Section: Inferences In a survey of 750 young adults, job security and work envi…" at bounding box center [610, 323] width 715 height 394
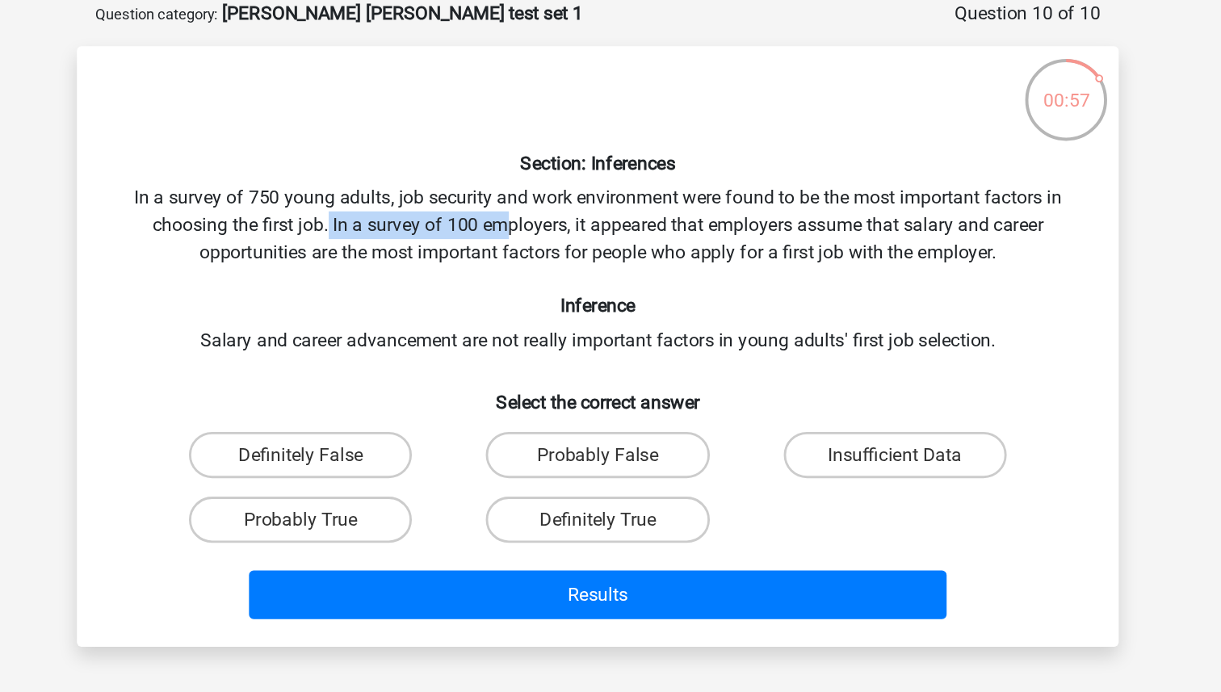
drag, startPoint x: 420, startPoint y: 236, endPoint x: 548, endPoint y: 235, distance: 127.6
click at [550, 236] on div "Section: Inferences In a survey of 750 young adults, job security and work envi…" at bounding box center [610, 323] width 715 height 394
click at [548, 235] on div "Section: Inferences In a survey of 750 young adults, job security and work envi…" at bounding box center [610, 323] width 715 height 394
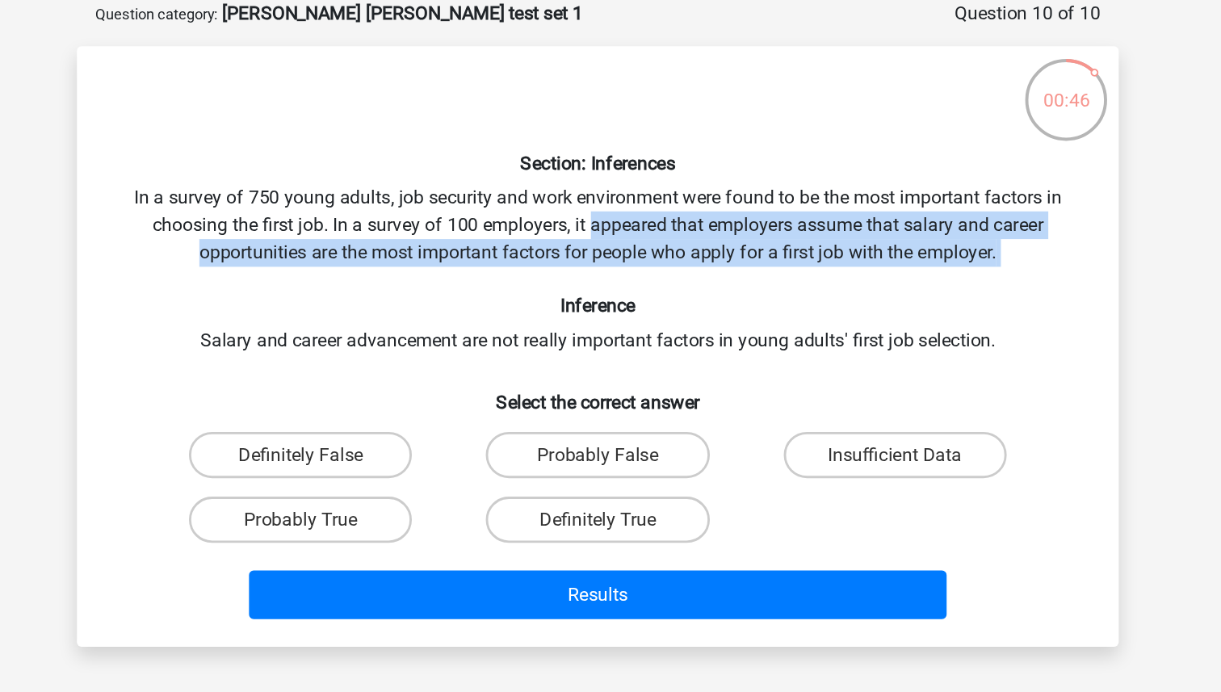
drag, startPoint x: 606, startPoint y: 242, endPoint x: 657, endPoint y: 273, distance: 58.7
click at [657, 273] on div "Section: Inferences In a survey of 750 young adults, job security and work envi…" at bounding box center [610, 323] width 715 height 394
click at [651, 272] on div "Section: Inferences In a survey of 750 young adults, job security and work envi…" at bounding box center [610, 323] width 715 height 394
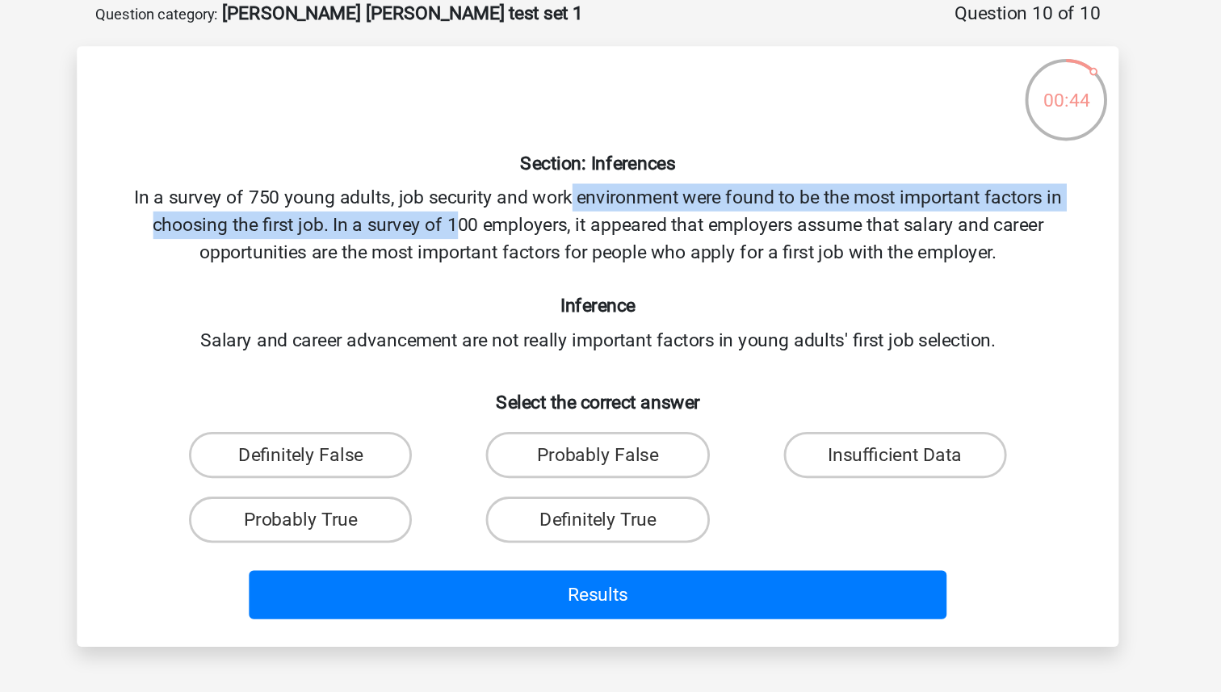
drag, startPoint x: 589, startPoint y: 223, endPoint x: 524, endPoint y: 266, distance: 77.9
click at [513, 245] on div "Section: Inferences In a survey of 750 young adults, job security and work envi…" at bounding box center [610, 323] width 715 height 394
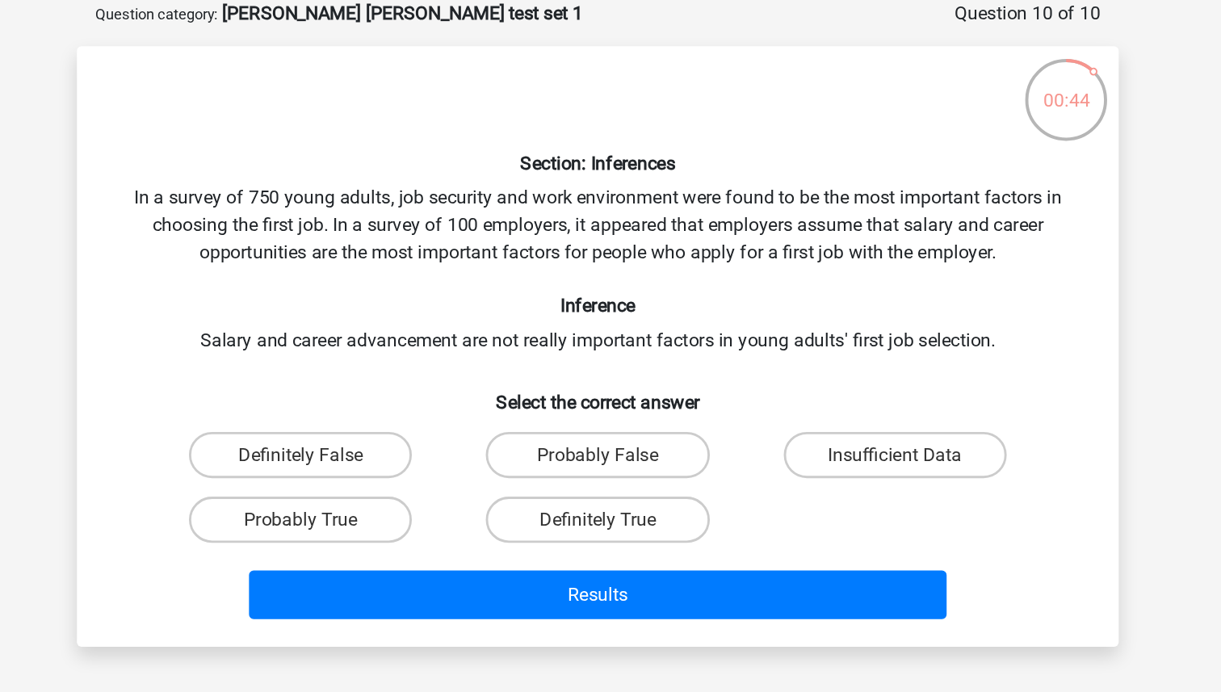
click at [524, 266] on div "Section: Inferences In a survey of 750 young adults, job security and work envi…" at bounding box center [610, 323] width 715 height 394
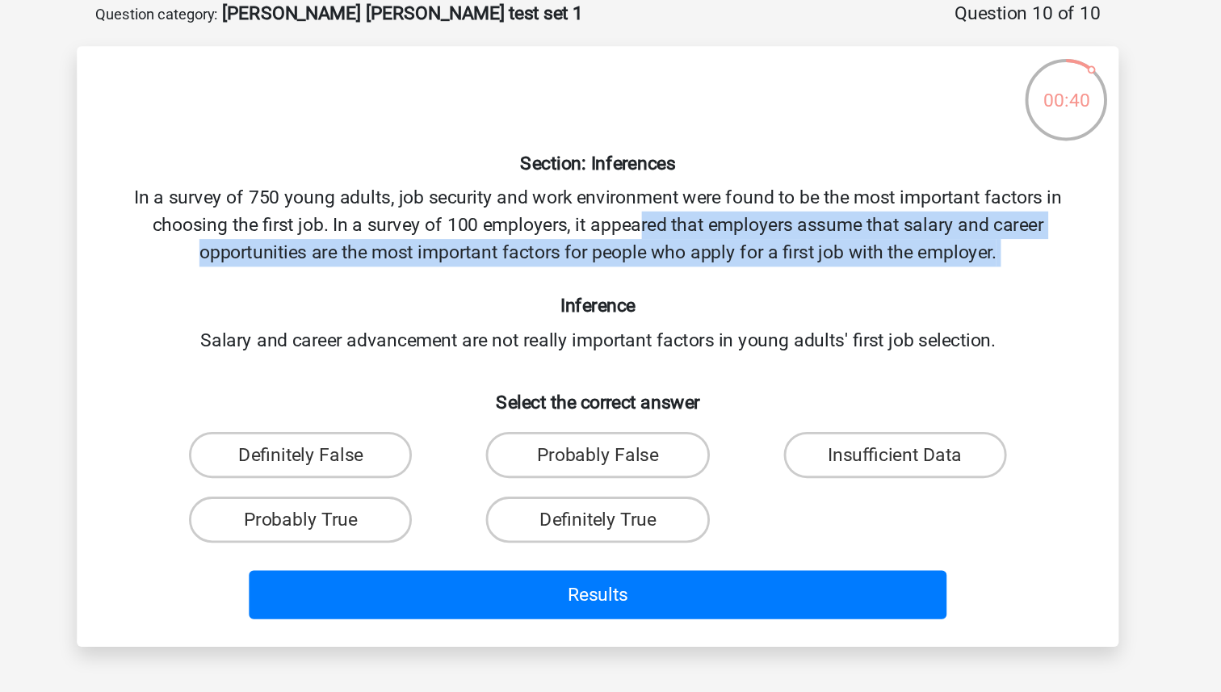
drag, startPoint x: 639, startPoint y: 242, endPoint x: 696, endPoint y: 280, distance: 68.8
click at [696, 280] on div "Section: Inferences In a survey of 750 young adults, job security and work envi…" at bounding box center [610, 323] width 715 height 394
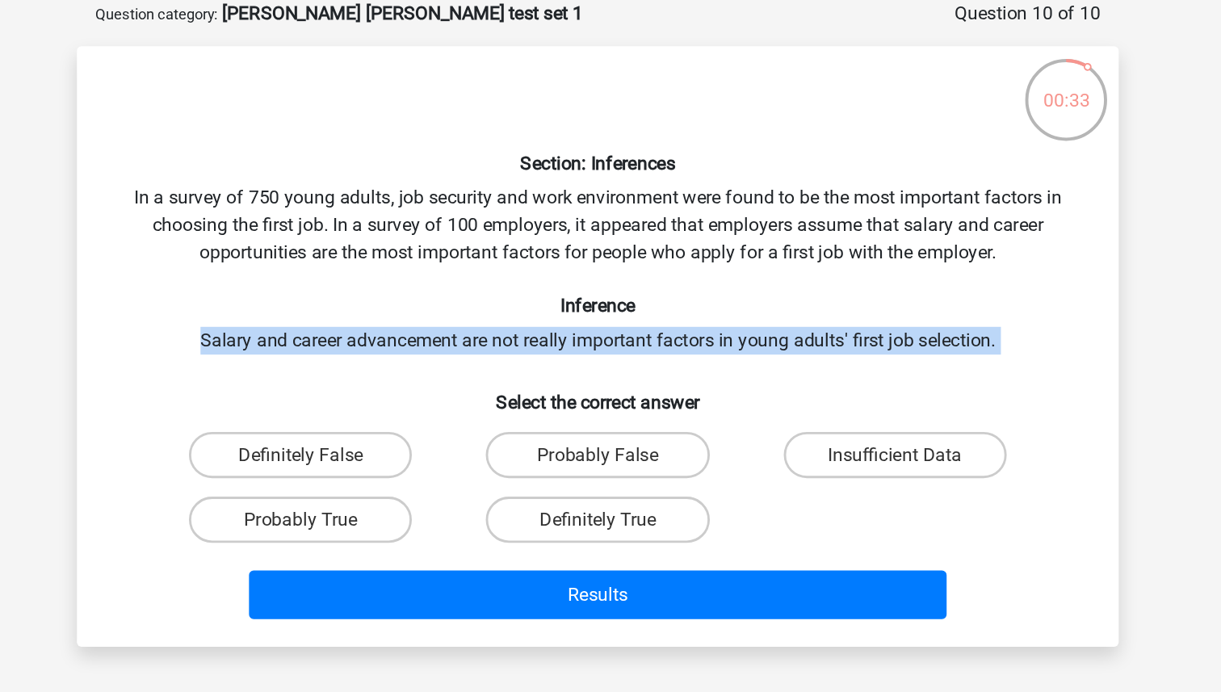
drag, startPoint x: 329, startPoint y: 319, endPoint x: 697, endPoint y: 343, distance: 369.0
click at [697, 343] on div "Section: Inferences In a survey of 750 young adults, job security and work envi…" at bounding box center [610, 323] width 715 height 394
click at [435, 442] on label "Probably True" at bounding box center [403, 444] width 156 height 32
click at [413, 444] on input "Probably True" at bounding box center [408, 449] width 10 height 10
radio input "true"
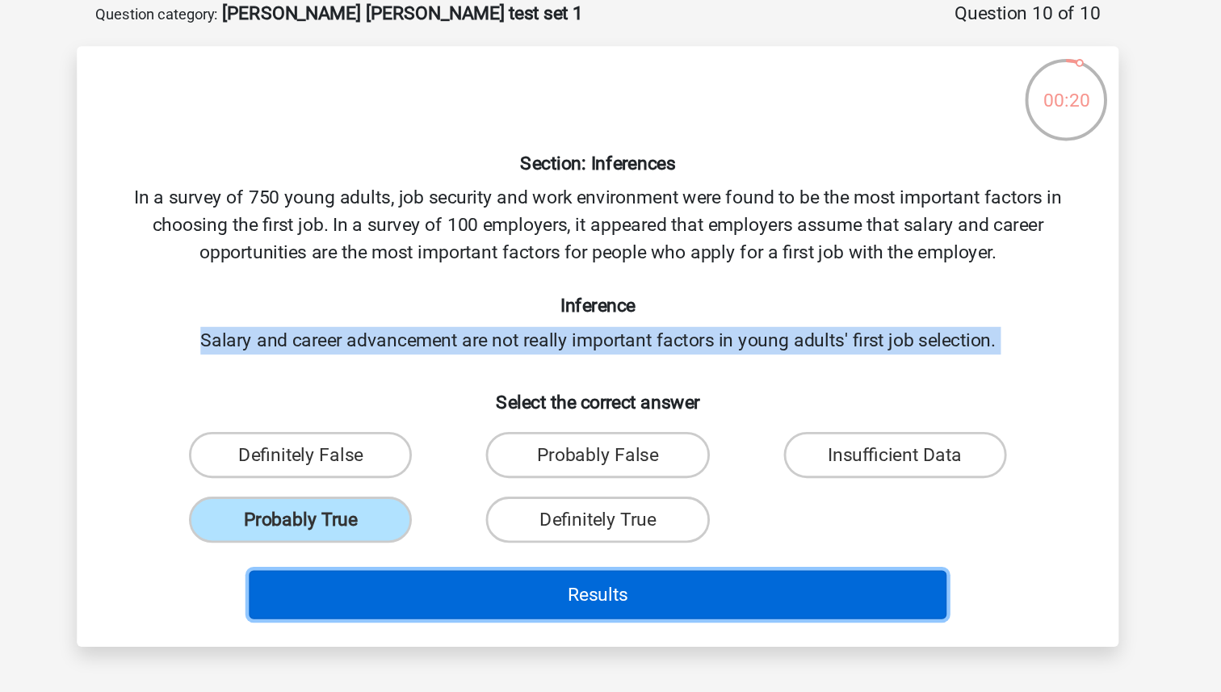
click at [468, 489] on button "Results" at bounding box center [611, 497] width 489 height 34
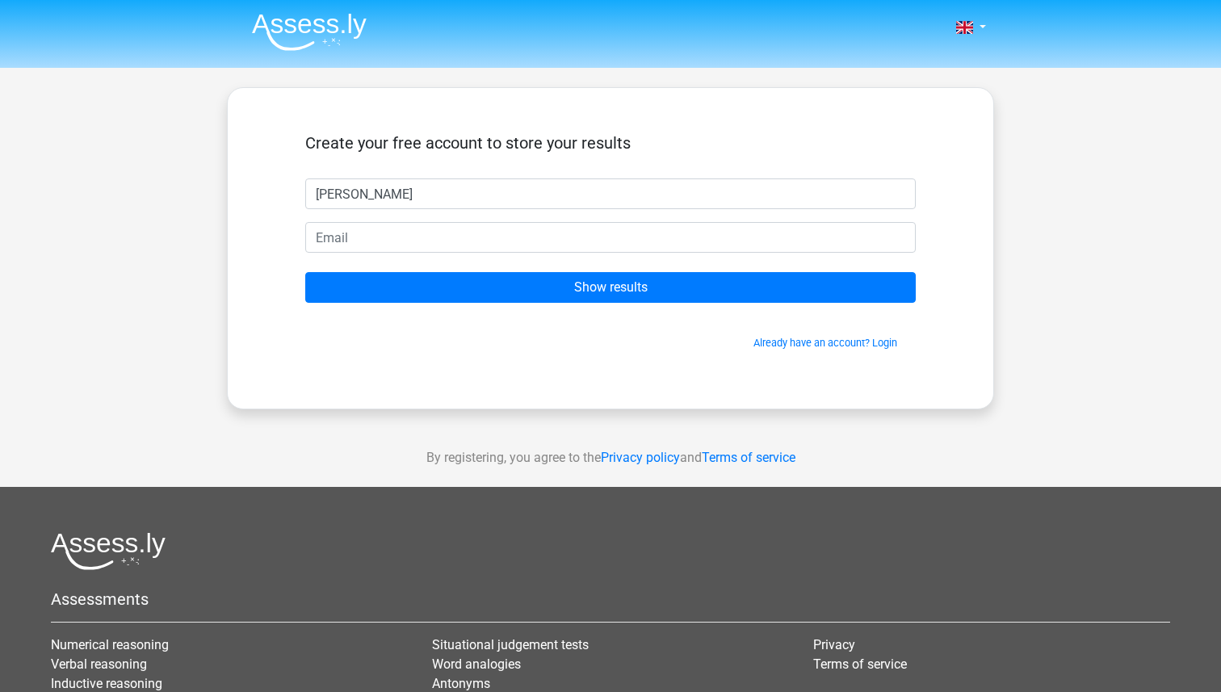
type input "Ty Saedal"
click at [371, 260] on form "Create your free account to store your results Ty Saedal Show results Already h…" at bounding box center [610, 241] width 610 height 217
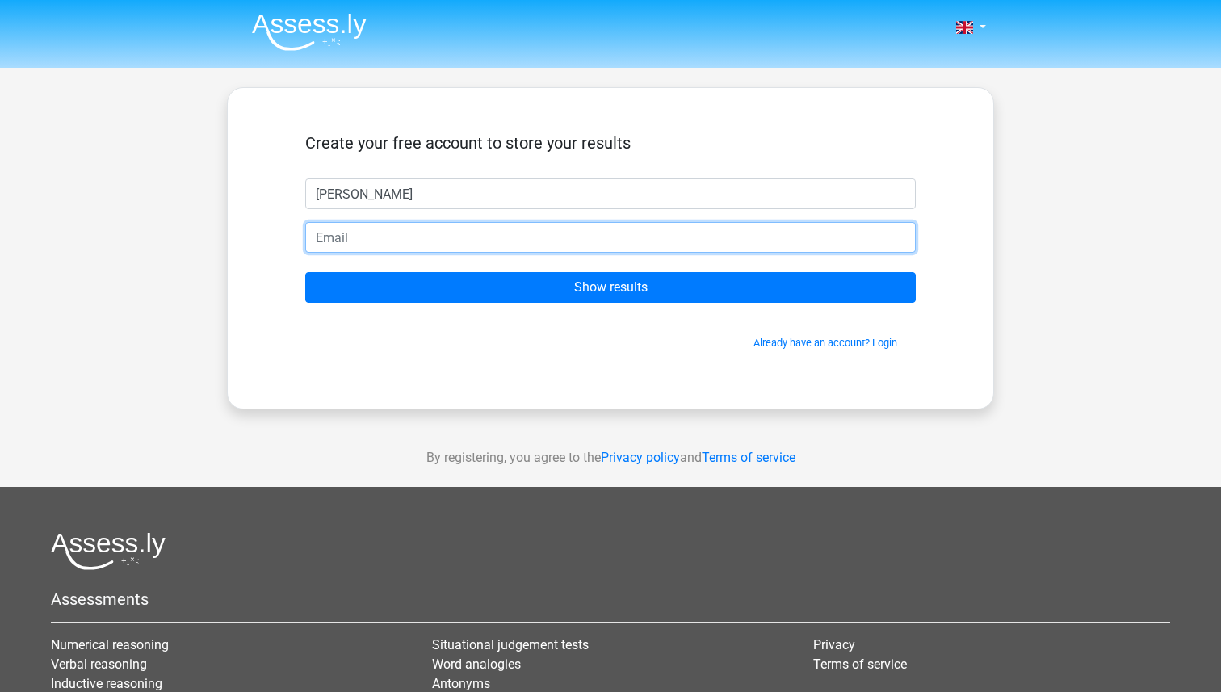
click at [363, 250] on input "email" at bounding box center [610, 237] width 610 height 31
type input "tsaedal@nd.edu"
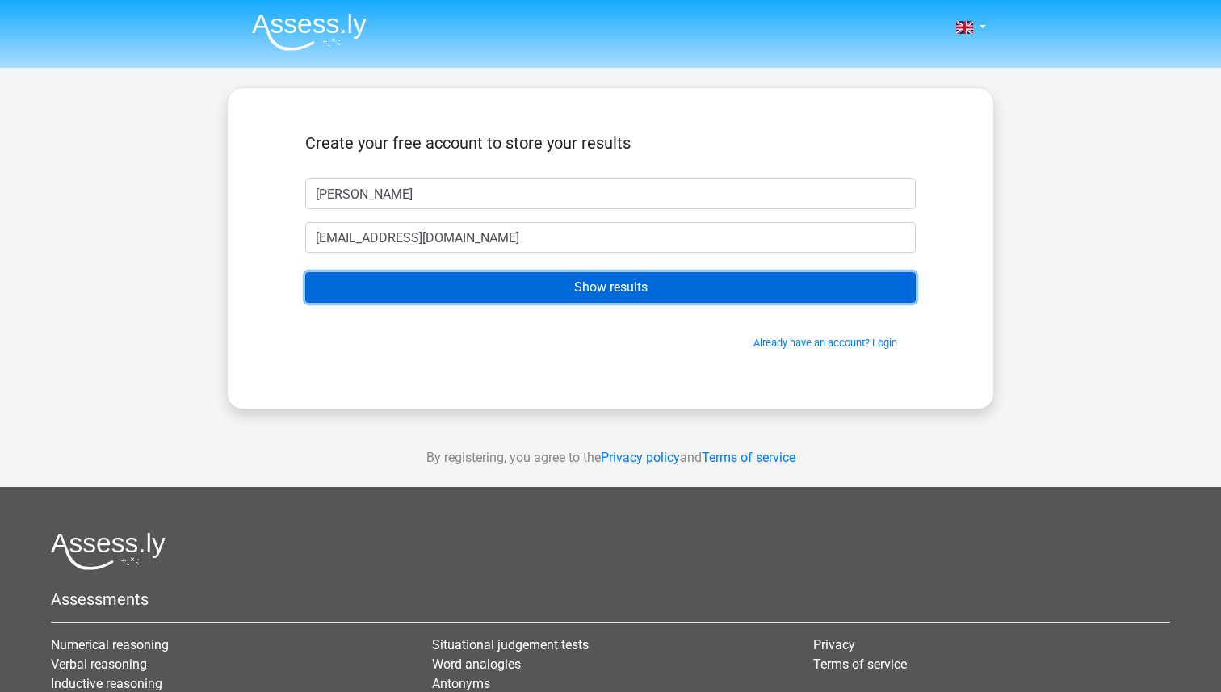
click at [416, 287] on input "Show results" at bounding box center [610, 287] width 610 height 31
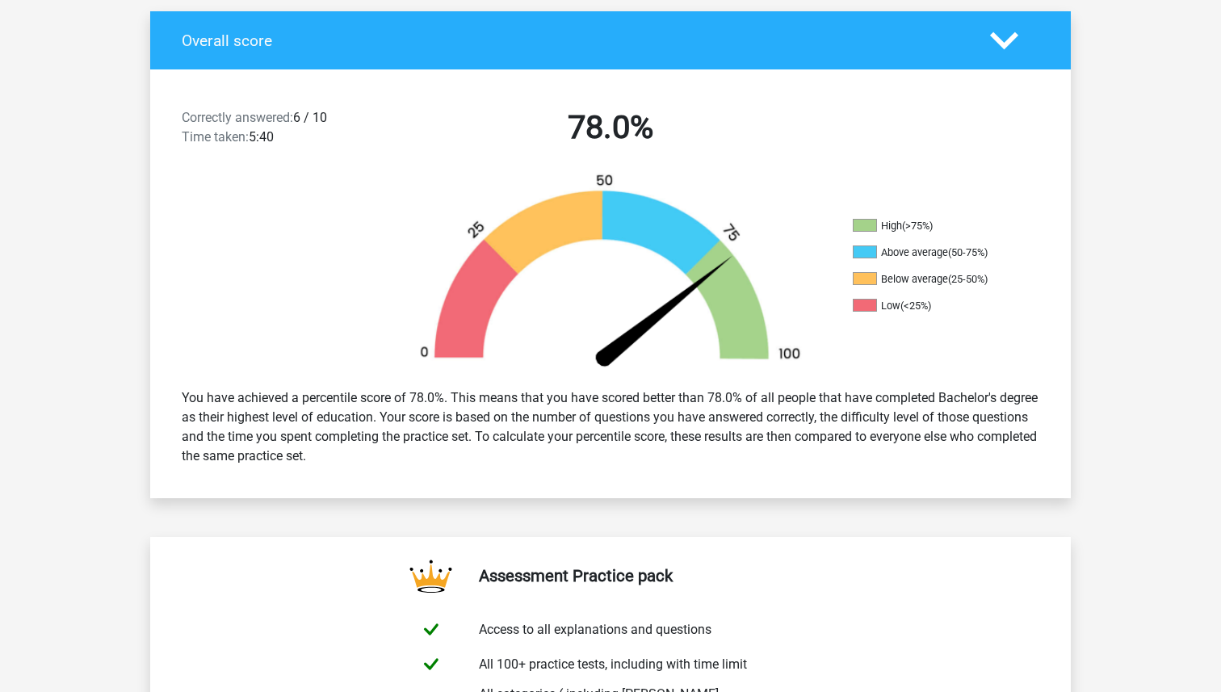
scroll to position [342, 0]
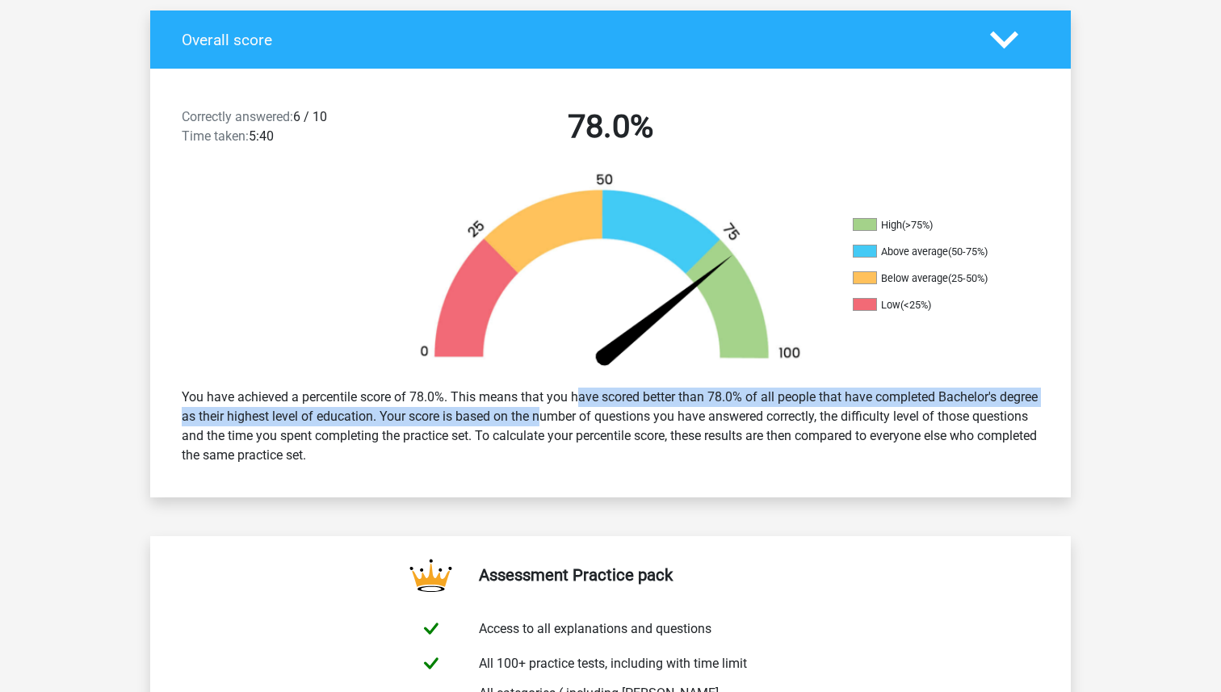
drag, startPoint x: 526, startPoint y: 391, endPoint x: 535, endPoint y: 408, distance: 19.5
click at [536, 409] on div "You have achieved a percentile score of 78.0%. This means that you have scored …" at bounding box center [611, 426] width 882 height 90
click at [535, 408] on div "You have achieved a percentile score of 78.0%. This means that you have scored …" at bounding box center [611, 426] width 882 height 90
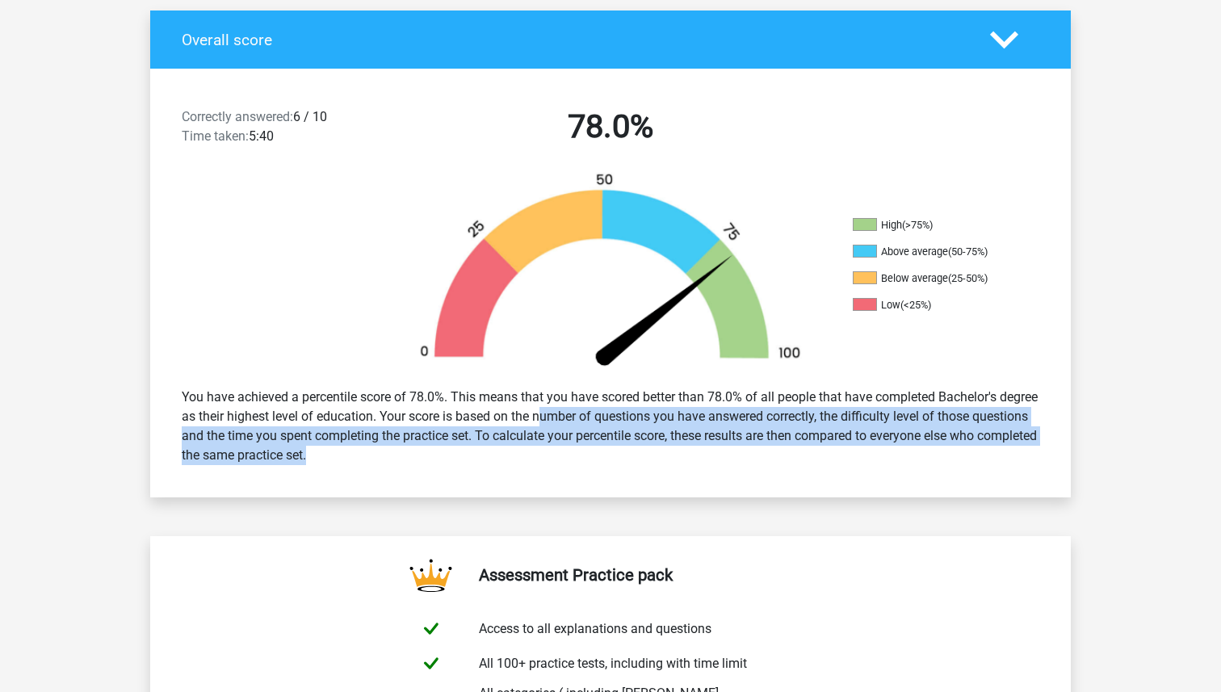
drag, startPoint x: 535, startPoint y: 408, endPoint x: 548, endPoint y: 445, distance: 39.3
click at [548, 445] on div "You have achieved a percentile score of 78.0%. This means that you have scored …" at bounding box center [611, 426] width 882 height 90
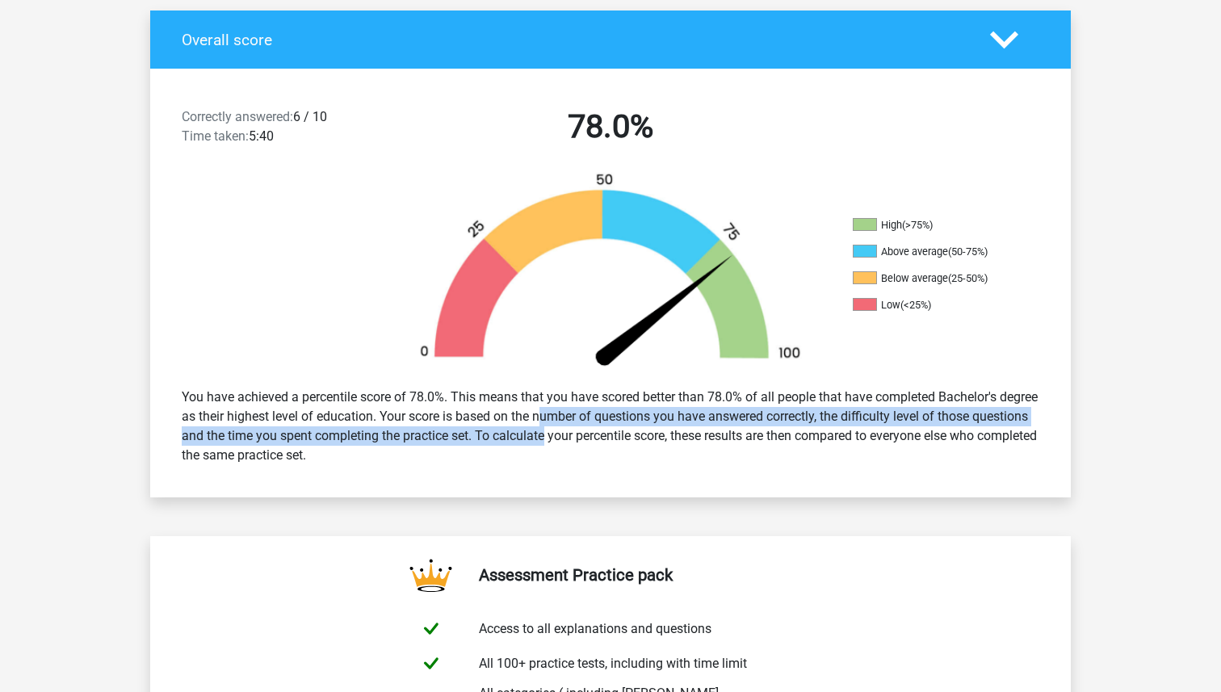
click at [547, 445] on div "You have achieved a percentile score of 78.0%. This means that you have scored …" at bounding box center [611, 426] width 882 height 90
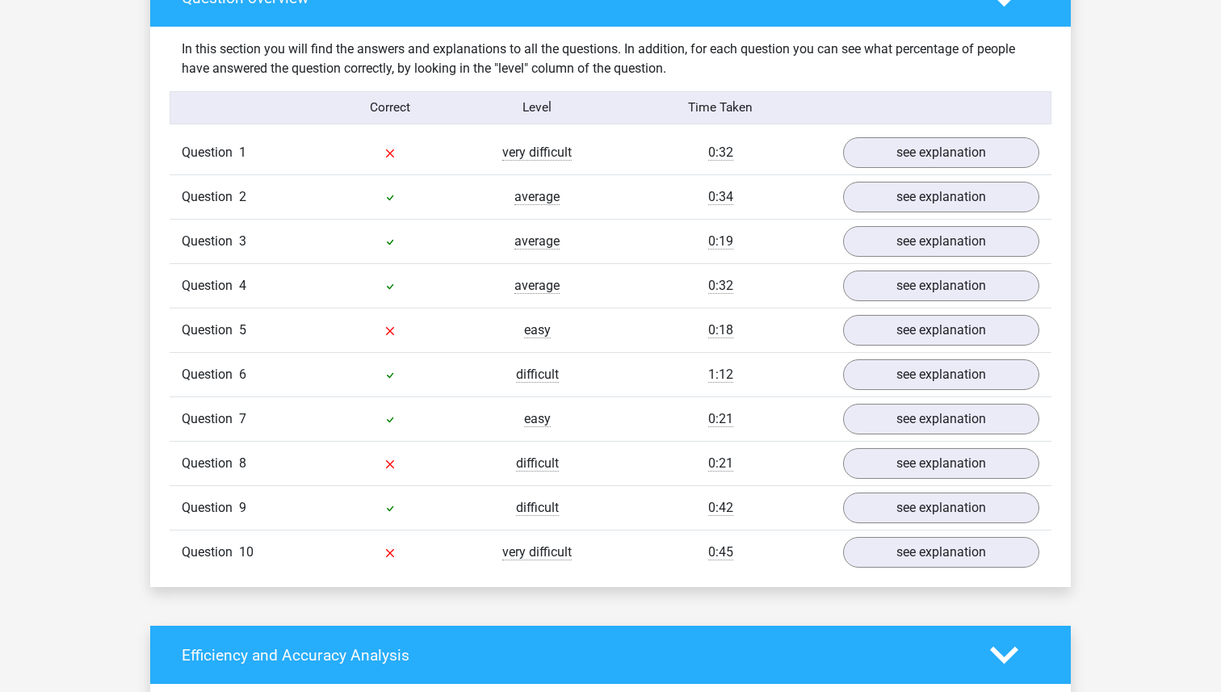
scroll to position [1227, 0]
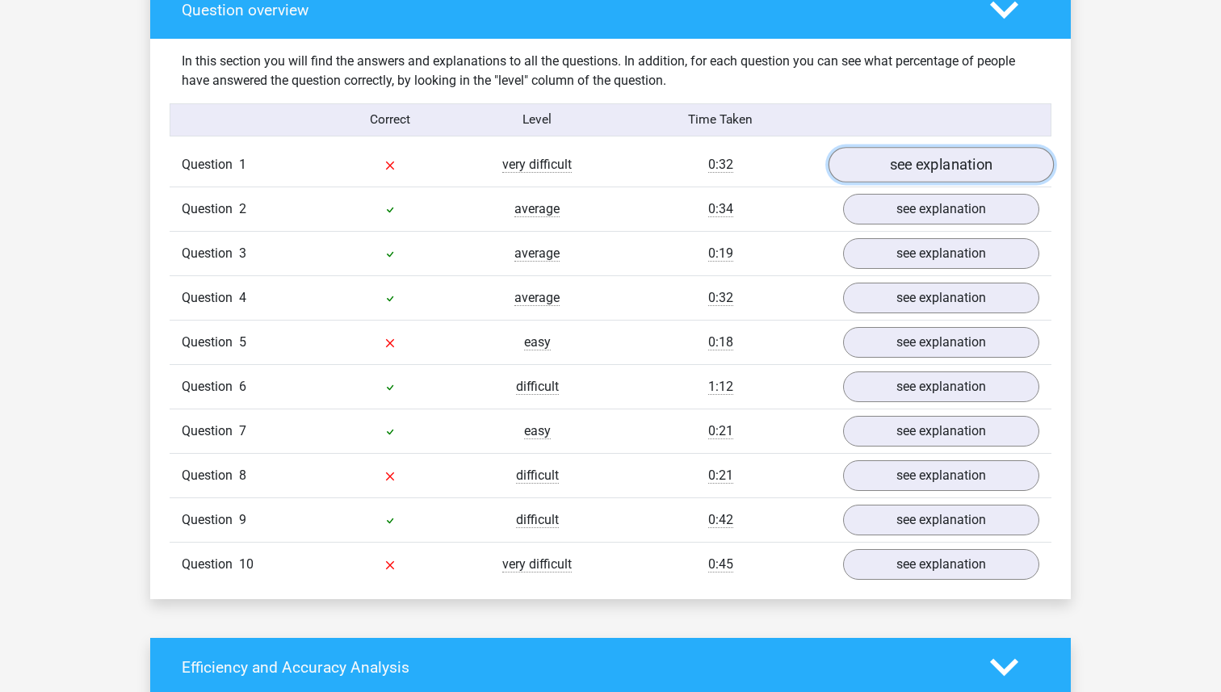
click at [957, 157] on link "see explanation" at bounding box center [941, 166] width 225 height 36
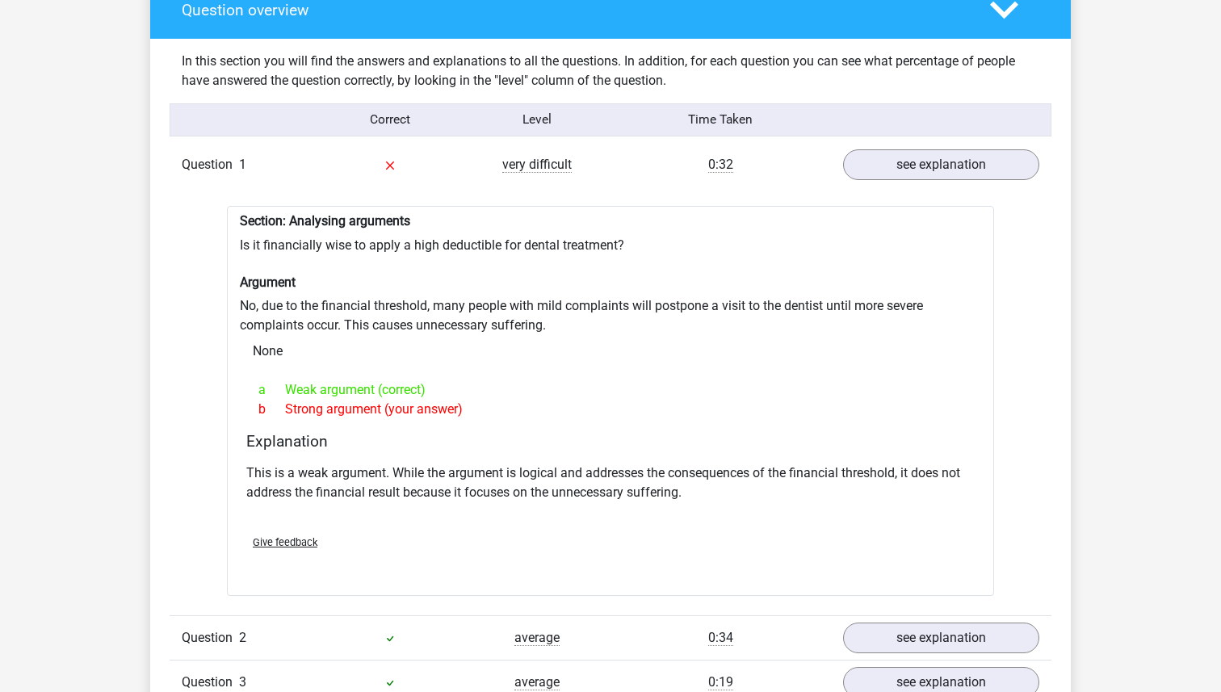
drag, startPoint x: 432, startPoint y: 384, endPoint x: 234, endPoint y: 214, distance: 261.1
click at [234, 214] on div "Section: Analysing arguments Is it financially wise to apply a high deductible …" at bounding box center [610, 401] width 767 height 390
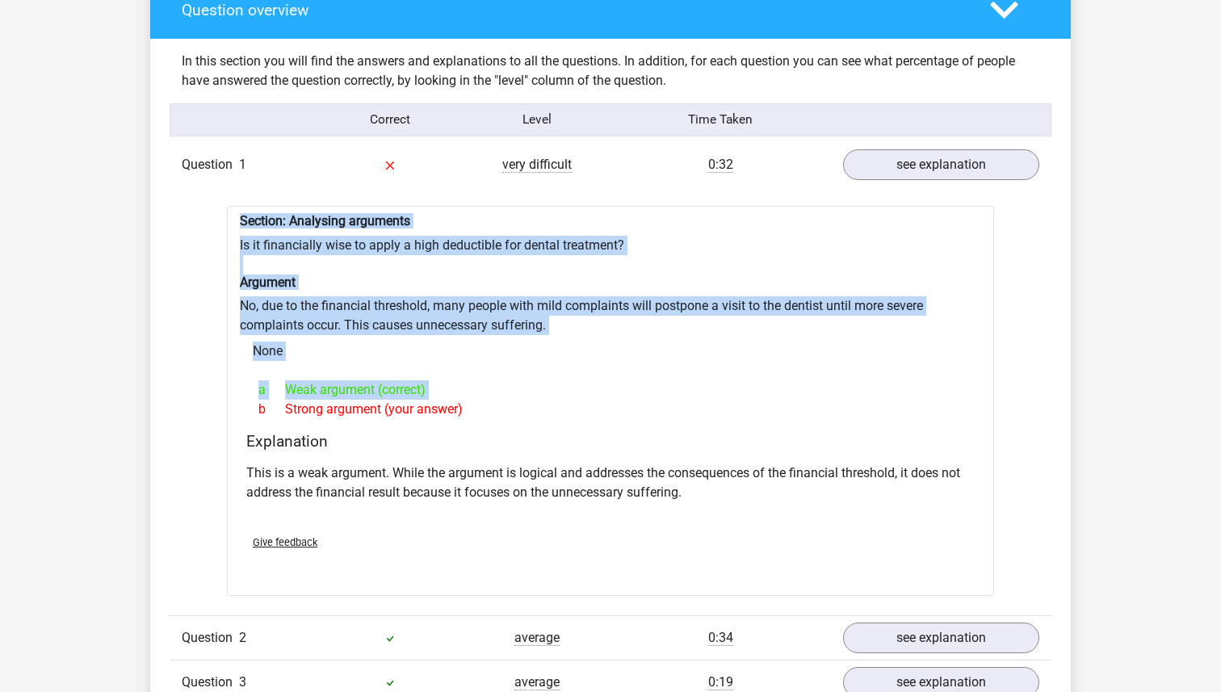
drag, startPoint x: 234, startPoint y: 214, endPoint x: 465, endPoint y: 385, distance: 287.5
click at [465, 385] on div "Section: Analysing arguments Is it financially wise to apply a high deductible …" at bounding box center [610, 401] width 767 height 390
click at [914, 162] on link "see explanation" at bounding box center [941, 166] width 225 height 36
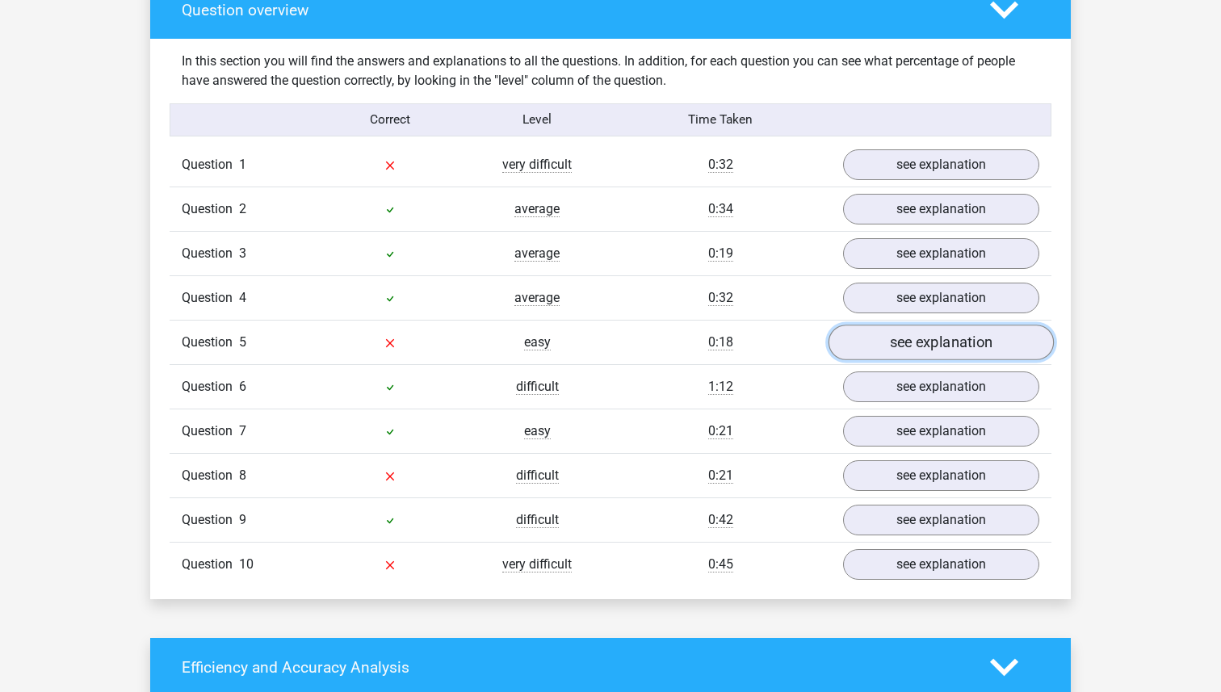
click at [925, 325] on link "see explanation" at bounding box center [941, 343] width 225 height 36
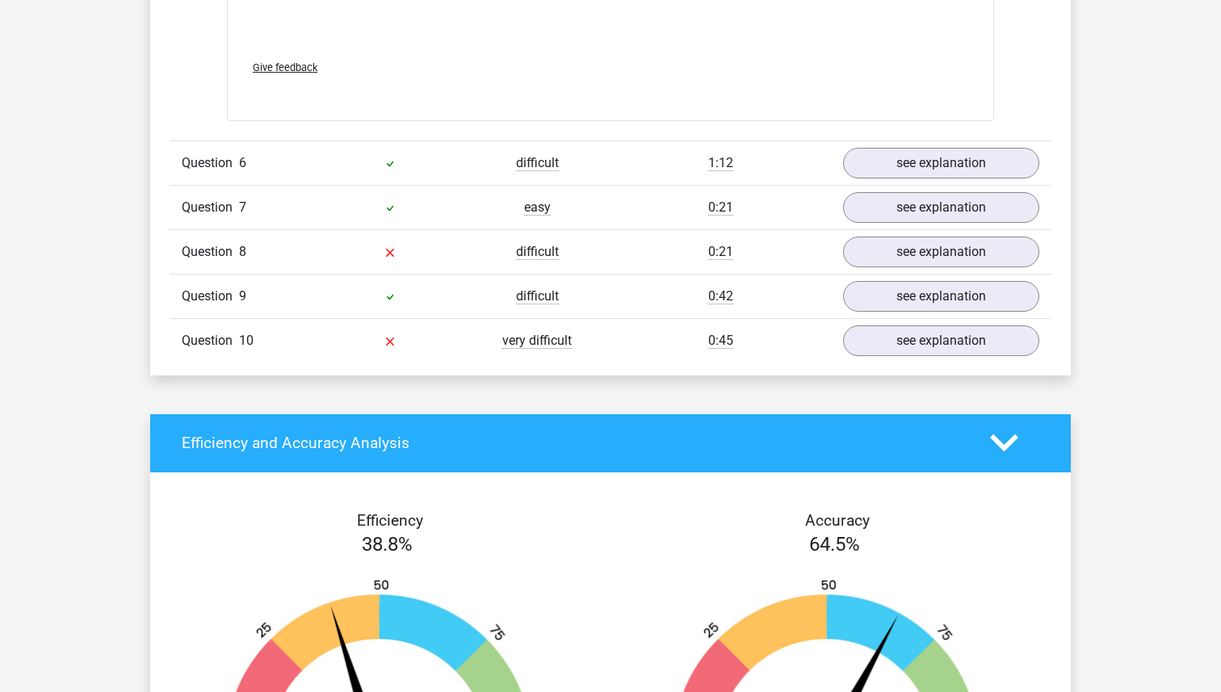
scroll to position [2318, 0]
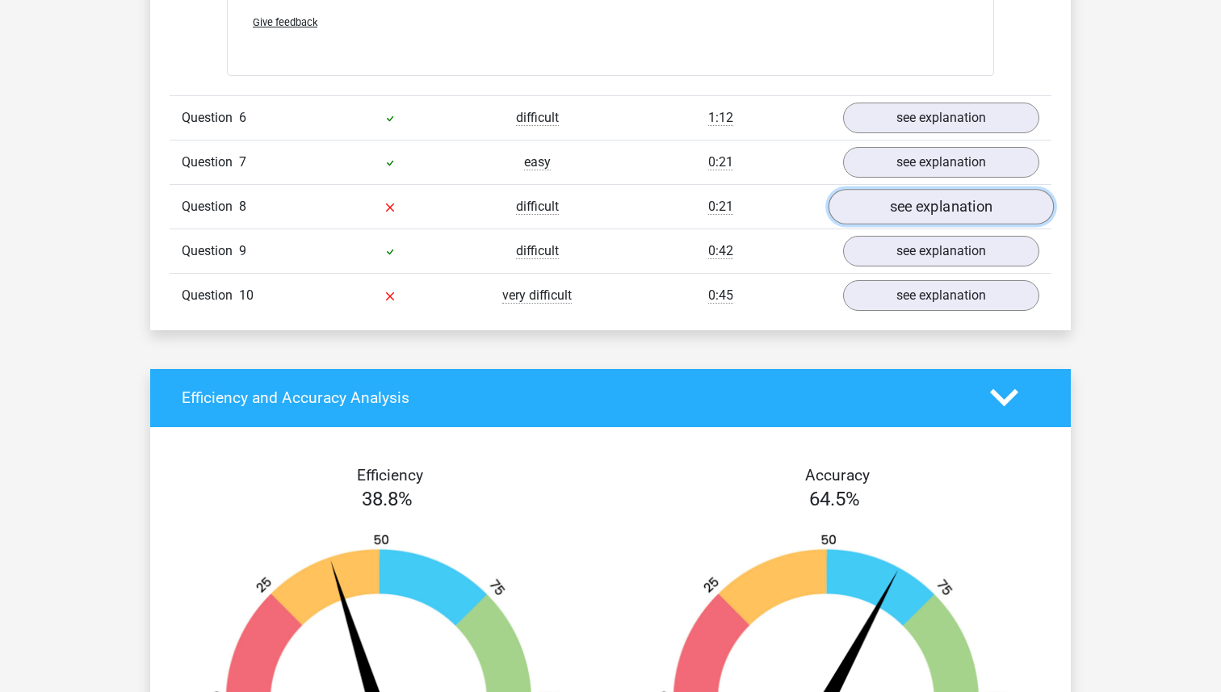
click at [913, 197] on link "see explanation" at bounding box center [941, 207] width 225 height 36
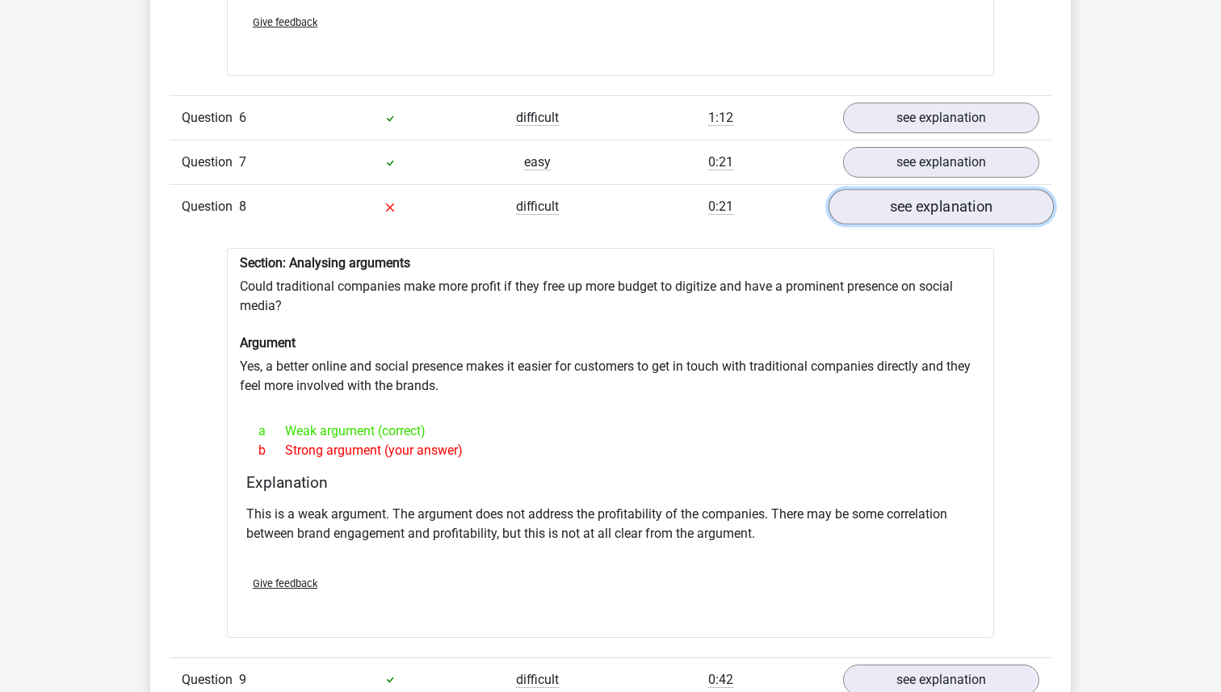
click at [913, 197] on link "see explanation" at bounding box center [941, 207] width 225 height 36
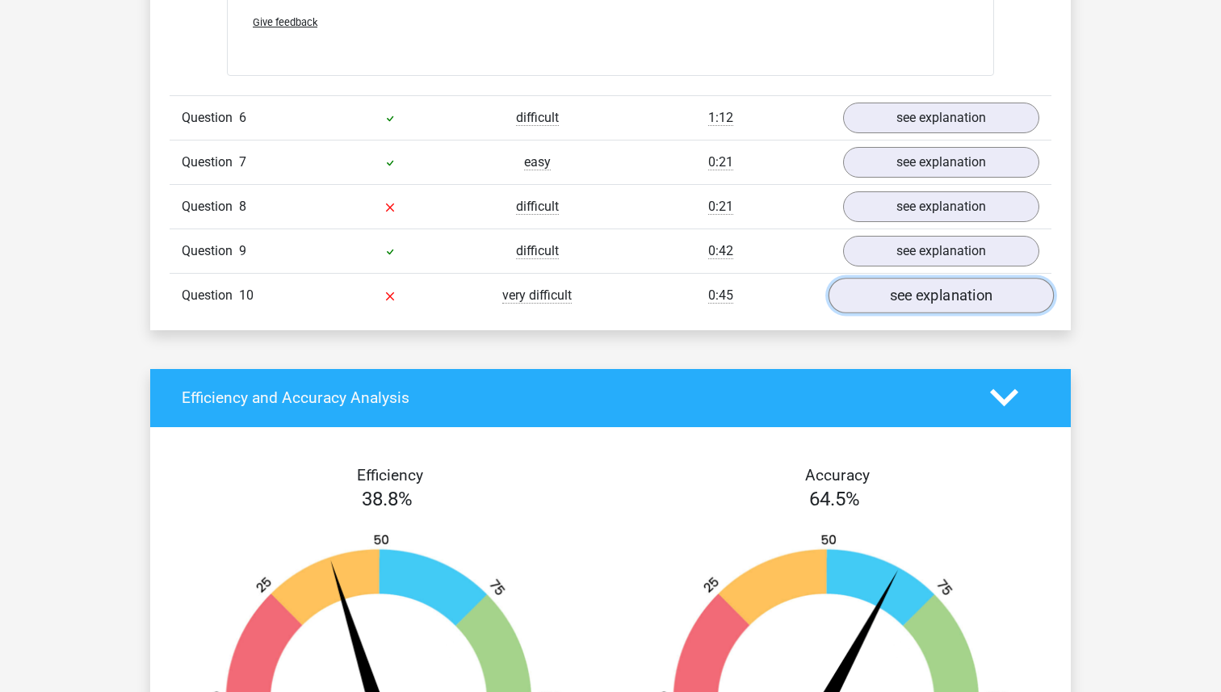
click at [915, 289] on link "see explanation" at bounding box center [941, 296] width 225 height 36
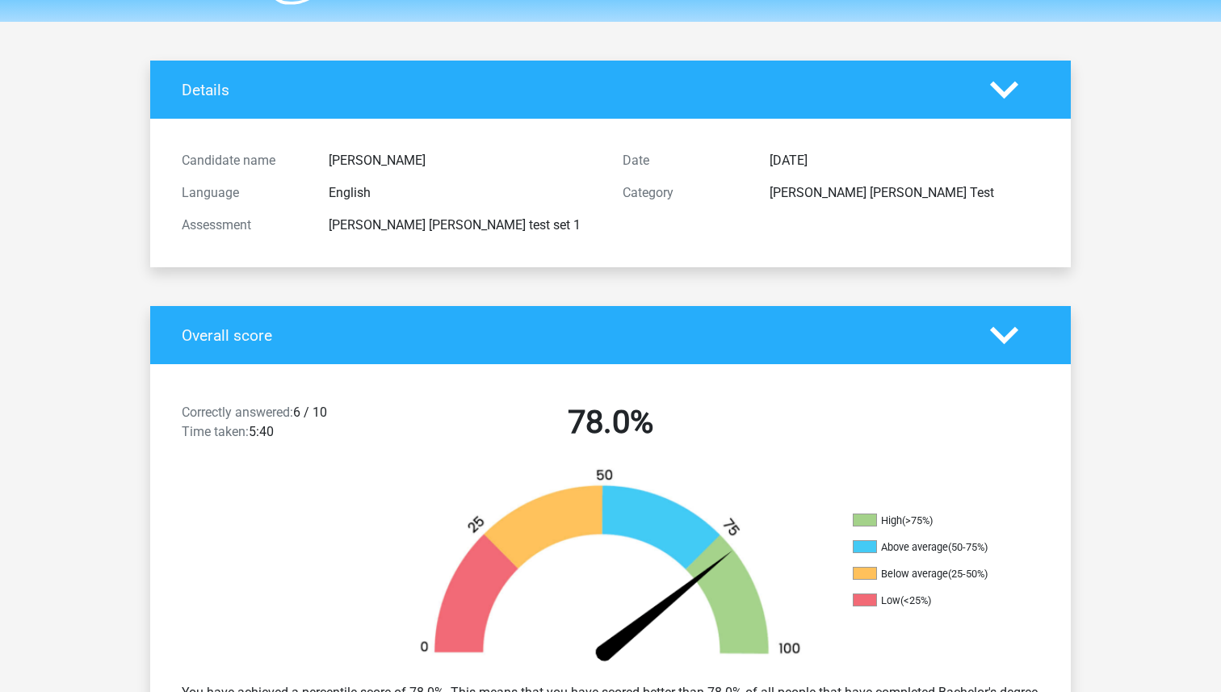
scroll to position [0, 0]
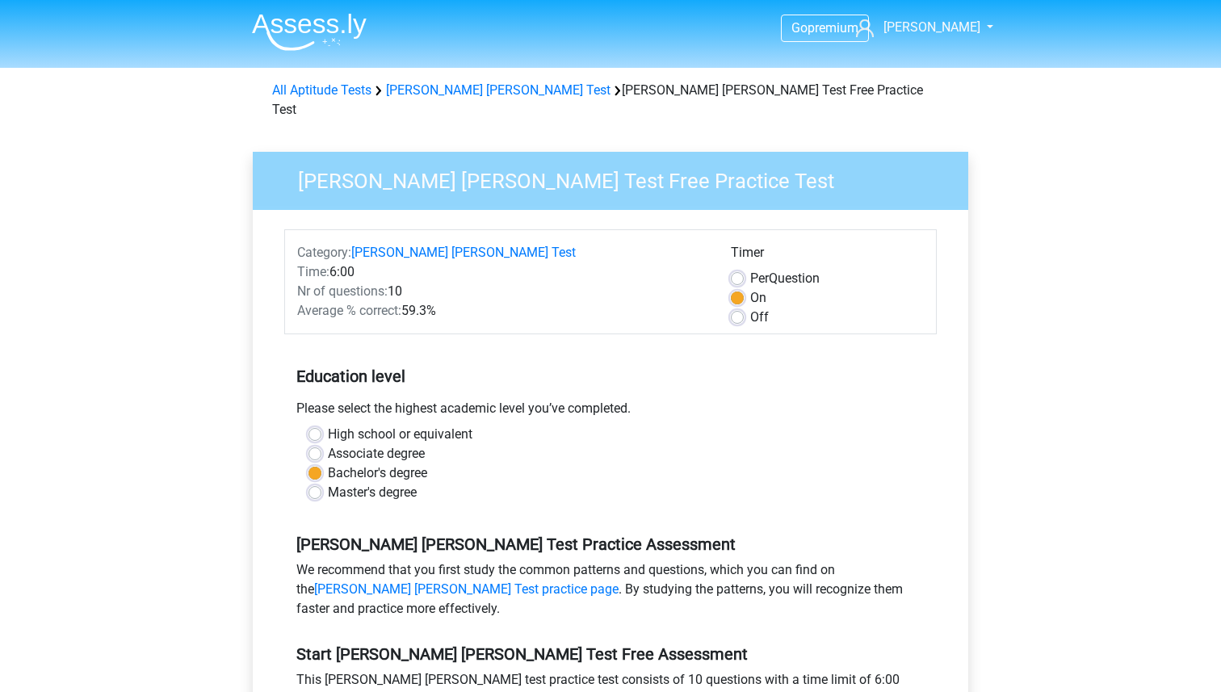
scroll to position [167, 0]
